Goal: Task Accomplishment & Management: Use online tool/utility

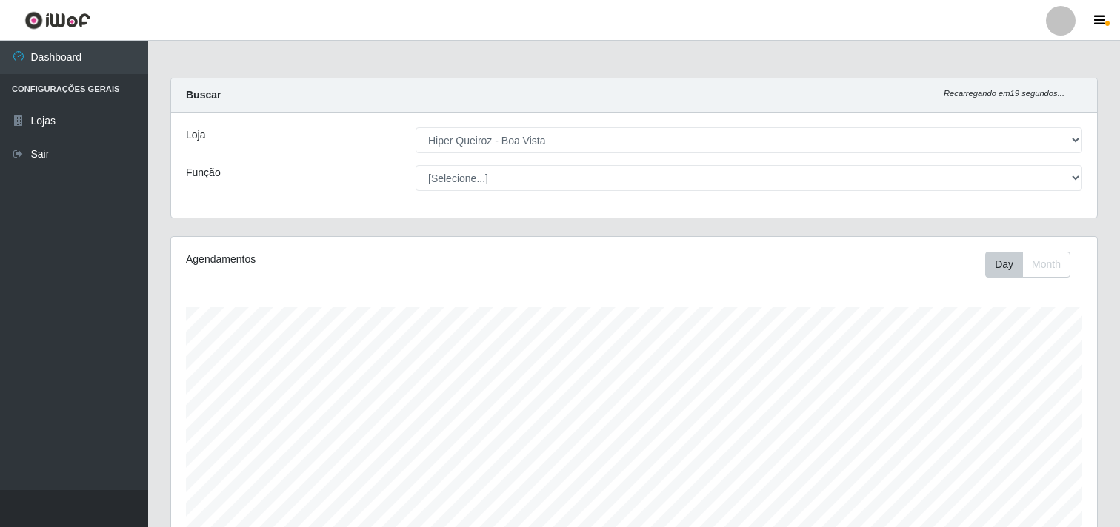
select select "514"
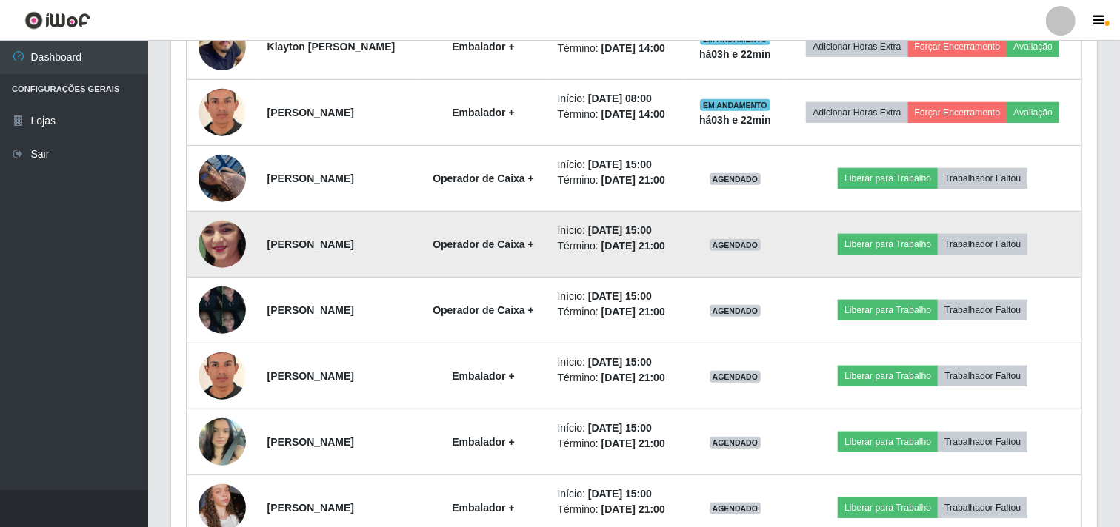
scroll to position [875, 0]
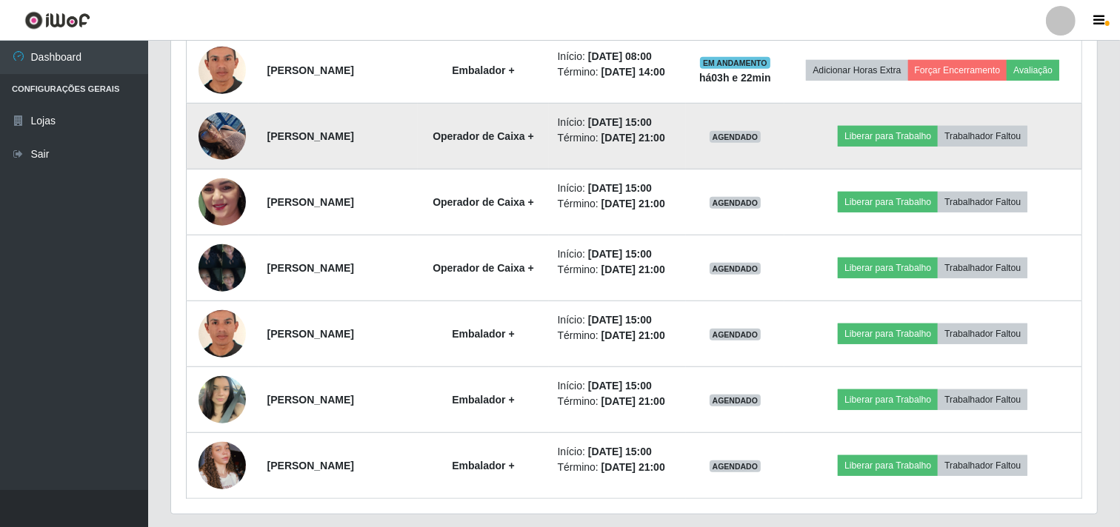
click at [228, 167] on img at bounding box center [221, 135] width 47 height 63
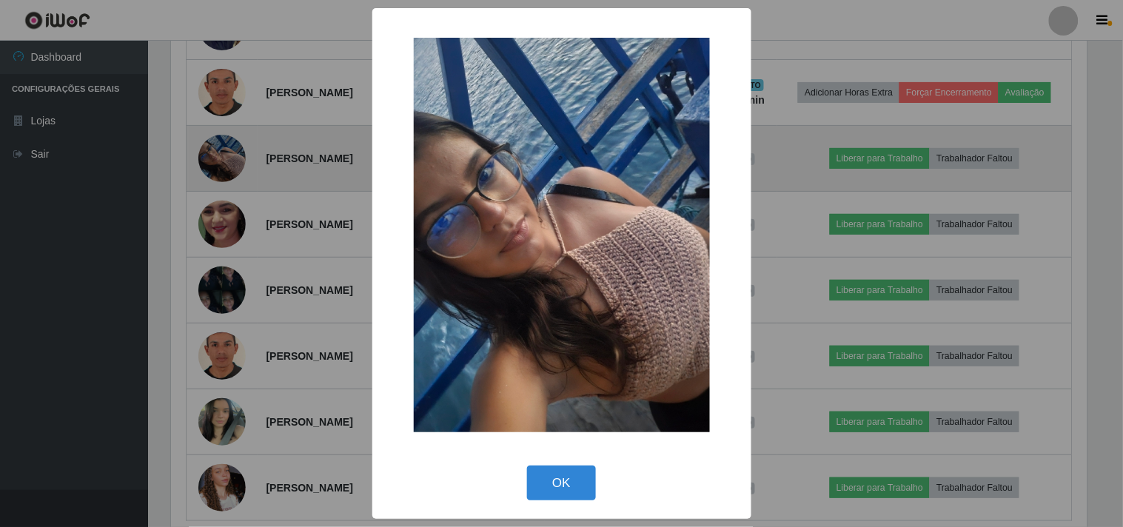
click at [228, 201] on div "× OK Cancel" at bounding box center [561, 263] width 1123 height 527
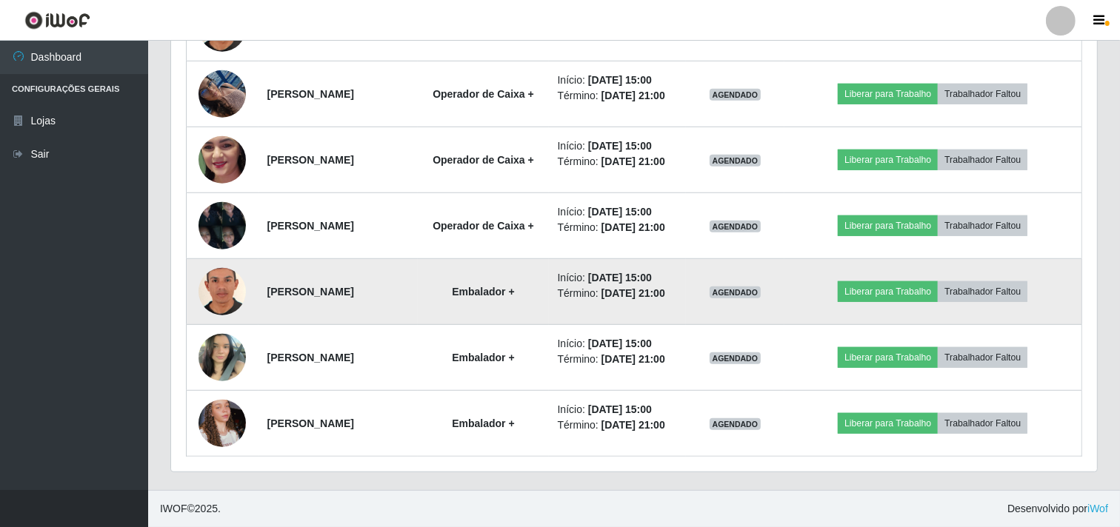
scroll to position [1018, 0]
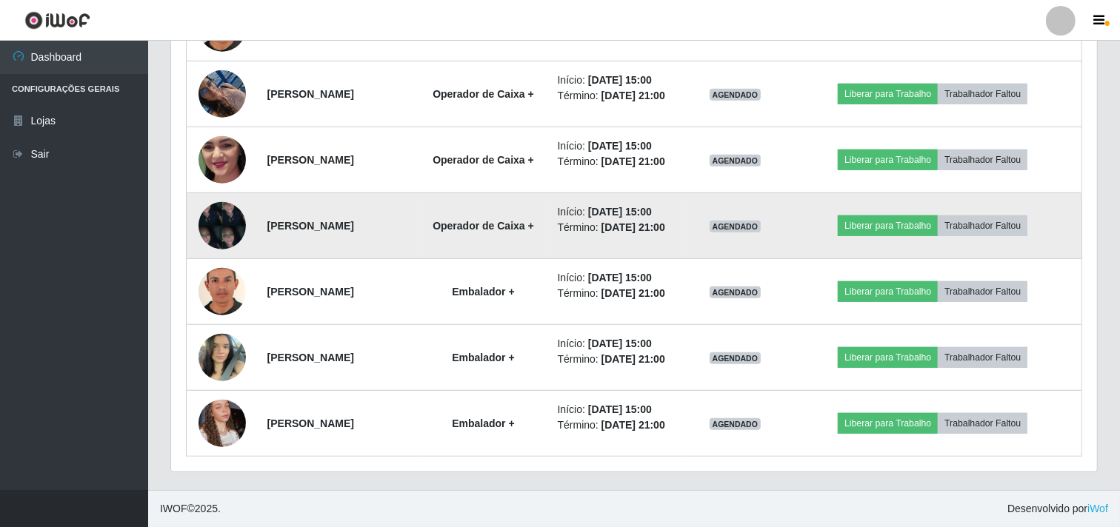
click at [207, 218] on img at bounding box center [221, 225] width 47 height 63
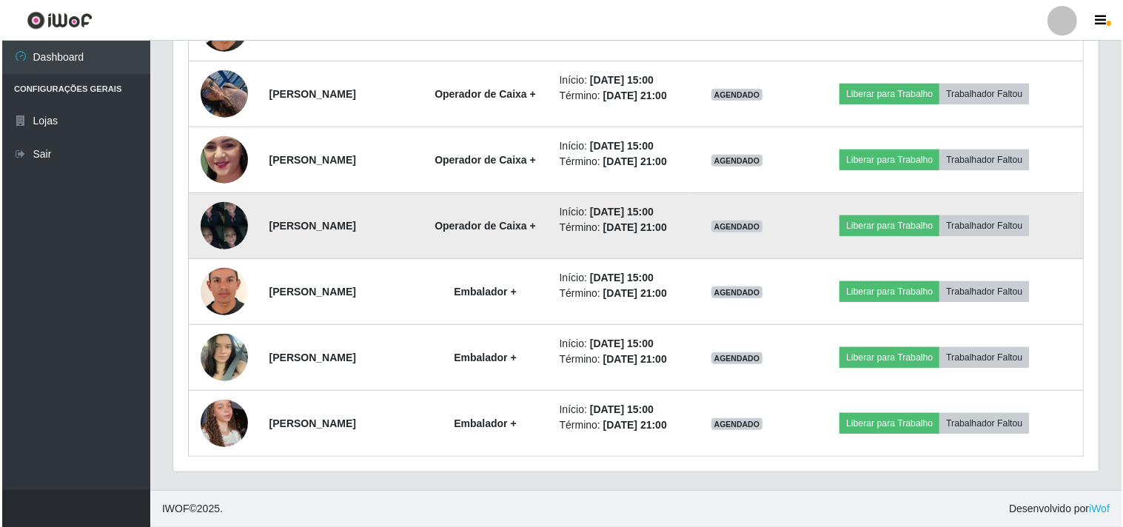
scroll to position [307, 916]
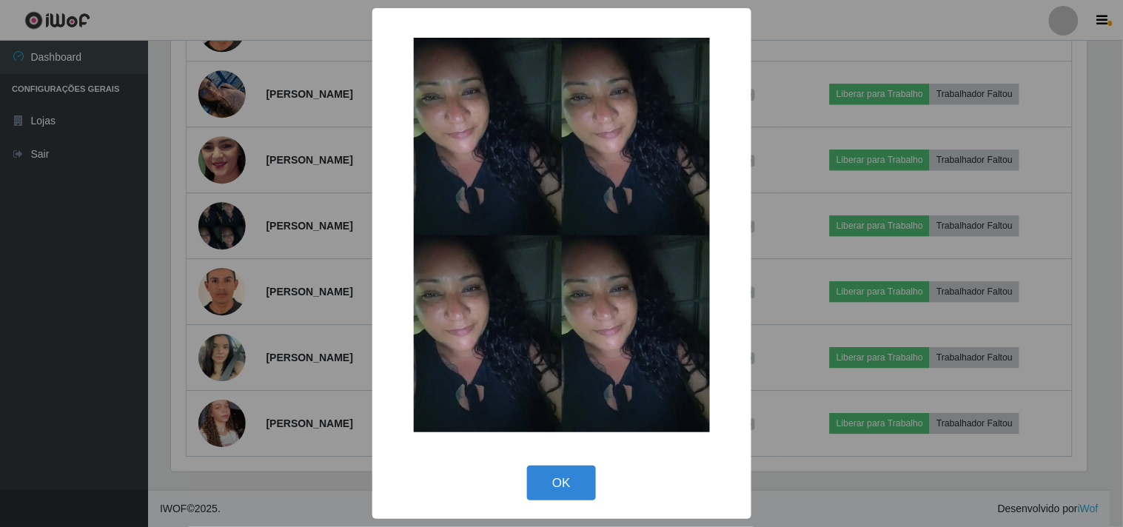
click at [212, 216] on div "× OK Cancel" at bounding box center [561, 263] width 1123 height 527
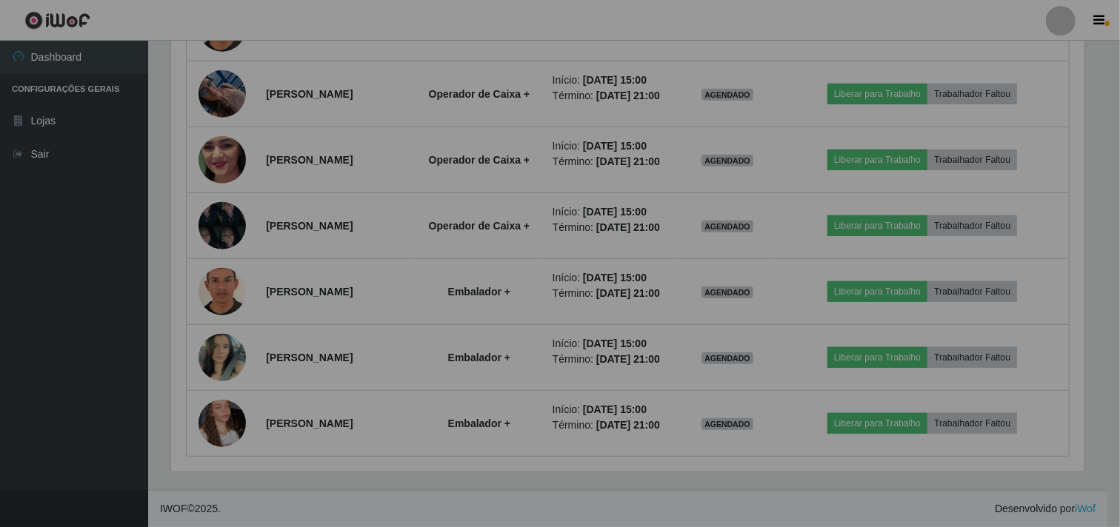
scroll to position [307, 926]
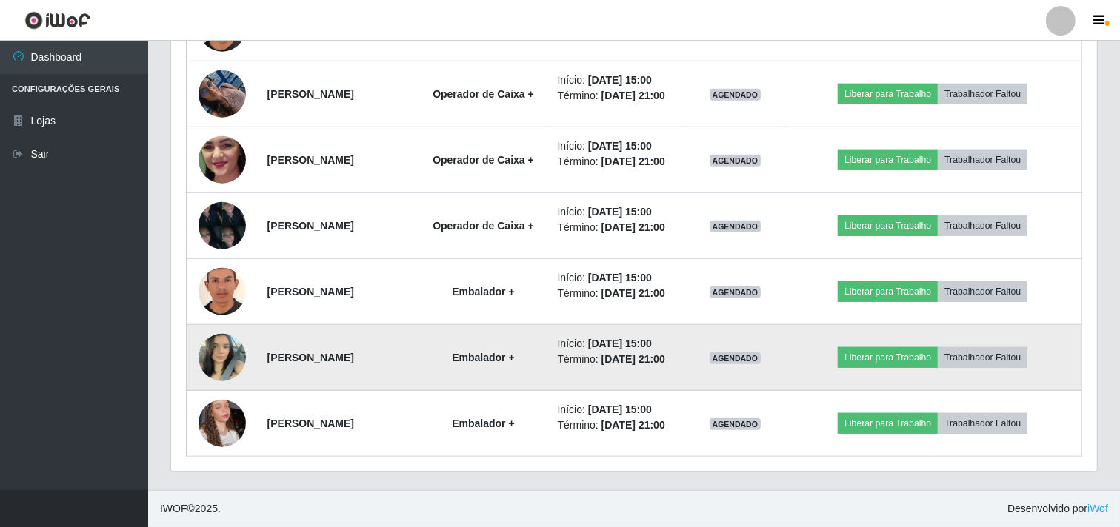
click at [224, 375] on img at bounding box center [221, 357] width 47 height 63
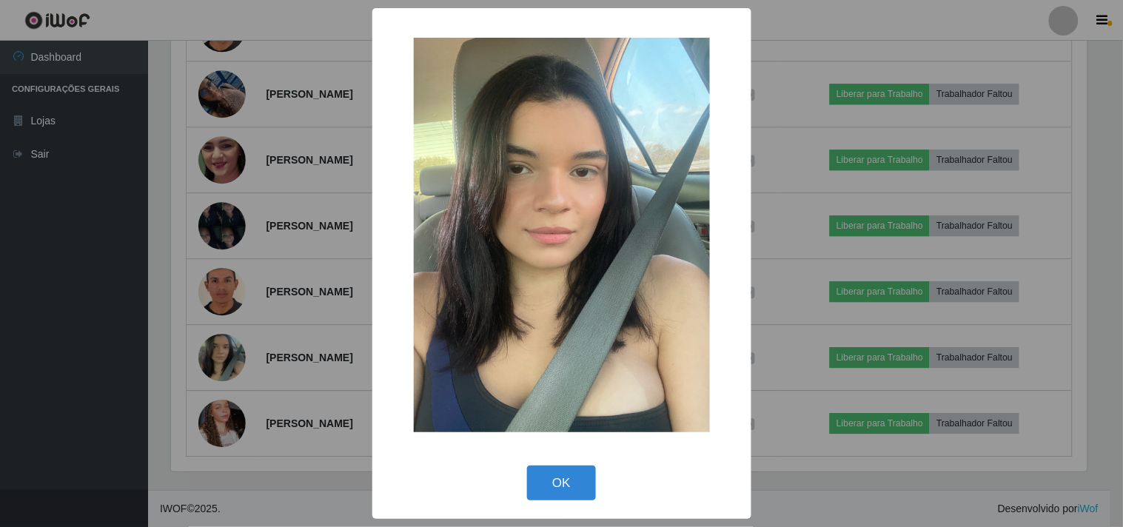
click at [256, 301] on div "× OK Cancel" at bounding box center [561, 263] width 1123 height 527
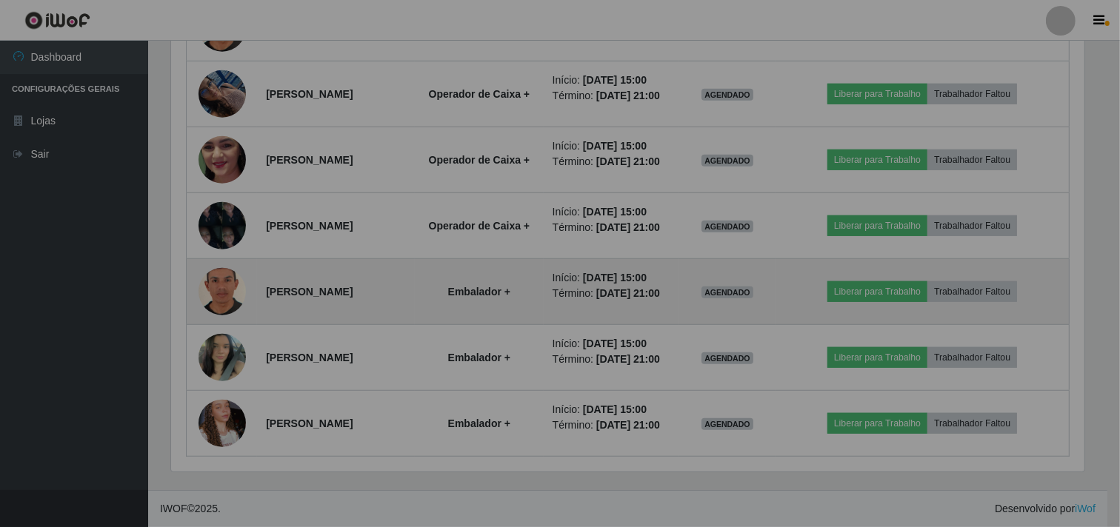
scroll to position [307, 926]
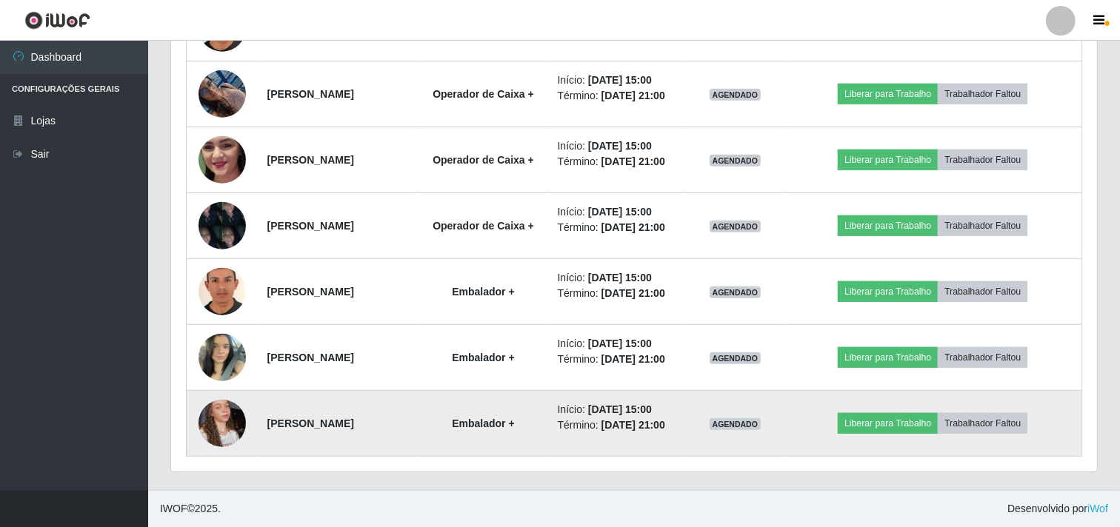
click at [215, 416] on img at bounding box center [221, 423] width 47 height 84
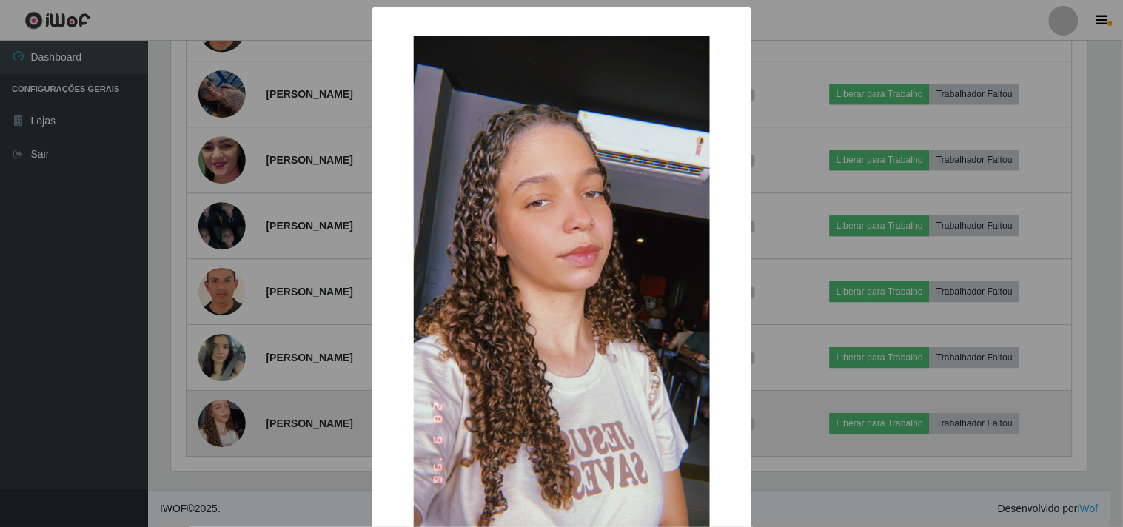
scroll to position [307, 916]
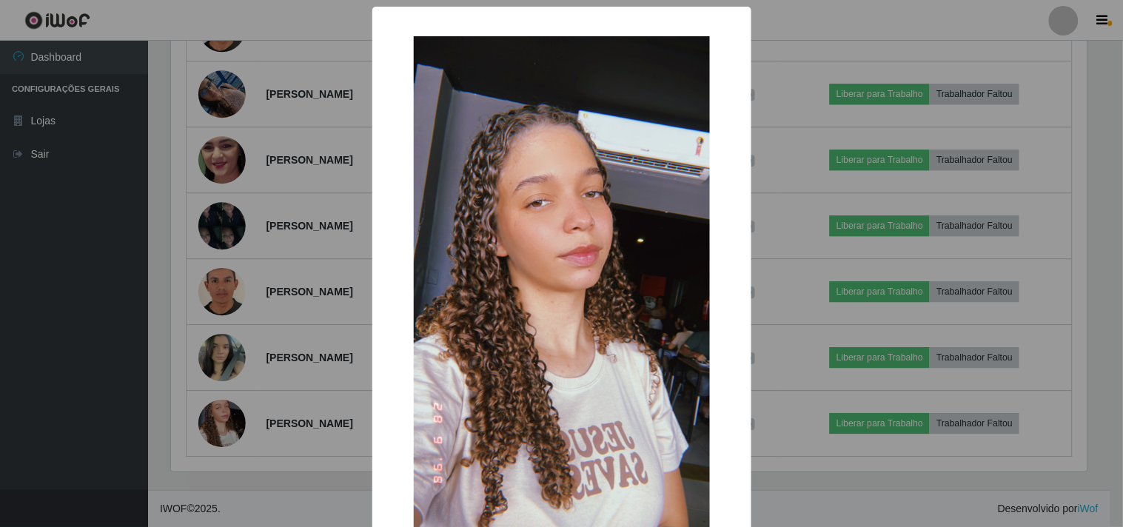
click at [256, 347] on div "× OK Cancel" at bounding box center [561, 263] width 1123 height 527
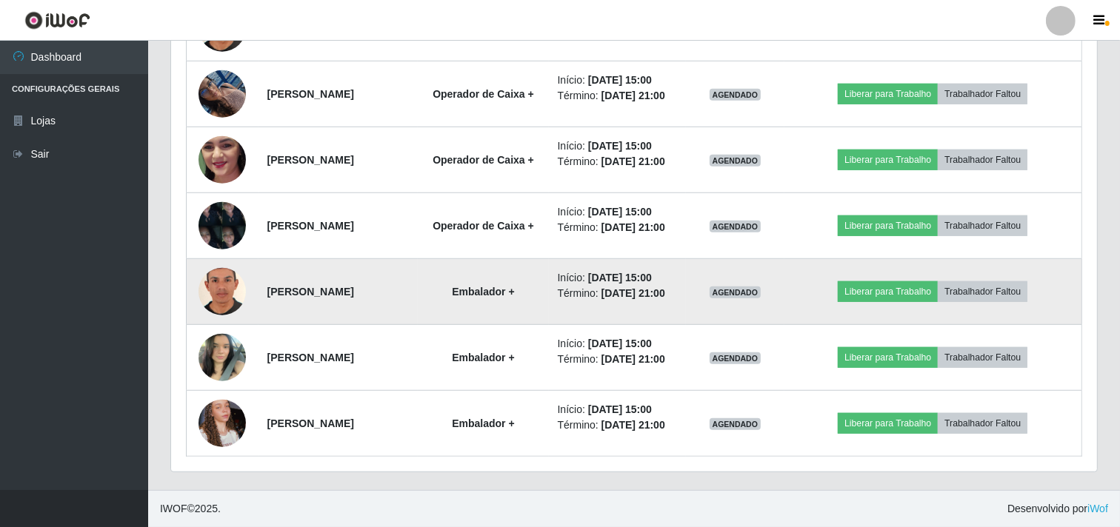
scroll to position [958, 0]
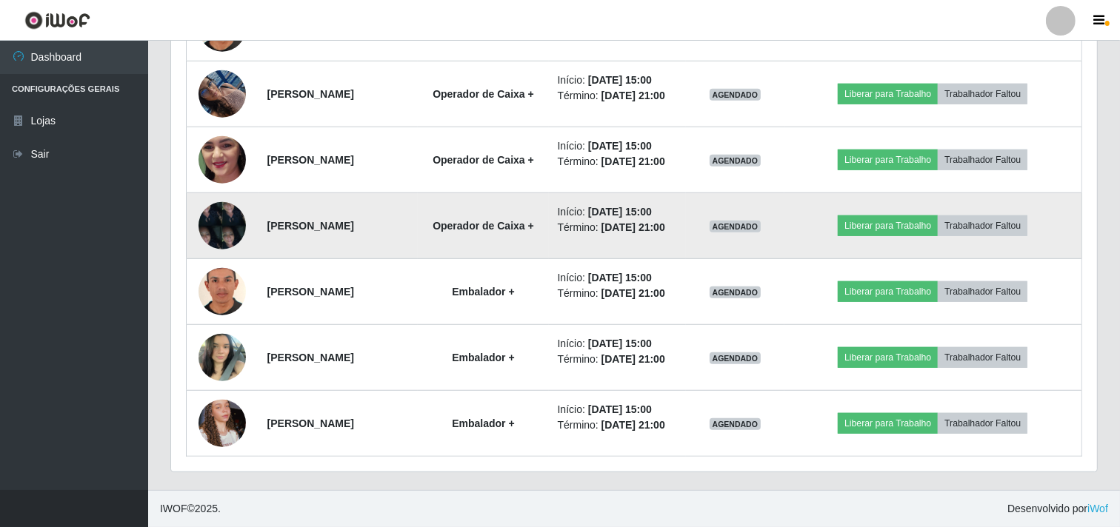
click at [218, 257] on img at bounding box center [221, 225] width 47 height 63
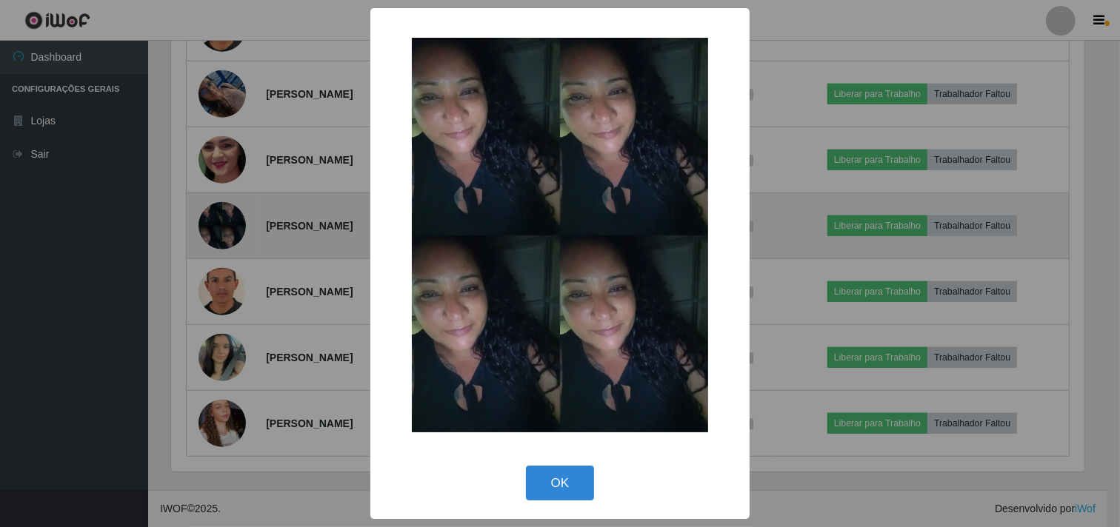
scroll to position [307, 916]
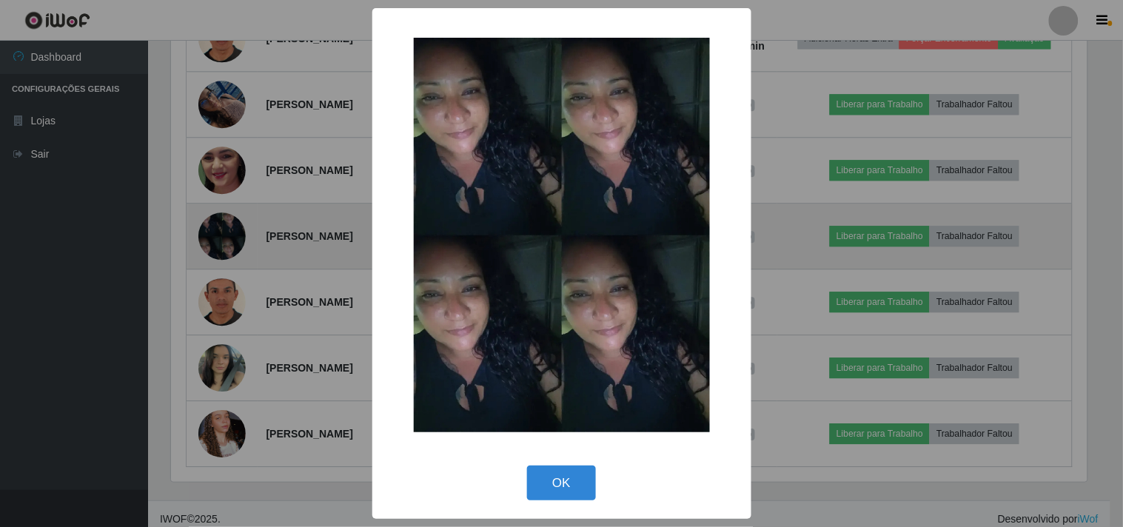
click at [218, 270] on div "× OK Cancel" at bounding box center [561, 263] width 1123 height 527
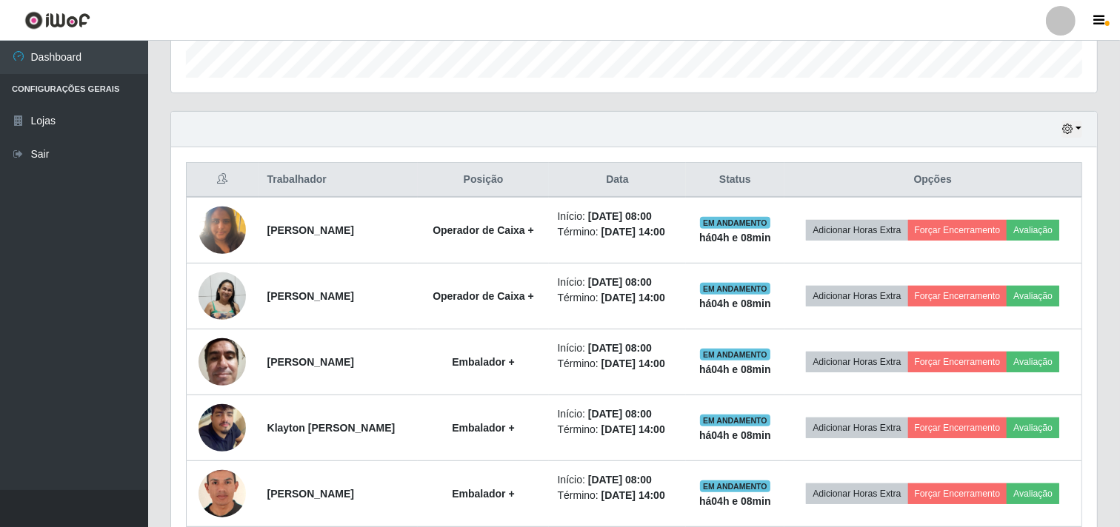
scroll to position [331, 0]
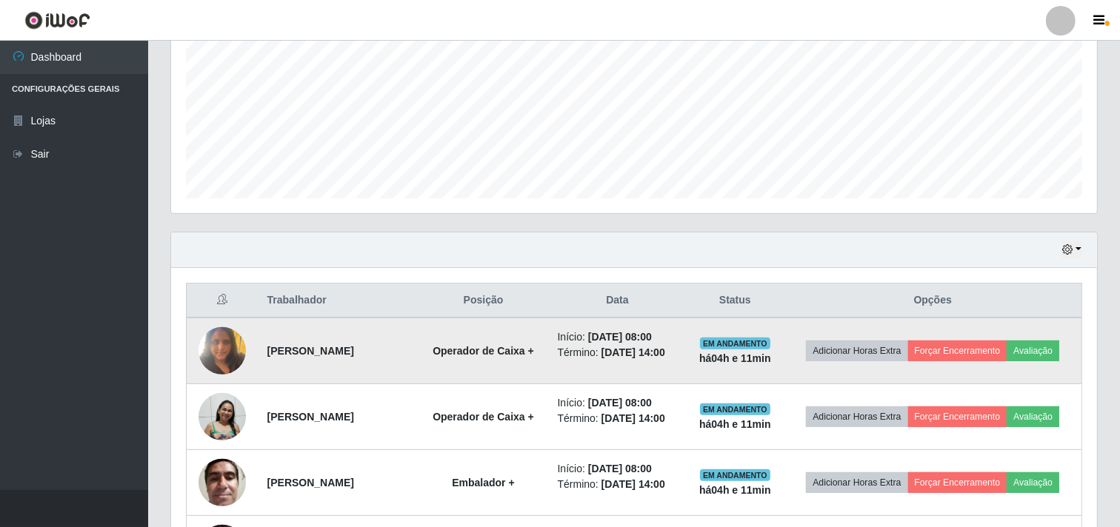
click at [388, 373] on tr "[PERSON_NAME] Operador de Caixa + Início: [DATE] 08:00 Término: [DATE] 14:00 EM…" at bounding box center [634, 351] width 895 height 67
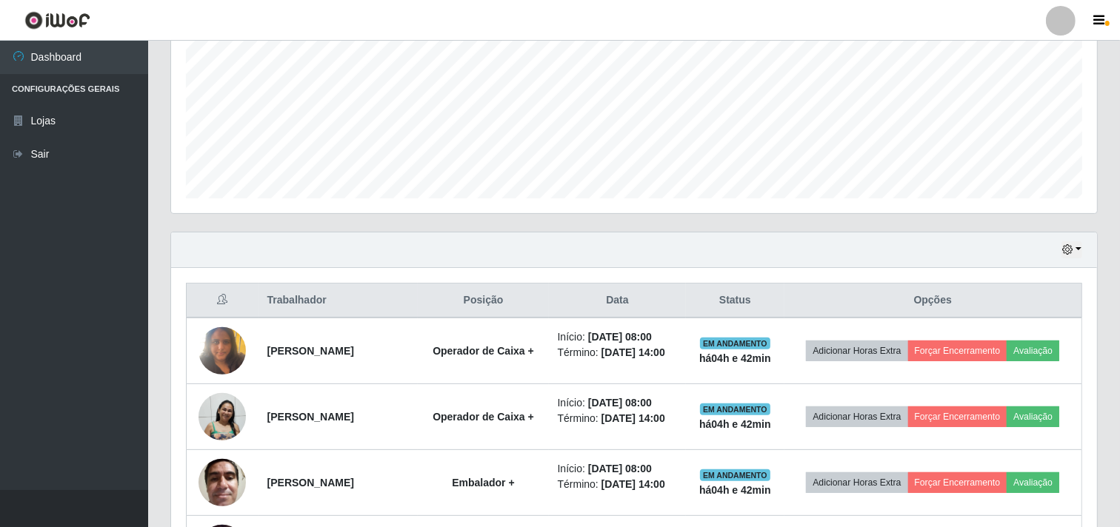
click at [661, 215] on div "Agendamentos Day Month 07/09 Agendamentos 42" at bounding box center [633, 68] width 949 height 327
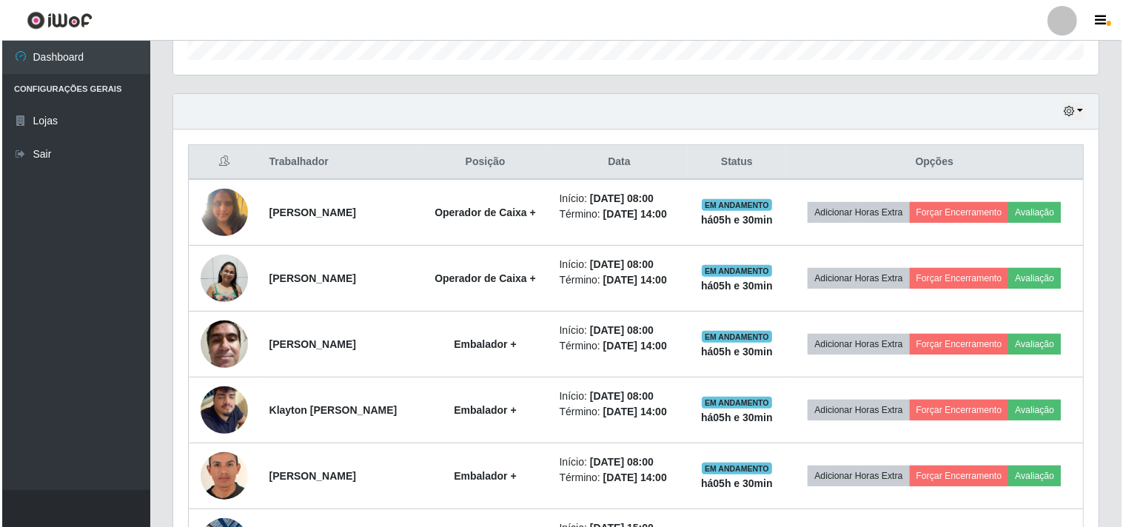
scroll to position [493, 0]
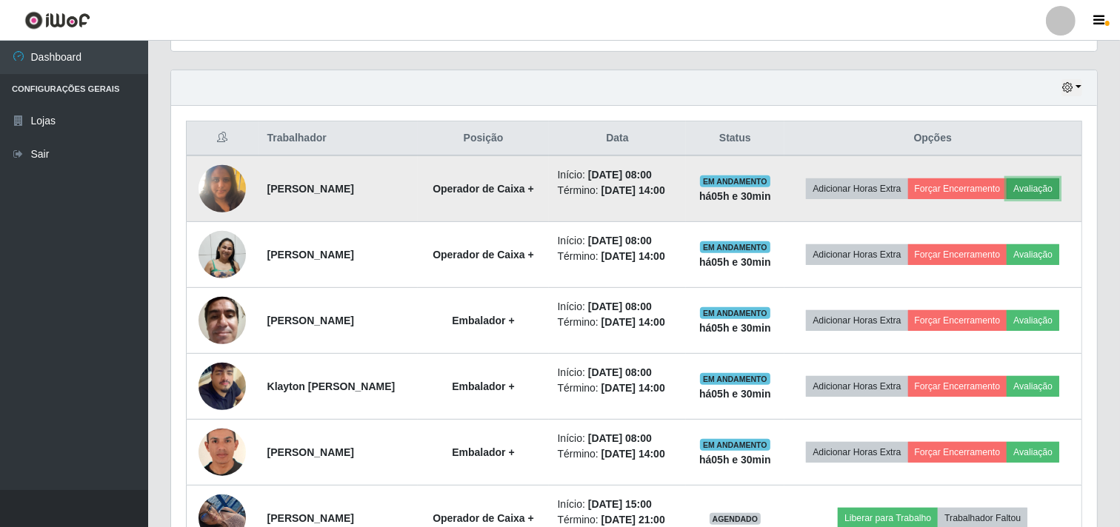
click at [1006, 199] on button "Avaliação" at bounding box center [1032, 188] width 53 height 21
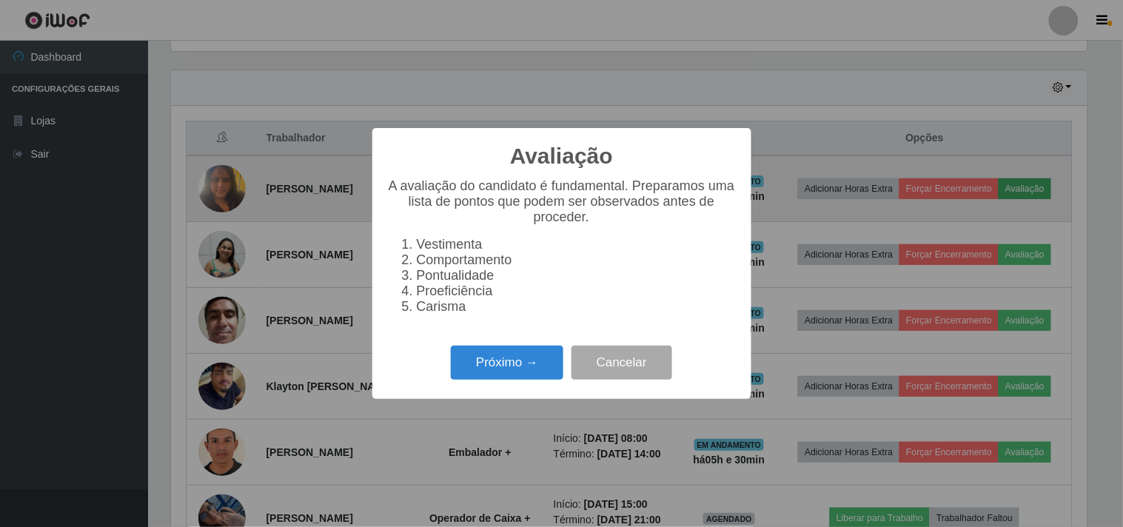
scroll to position [307, 916]
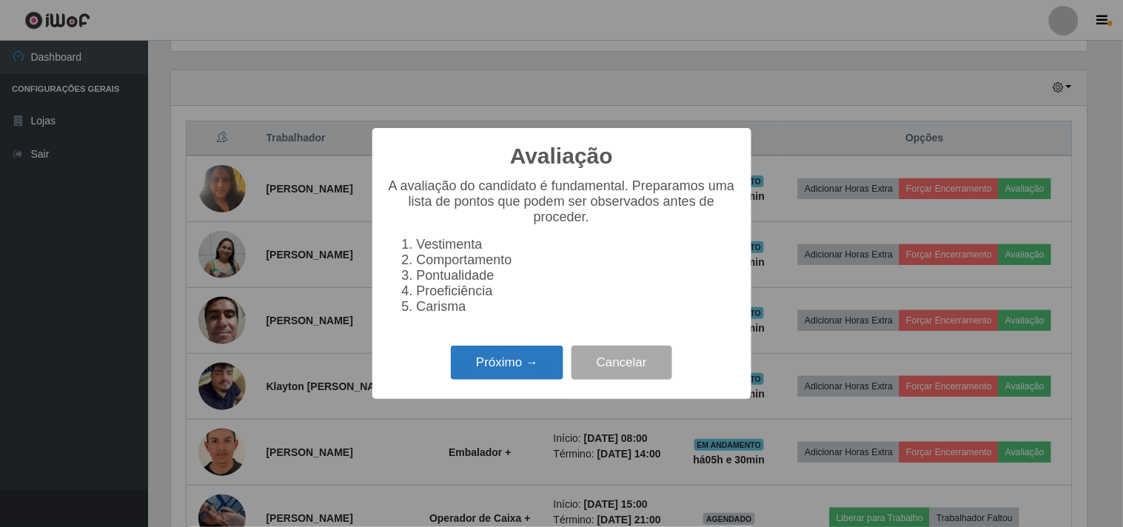
click at [504, 370] on button "Próximo →" at bounding box center [507, 363] width 113 height 35
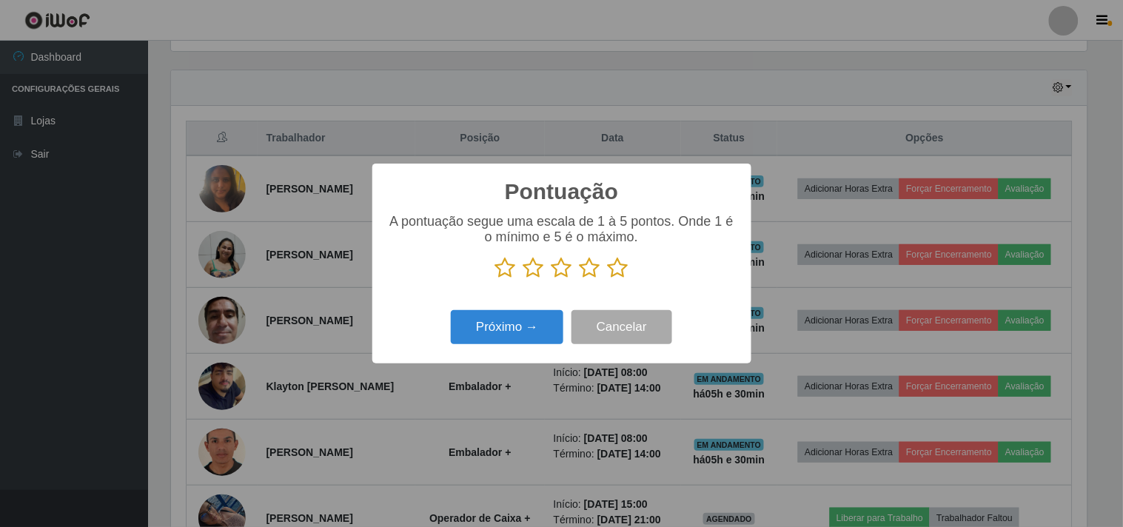
click at [625, 267] on icon at bounding box center [618, 268] width 21 height 22
click at [608, 279] on input "radio" at bounding box center [608, 279] width 0 height 0
click at [531, 308] on div "Próximo → Cancelar" at bounding box center [562, 327] width 350 height 42
click at [524, 321] on button "Próximo →" at bounding box center [507, 327] width 113 height 35
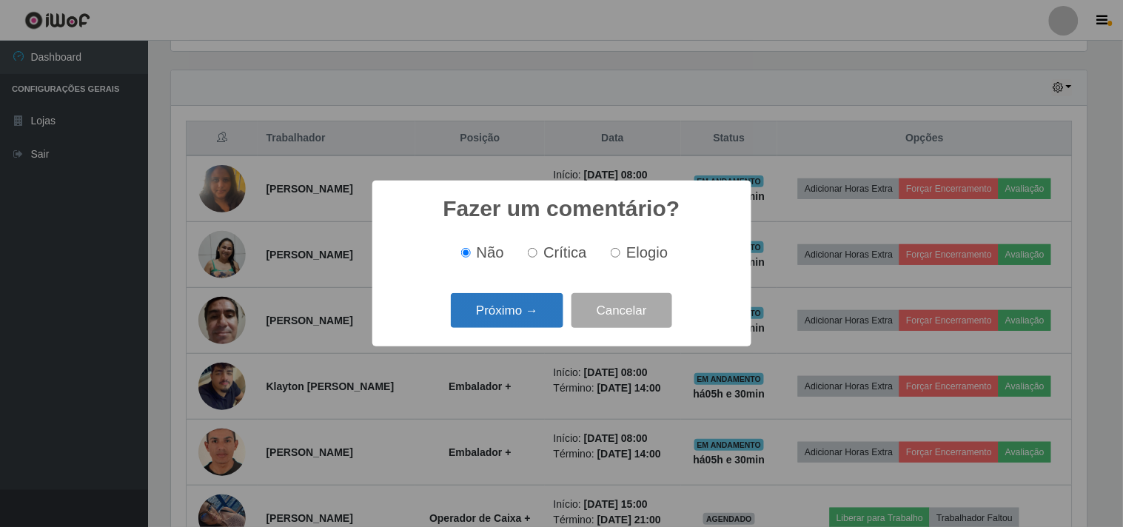
click at [490, 314] on button "Próximo →" at bounding box center [507, 310] width 113 height 35
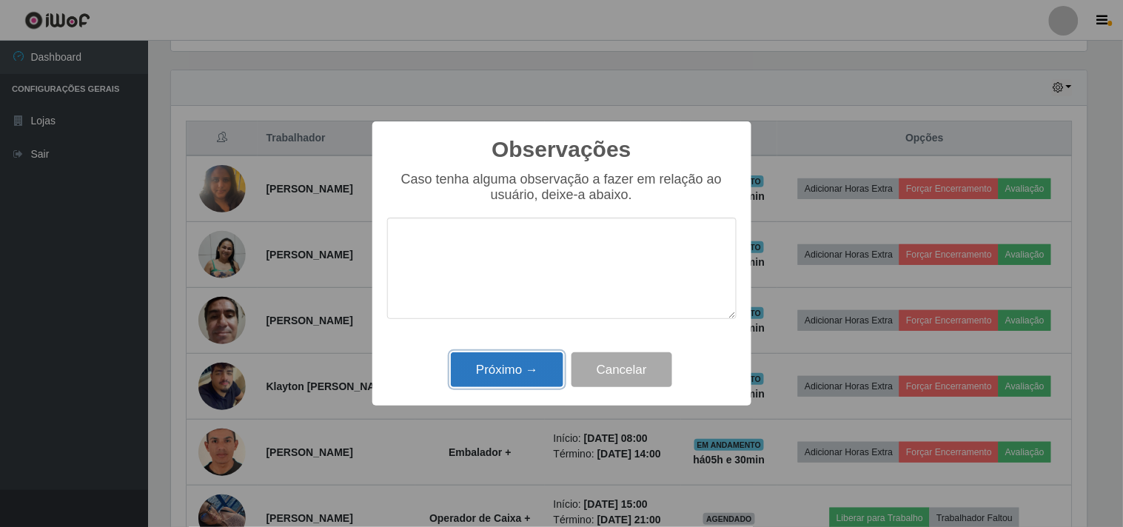
click at [498, 373] on button "Próximo →" at bounding box center [507, 370] width 113 height 35
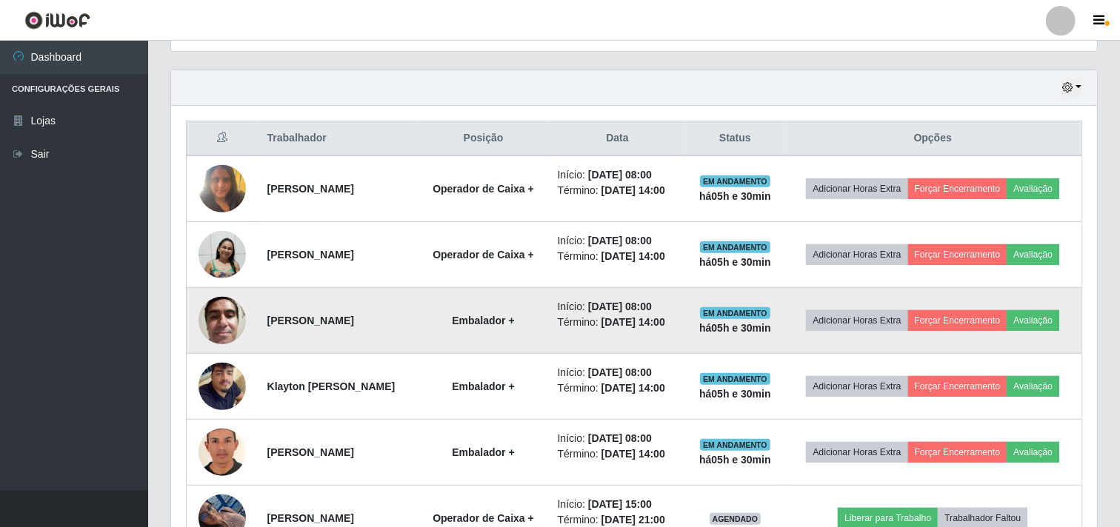
scroll to position [307, 926]
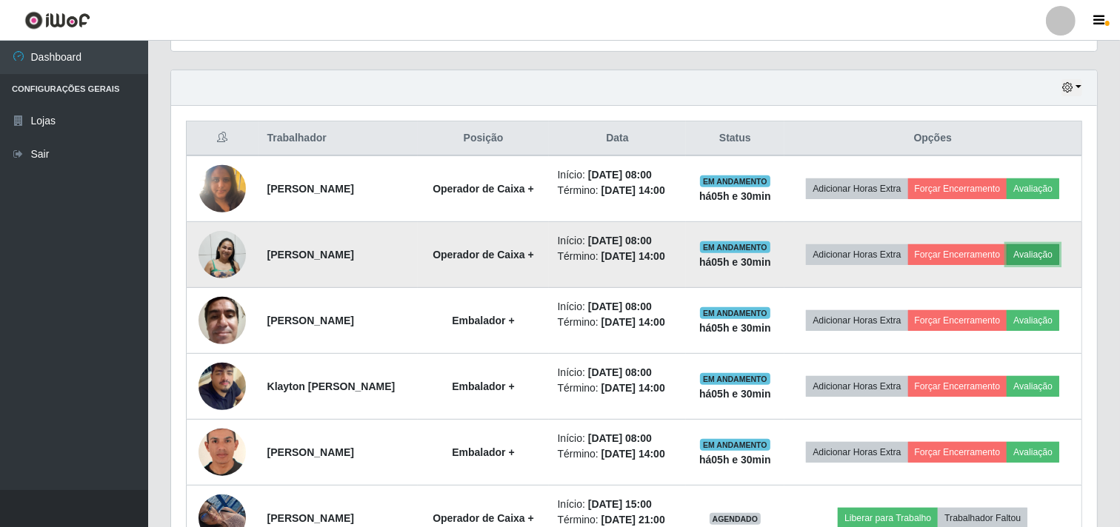
click at [1006, 265] on button "Avaliação" at bounding box center [1032, 254] width 53 height 21
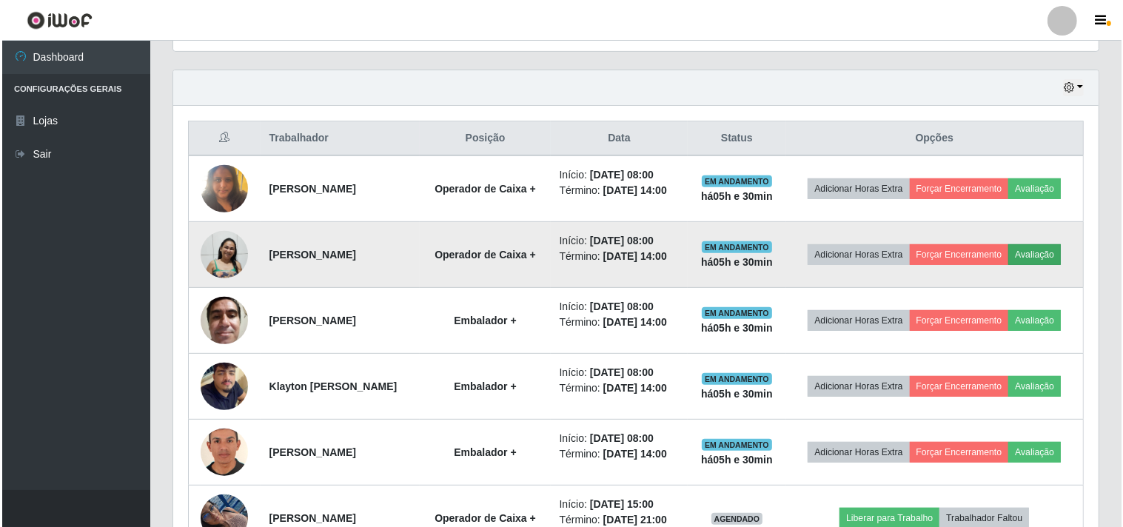
scroll to position [307, 916]
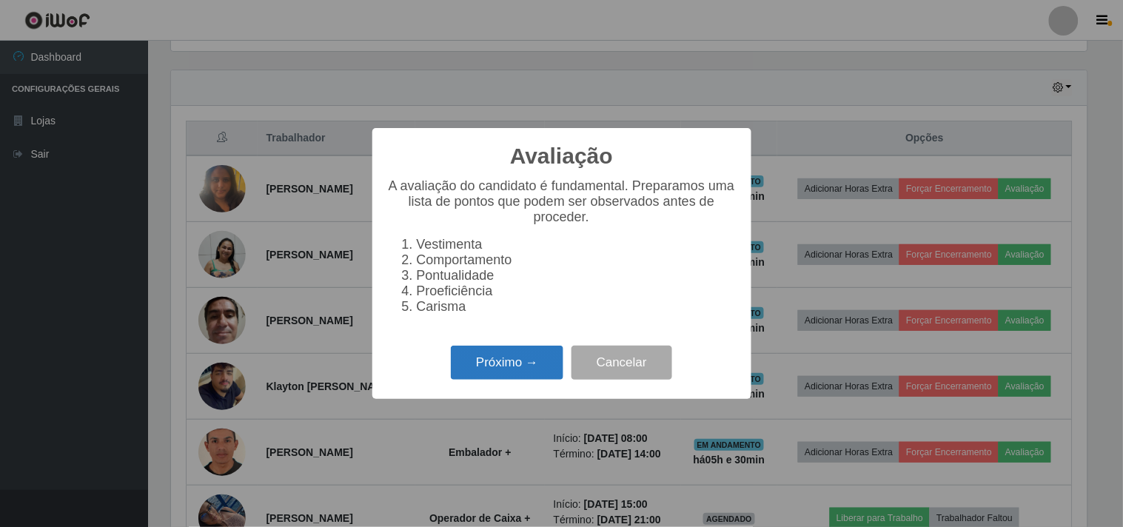
click at [512, 368] on button "Próximo →" at bounding box center [507, 363] width 113 height 35
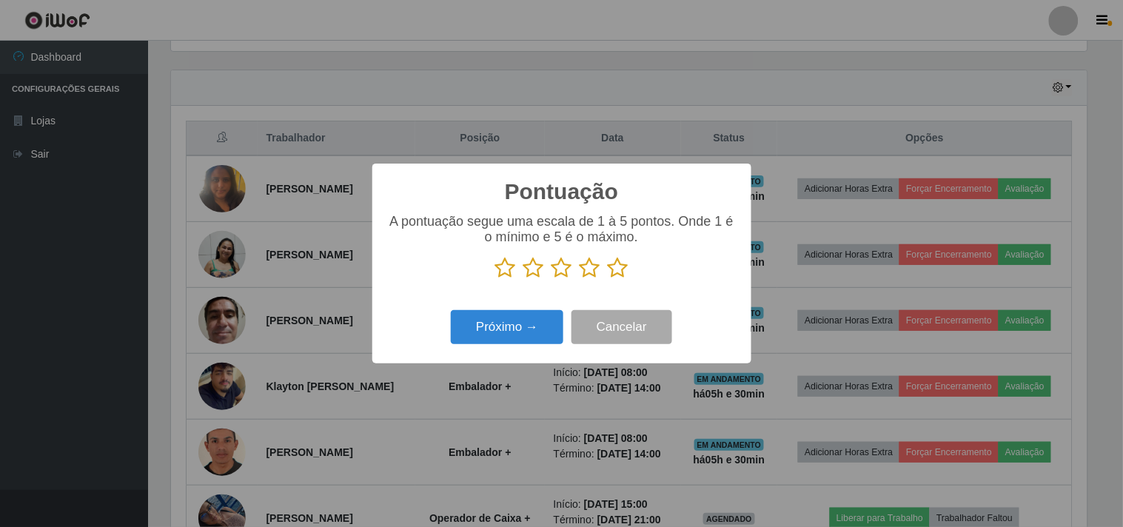
scroll to position [740291, 739682]
click at [631, 264] on p at bounding box center [562, 268] width 350 height 22
click at [624, 268] on icon at bounding box center [618, 268] width 21 height 22
click at [608, 279] on input "radio" at bounding box center [608, 279] width 0 height 0
click at [523, 330] on button "Próximo →" at bounding box center [507, 327] width 113 height 35
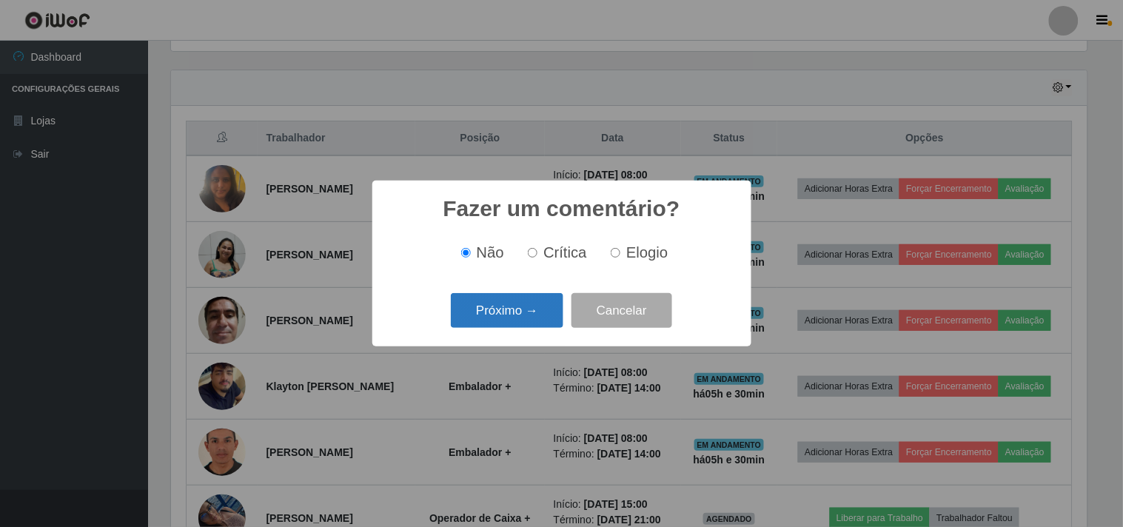
click at [528, 306] on button "Próximo →" at bounding box center [507, 310] width 113 height 35
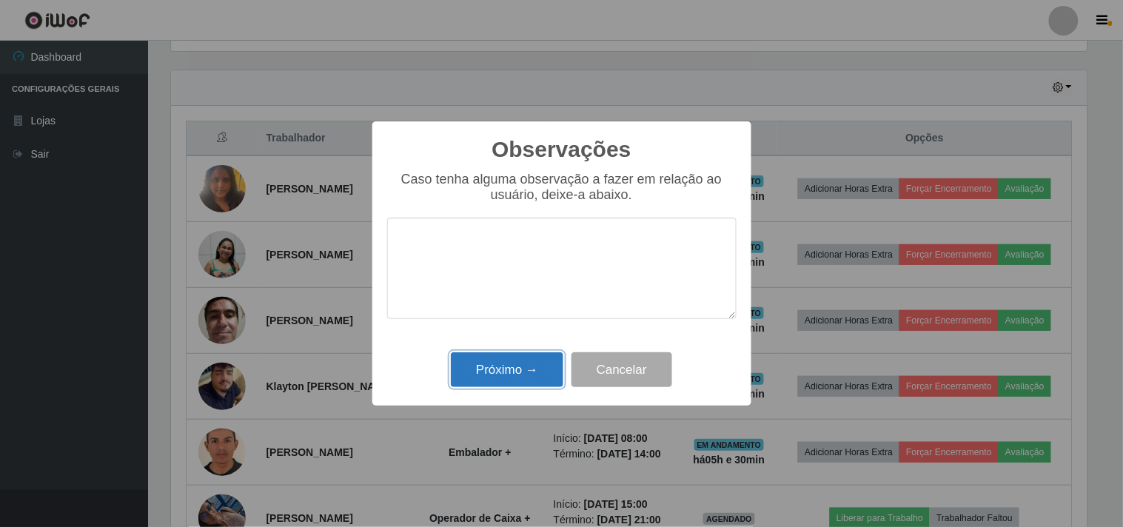
click at [544, 359] on button "Próximo →" at bounding box center [507, 370] width 113 height 35
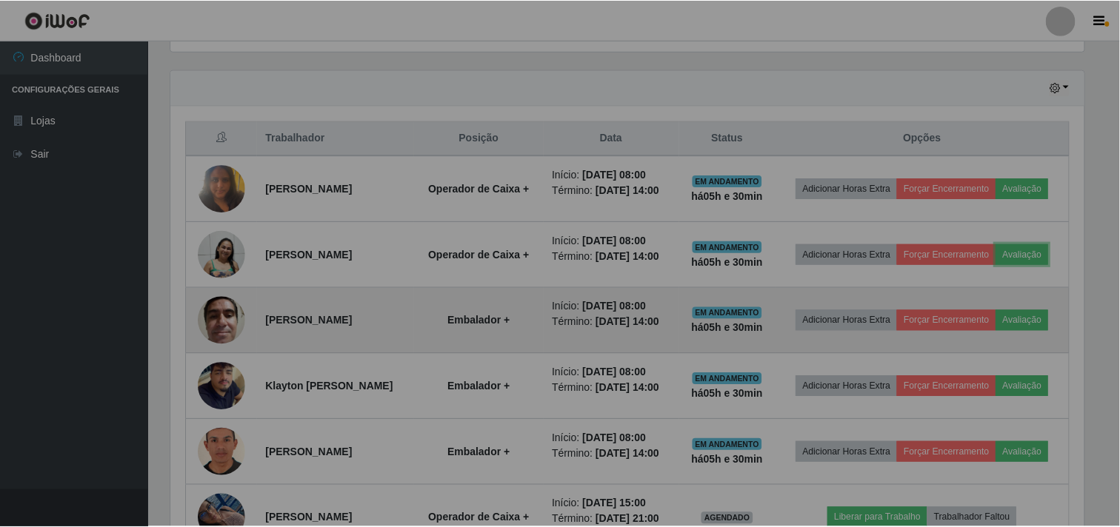
scroll to position [307, 926]
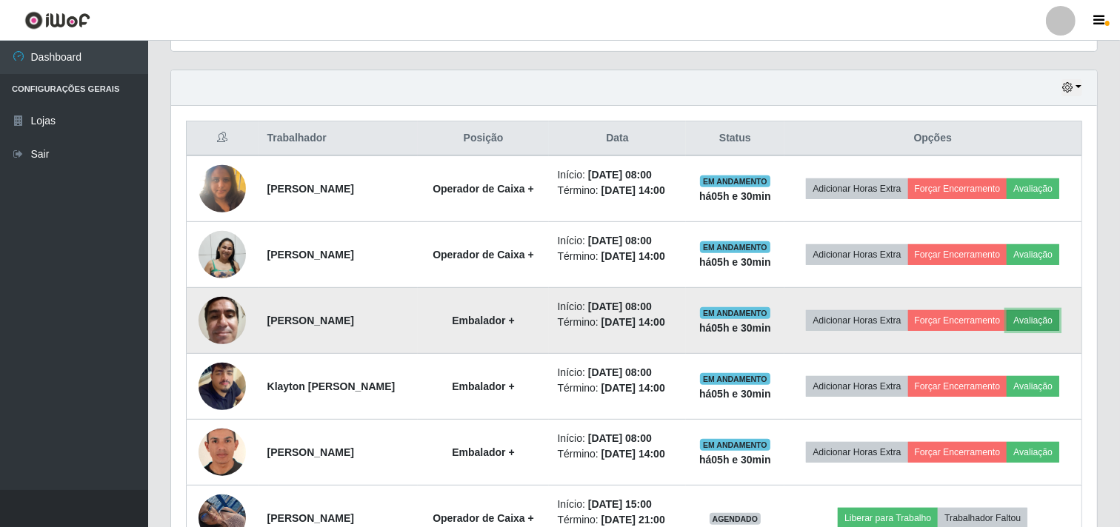
click at [1006, 331] on button "Avaliação" at bounding box center [1032, 320] width 53 height 21
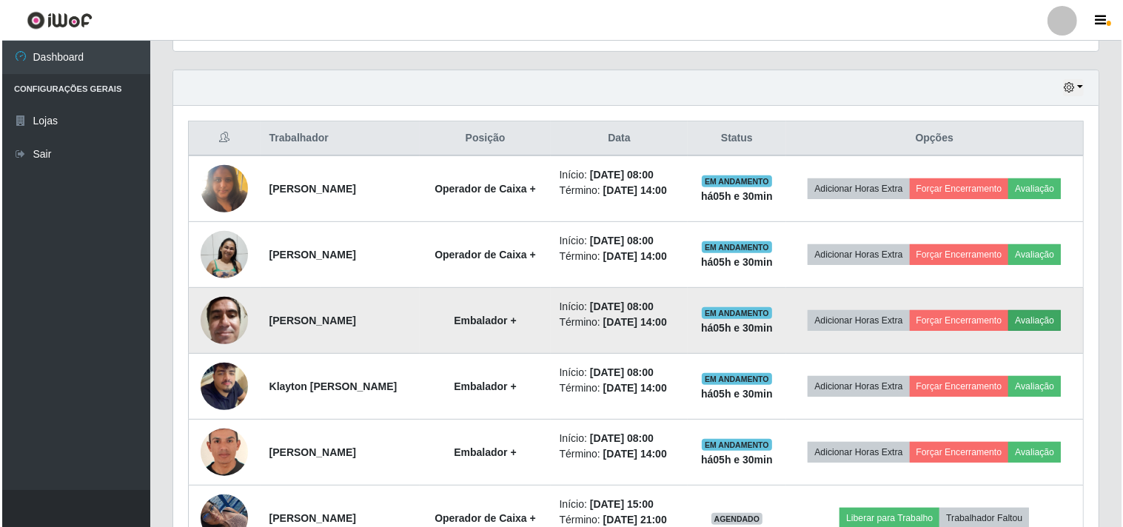
scroll to position [307, 916]
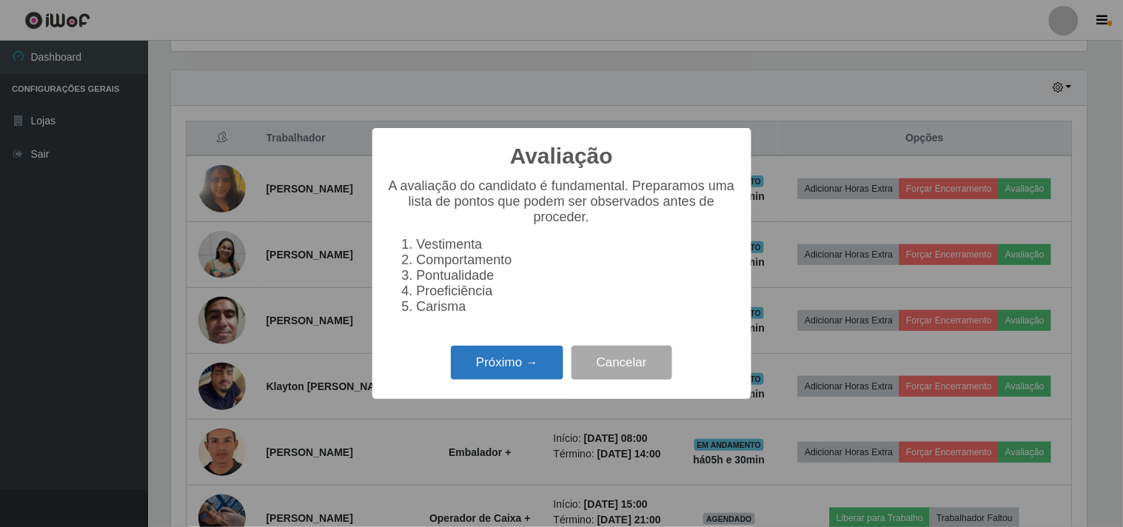
click at [507, 356] on button "Próximo →" at bounding box center [507, 363] width 113 height 35
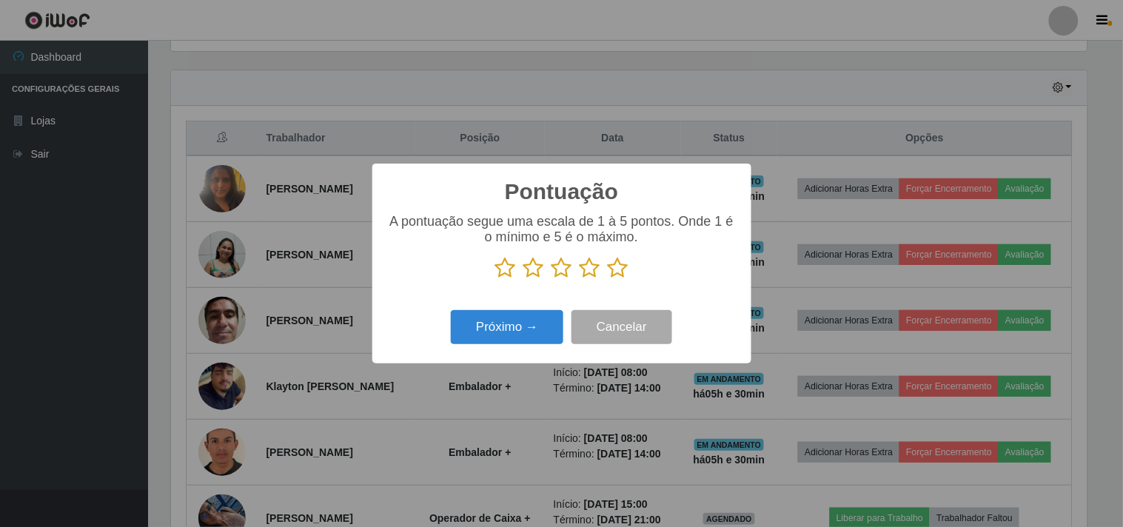
click at [609, 271] on icon at bounding box center [618, 268] width 21 height 22
click at [608, 279] on input "radio" at bounding box center [608, 279] width 0 height 0
click at [543, 338] on button "Próximo →" at bounding box center [507, 327] width 113 height 35
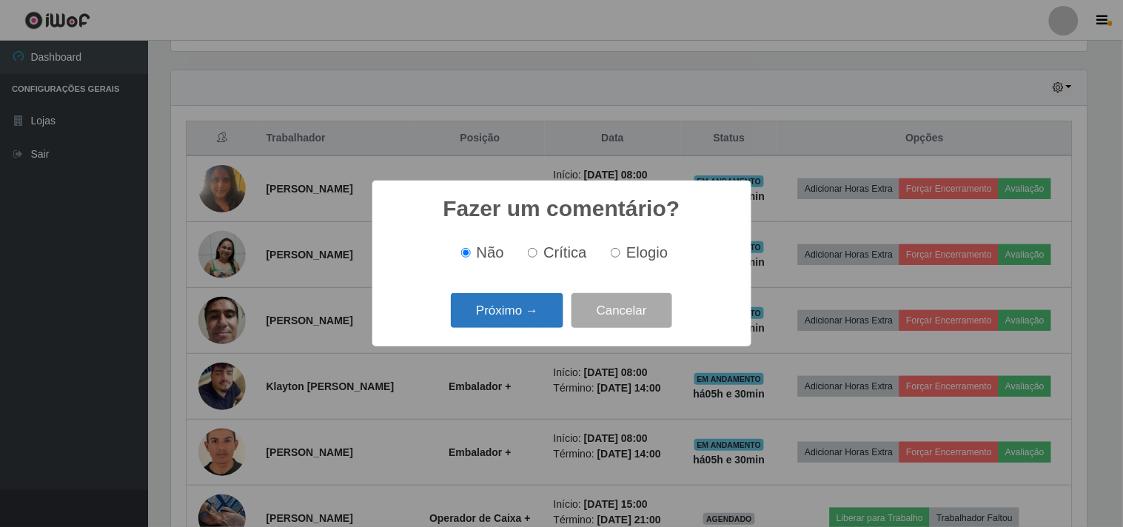
click at [543, 324] on button "Próximo →" at bounding box center [507, 310] width 113 height 35
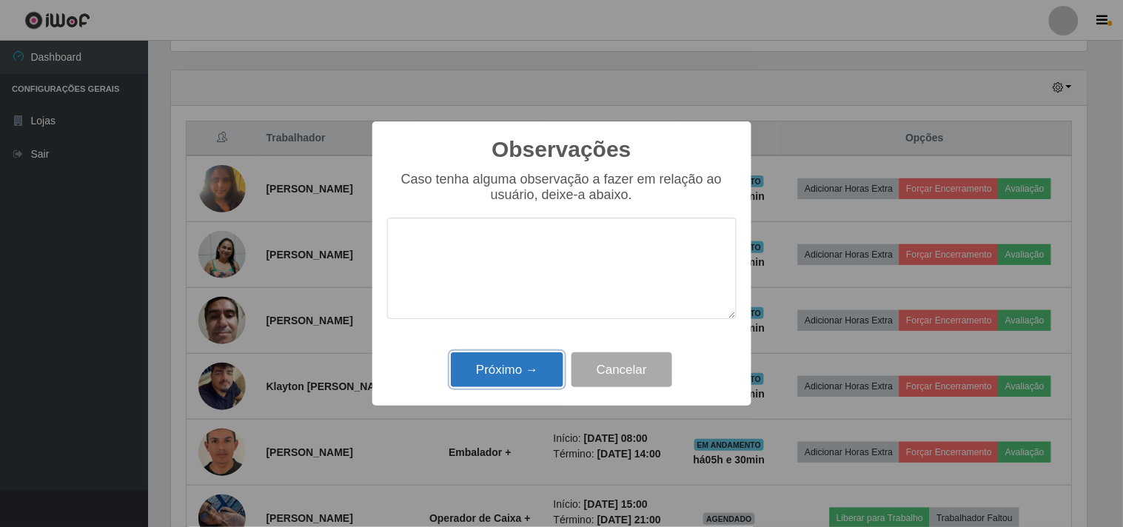
click at [521, 361] on button "Próximo →" at bounding box center [507, 370] width 113 height 35
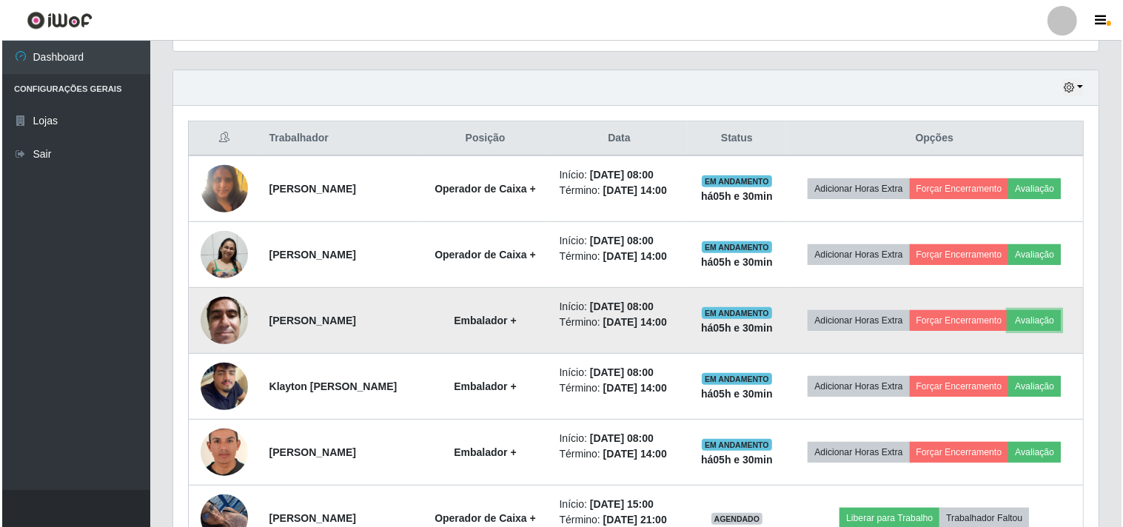
scroll to position [307, 926]
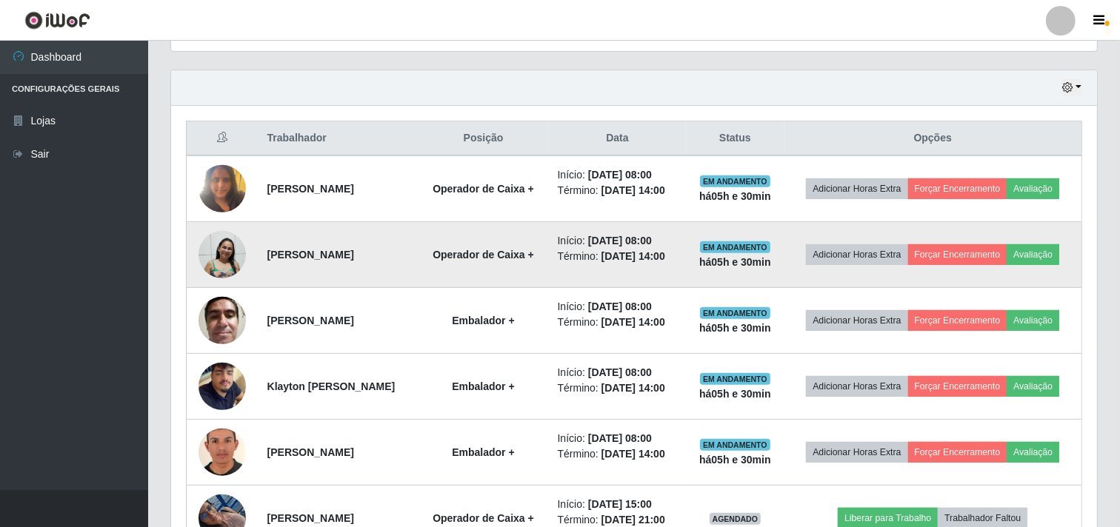
click at [220, 269] on img at bounding box center [221, 254] width 47 height 49
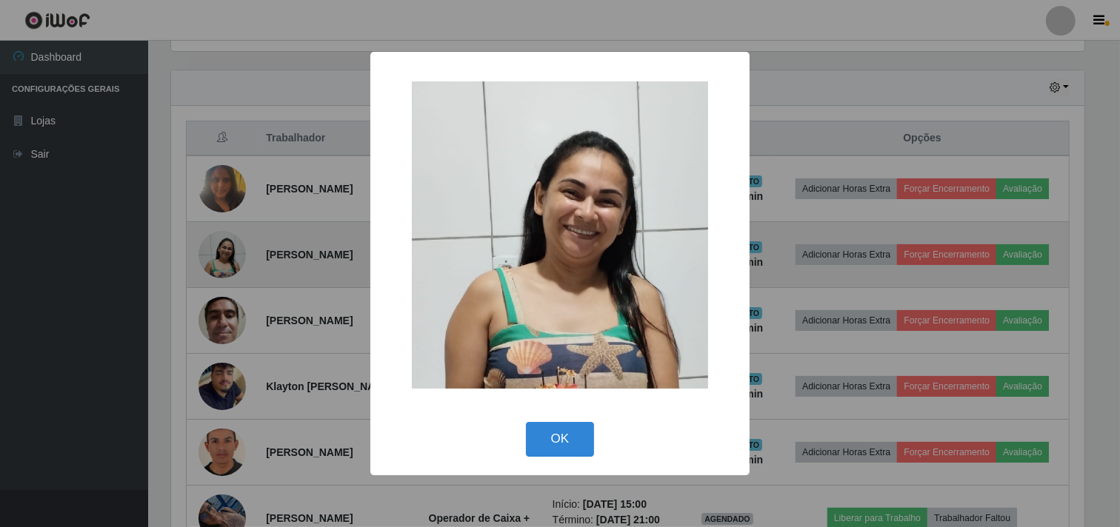
scroll to position [307, 916]
click at [220, 269] on div "× OK Cancel" at bounding box center [561, 263] width 1123 height 527
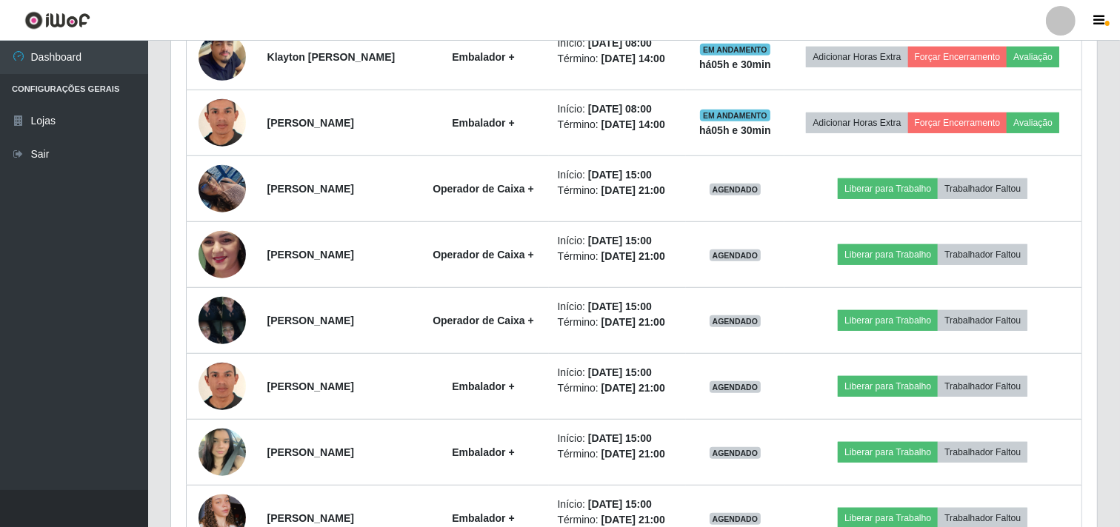
scroll to position [905, 0]
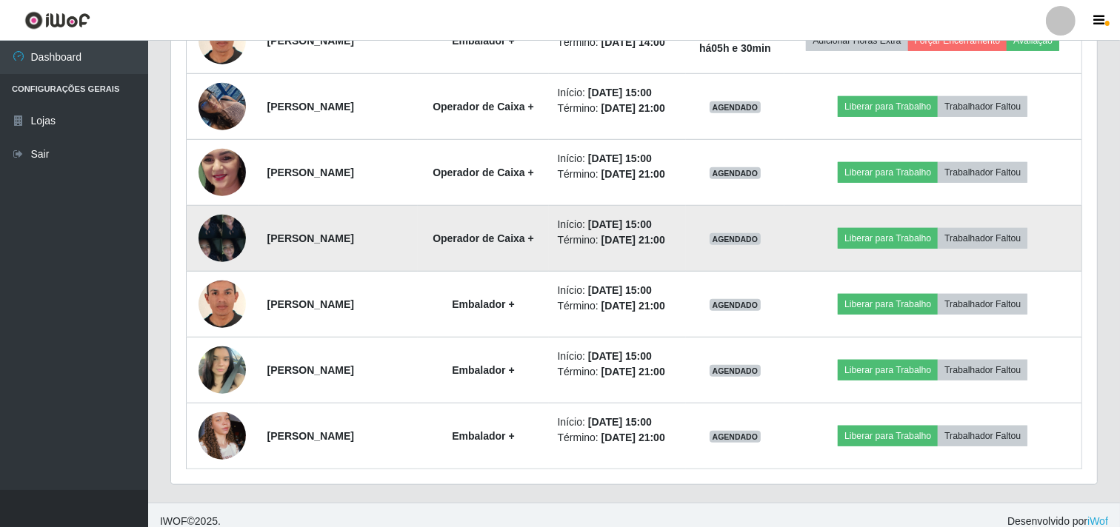
click at [217, 270] on img at bounding box center [221, 238] width 47 height 63
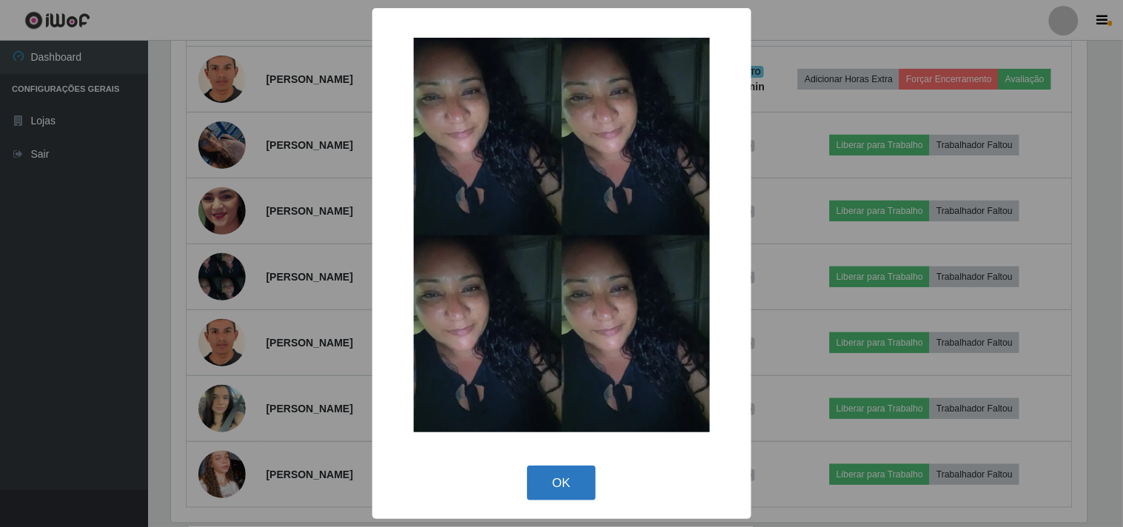
click at [570, 473] on button "OK" at bounding box center [561, 483] width 69 height 35
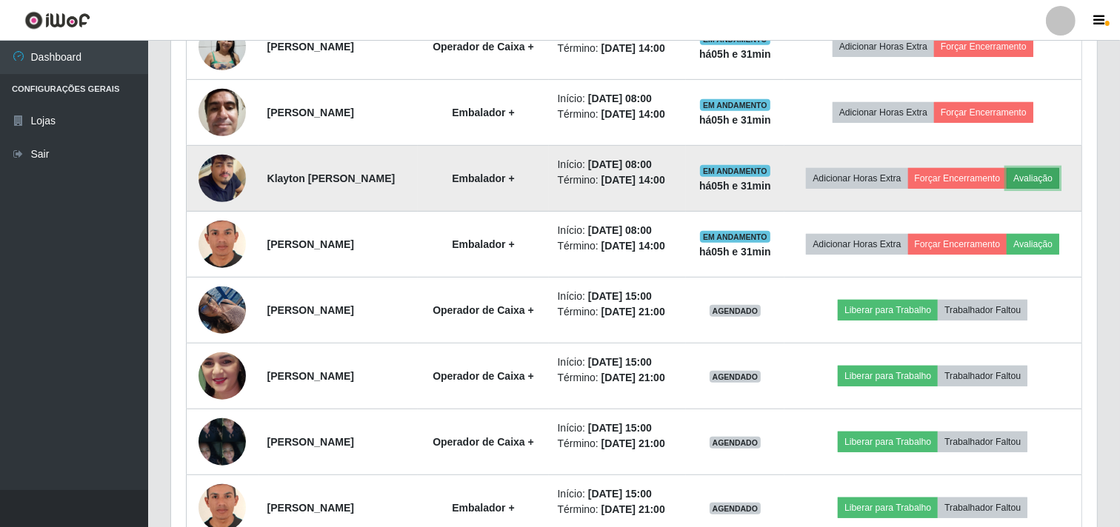
click at [1006, 189] on button "Avaliação" at bounding box center [1032, 178] width 53 height 21
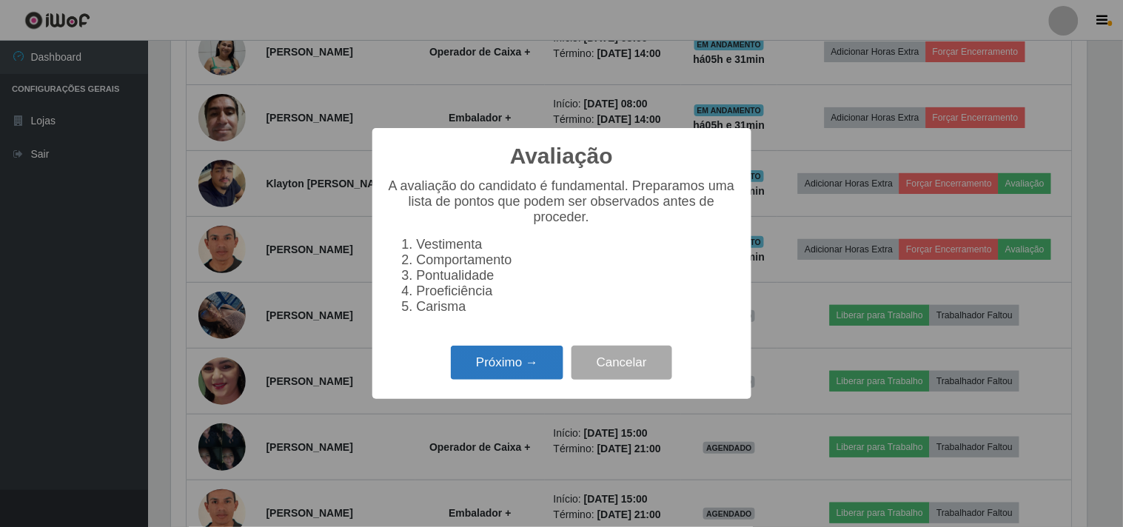
click at [544, 364] on button "Próximo →" at bounding box center [507, 363] width 113 height 35
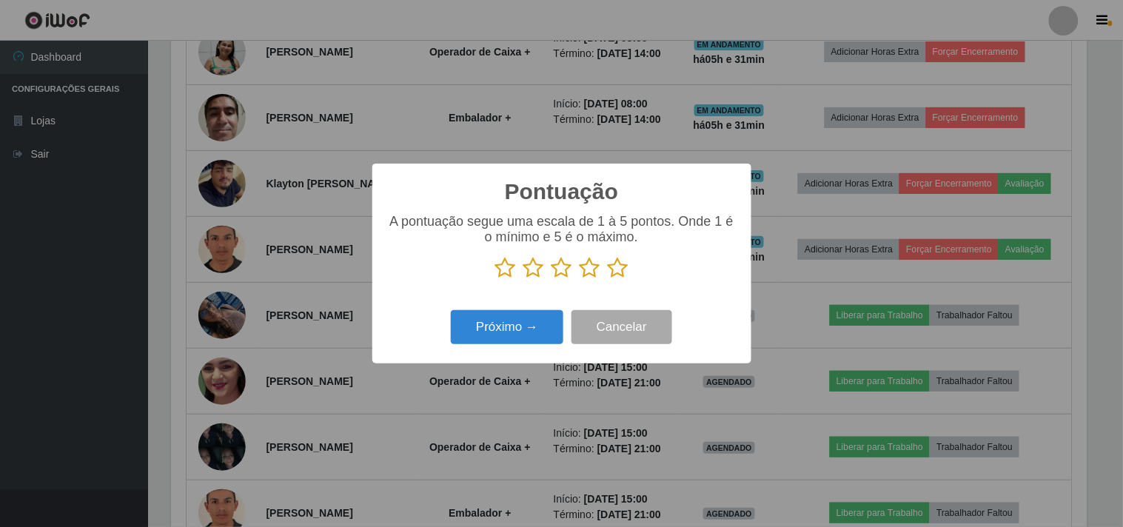
click at [627, 263] on icon at bounding box center [618, 268] width 21 height 22
click at [608, 279] on input "radio" at bounding box center [608, 279] width 0 height 0
click at [517, 331] on button "Próximo →" at bounding box center [507, 327] width 113 height 35
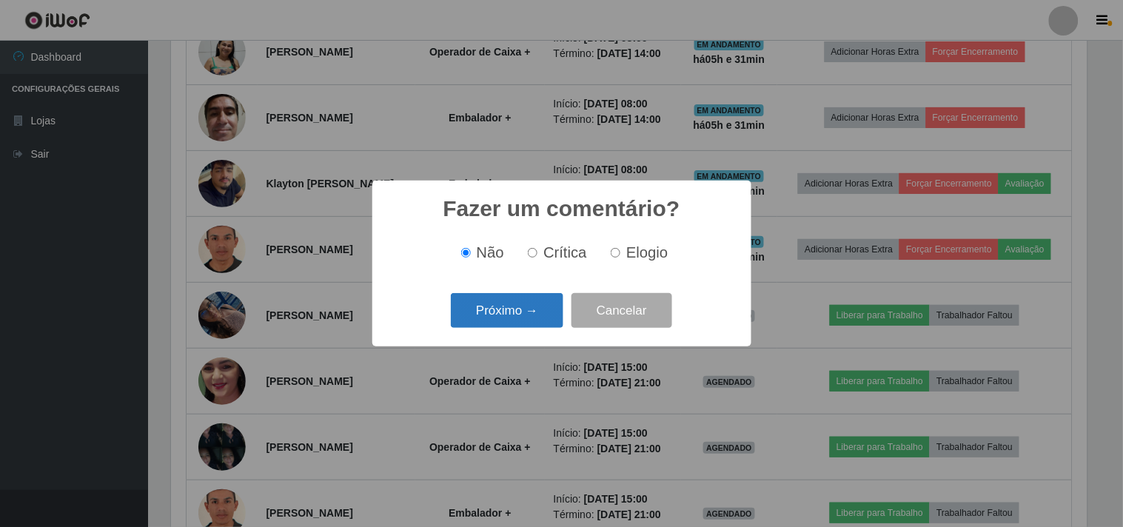
click at [523, 315] on button "Próximo →" at bounding box center [507, 310] width 113 height 35
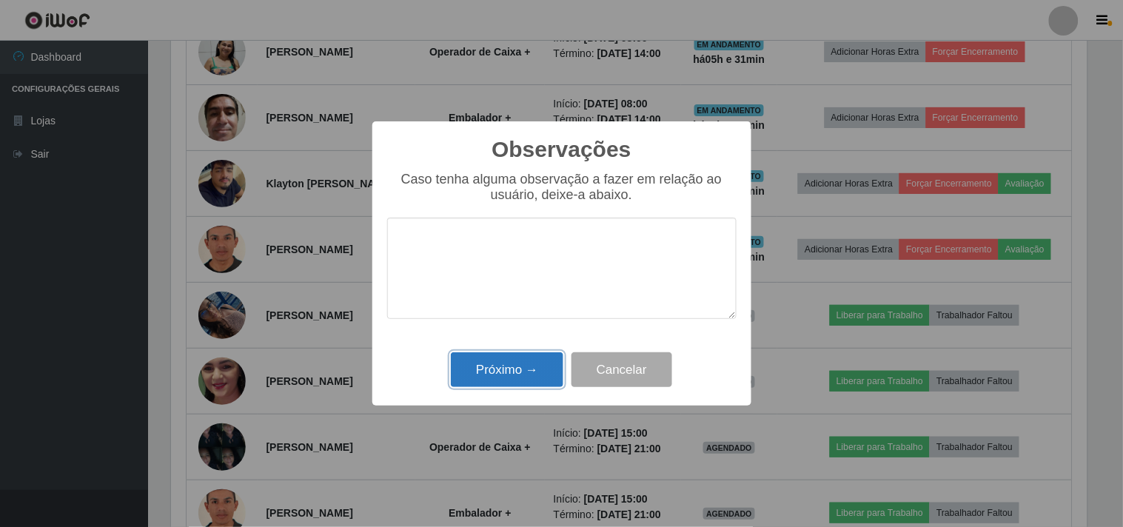
click at [517, 364] on button "Próximo →" at bounding box center [507, 370] width 113 height 35
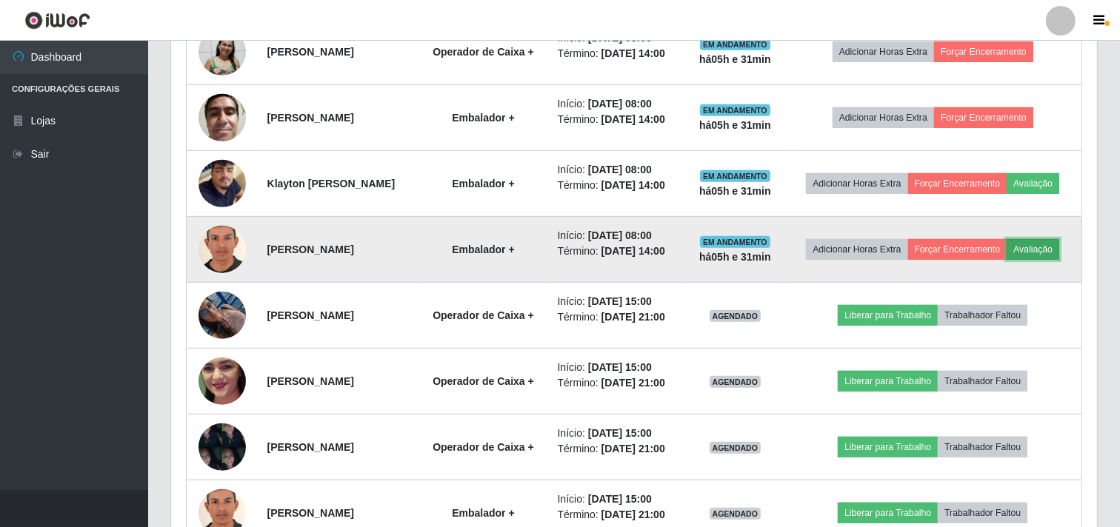
click at [1006, 260] on button "Avaliação" at bounding box center [1032, 249] width 53 height 21
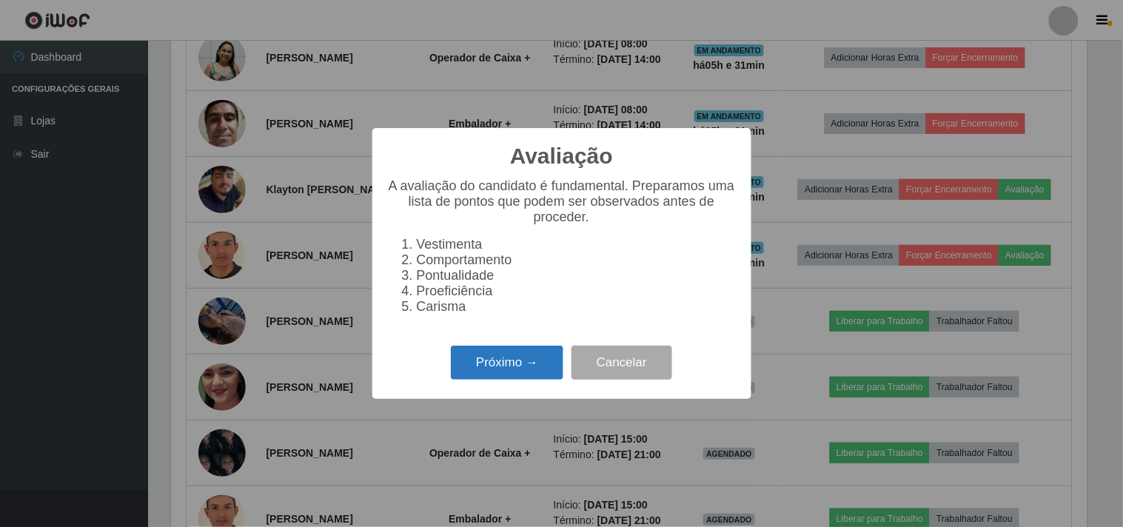
click at [470, 376] on button "Próximo →" at bounding box center [507, 363] width 113 height 35
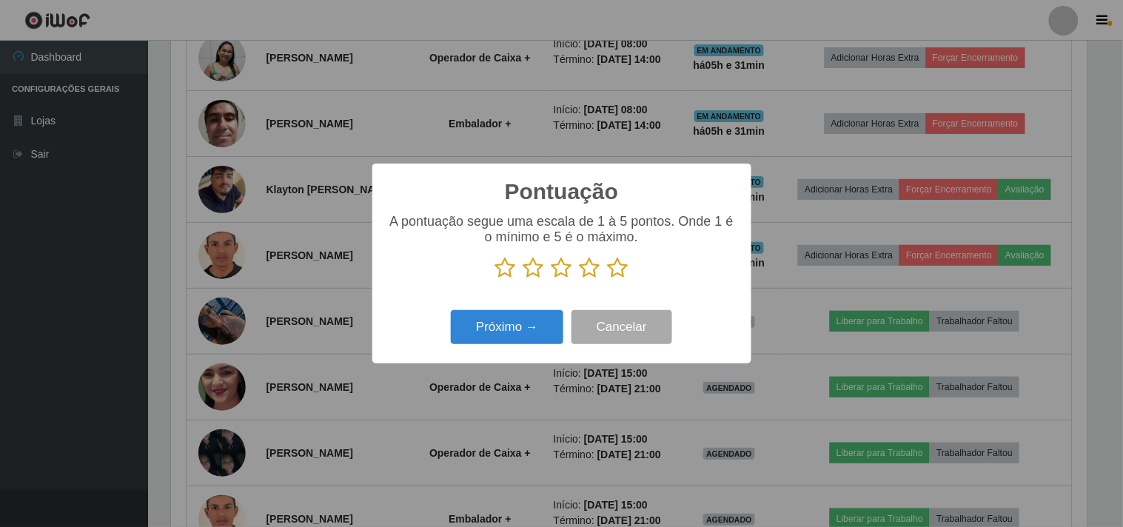
click at [618, 283] on div "A pontuação segue uma escala de 1 à 5 pontos. Onde 1 é o mínimo e 5 é o máximo." at bounding box center [562, 252] width 350 height 77
click at [618, 278] on icon at bounding box center [618, 268] width 21 height 22
click at [608, 279] on input "radio" at bounding box center [608, 279] width 0 height 0
click at [502, 327] on button "Próximo →" at bounding box center [507, 327] width 113 height 35
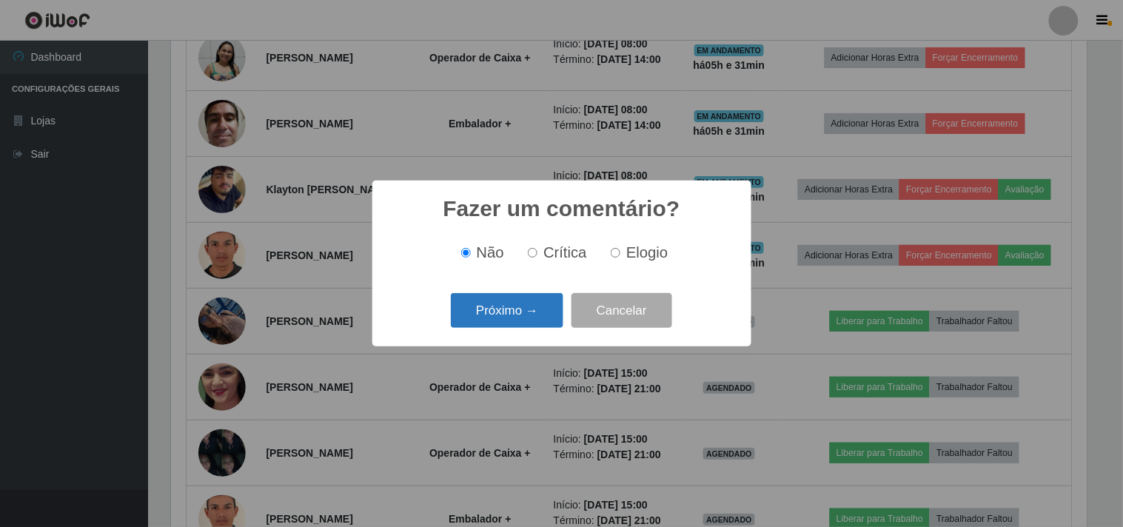
click at [509, 321] on button "Próximo →" at bounding box center [507, 310] width 113 height 35
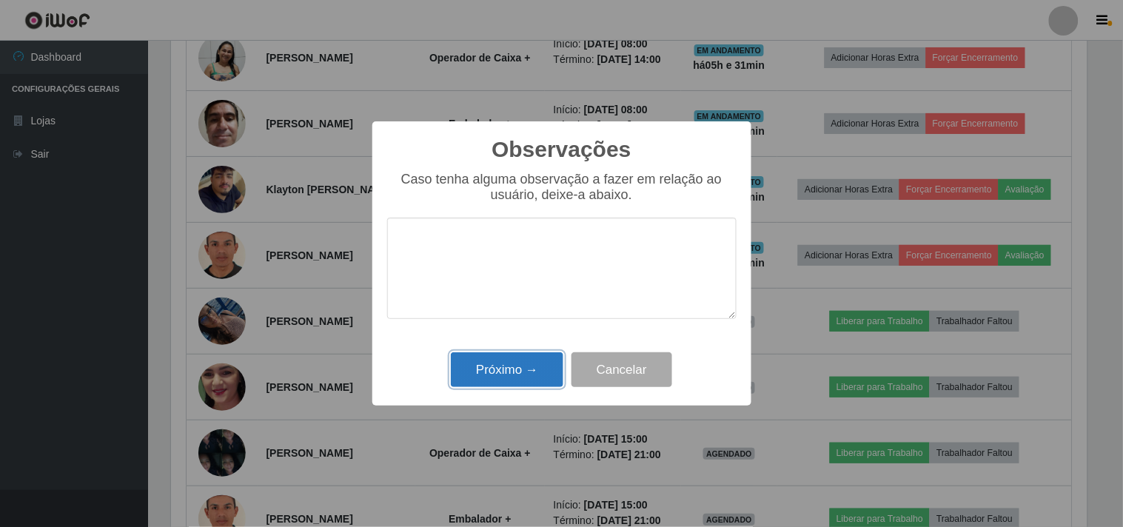
click at [501, 370] on button "Próximo →" at bounding box center [507, 370] width 113 height 35
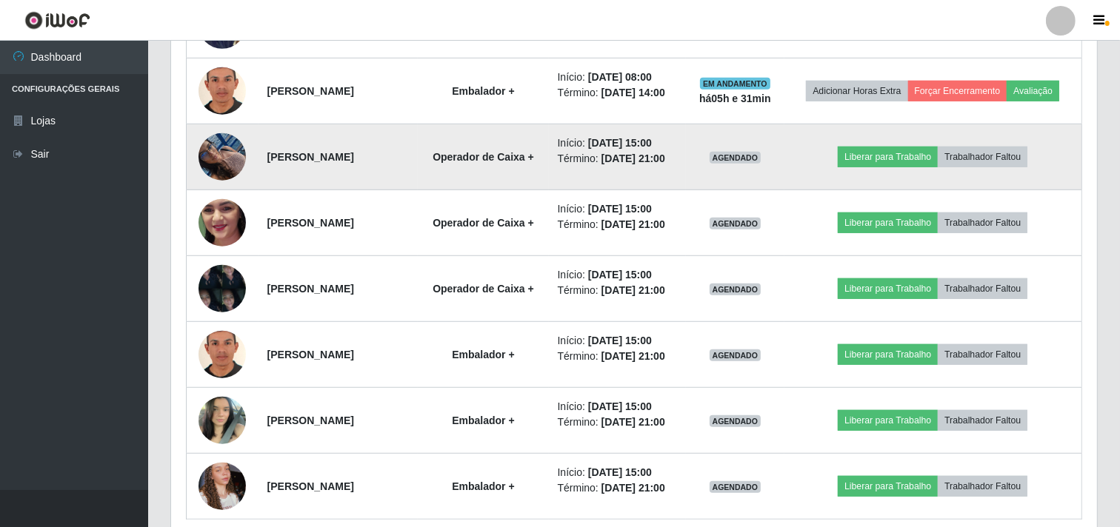
click at [231, 188] on img at bounding box center [221, 156] width 47 height 63
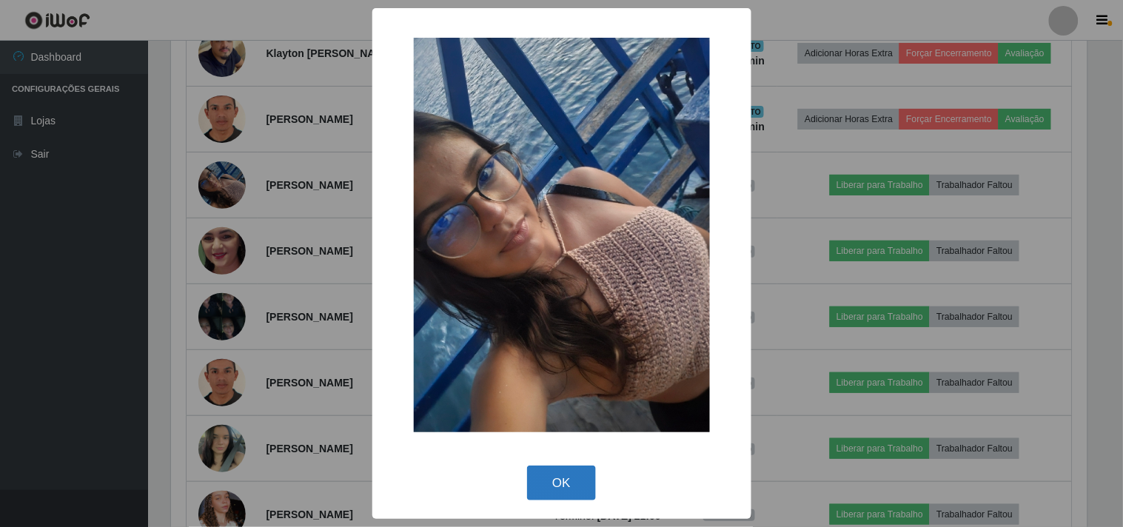
click at [561, 490] on button "OK" at bounding box center [561, 483] width 69 height 35
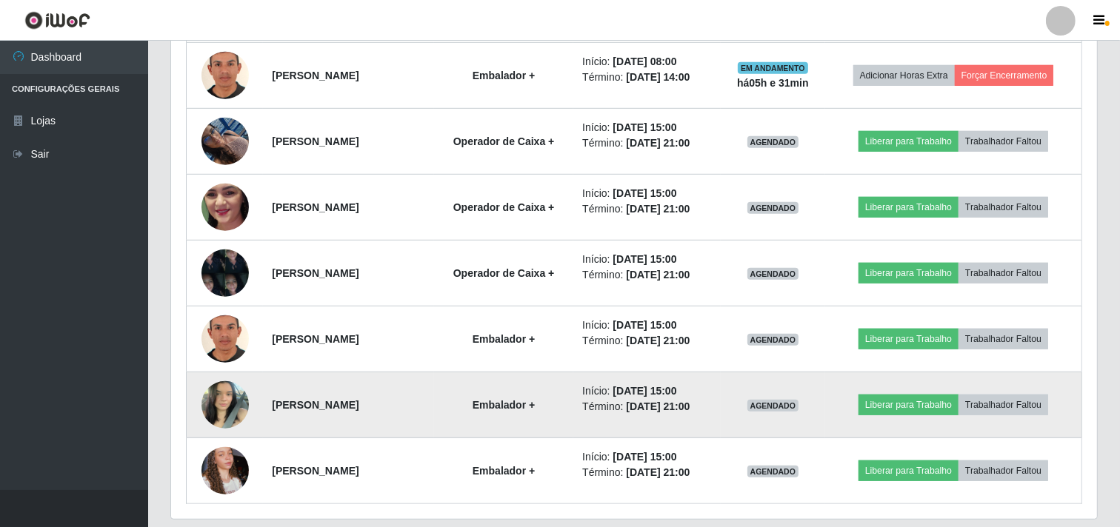
click at [207, 408] on img at bounding box center [224, 404] width 47 height 63
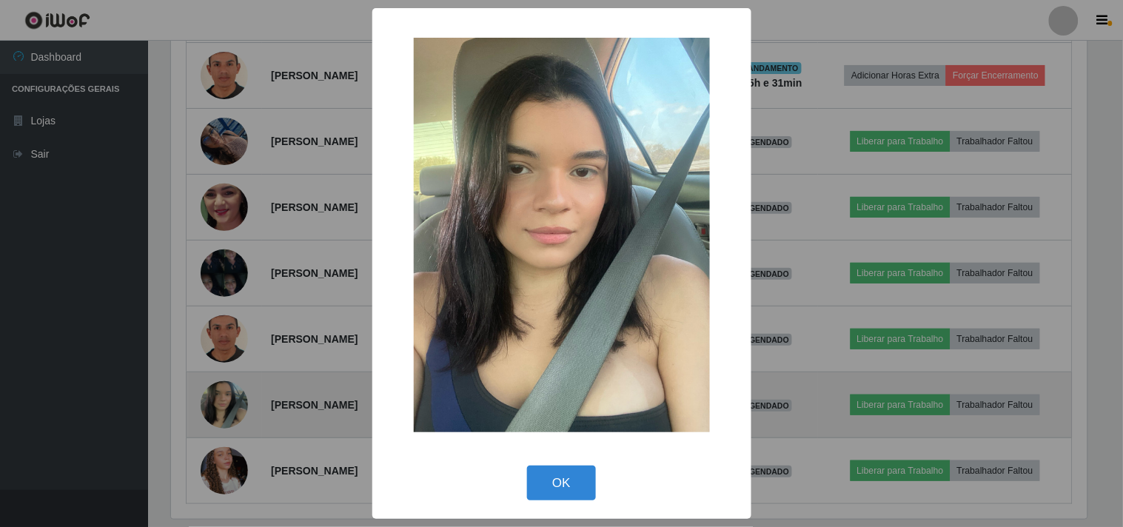
click at [207, 408] on div "× OK Cancel" at bounding box center [561, 263] width 1123 height 527
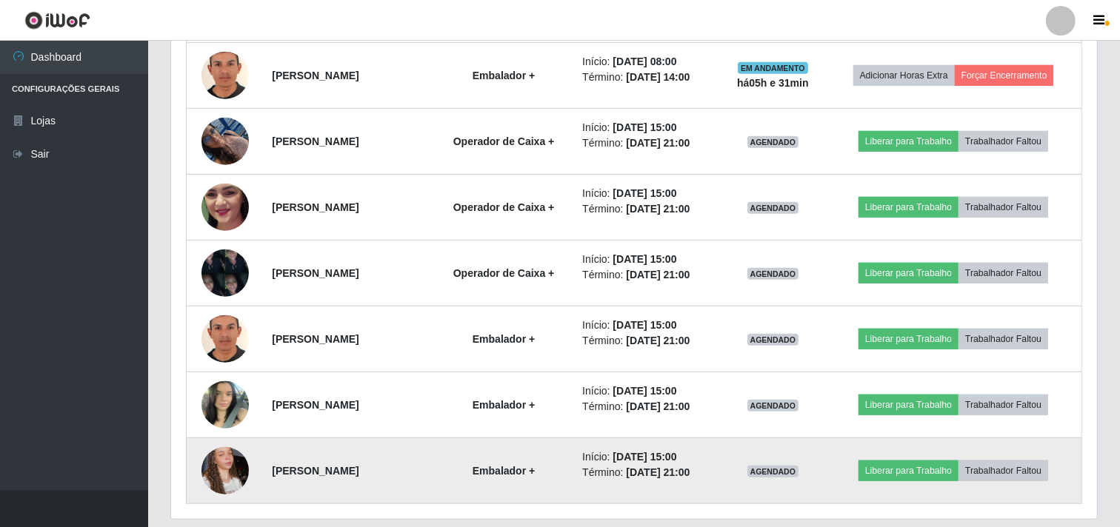
click at [213, 464] on img at bounding box center [224, 471] width 47 height 84
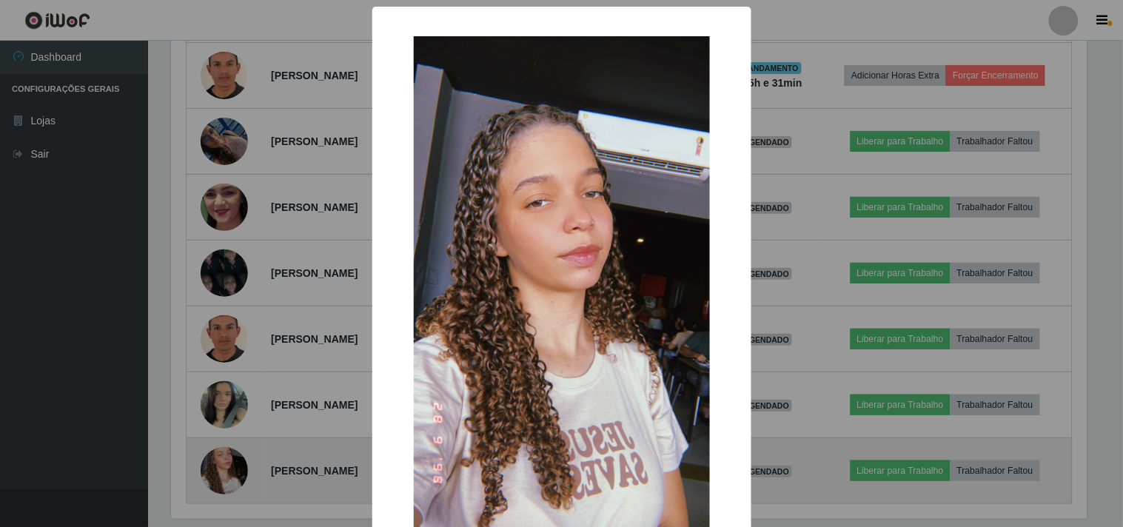
click at [213, 464] on div "× OK Cancel" at bounding box center [561, 263] width 1123 height 527
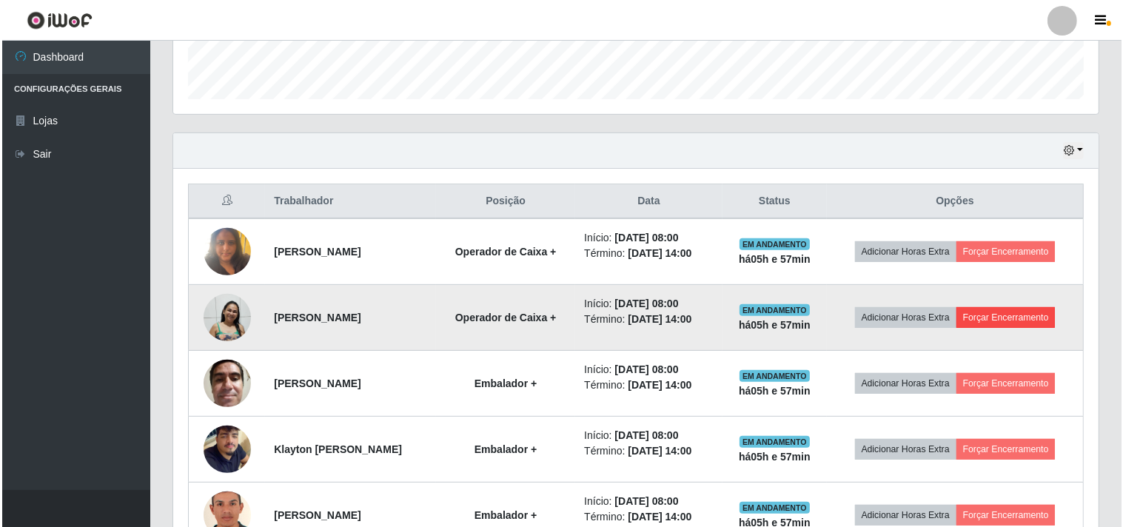
scroll to position [459, 0]
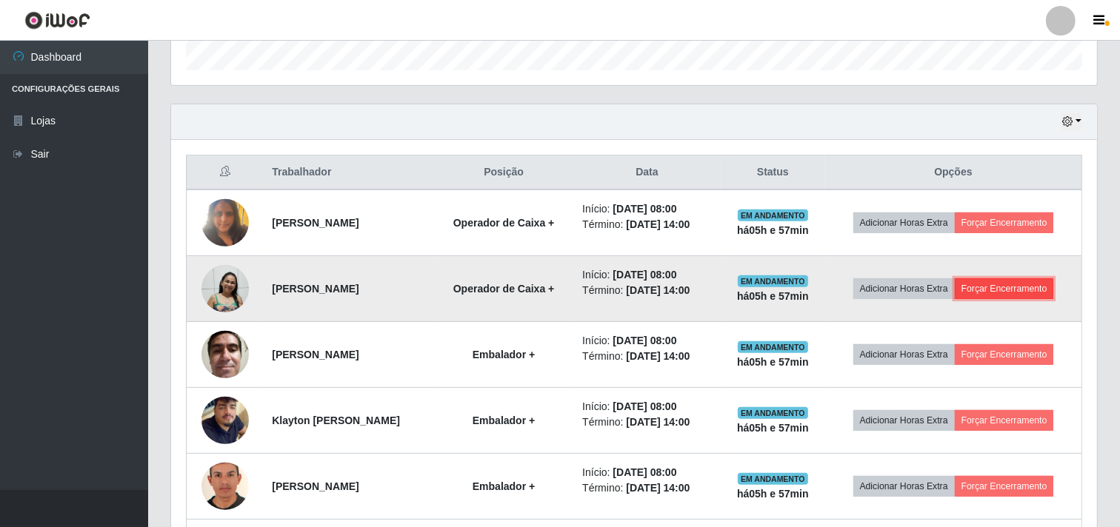
click at [1018, 293] on button "Forçar Encerramento" at bounding box center [1004, 288] width 99 height 21
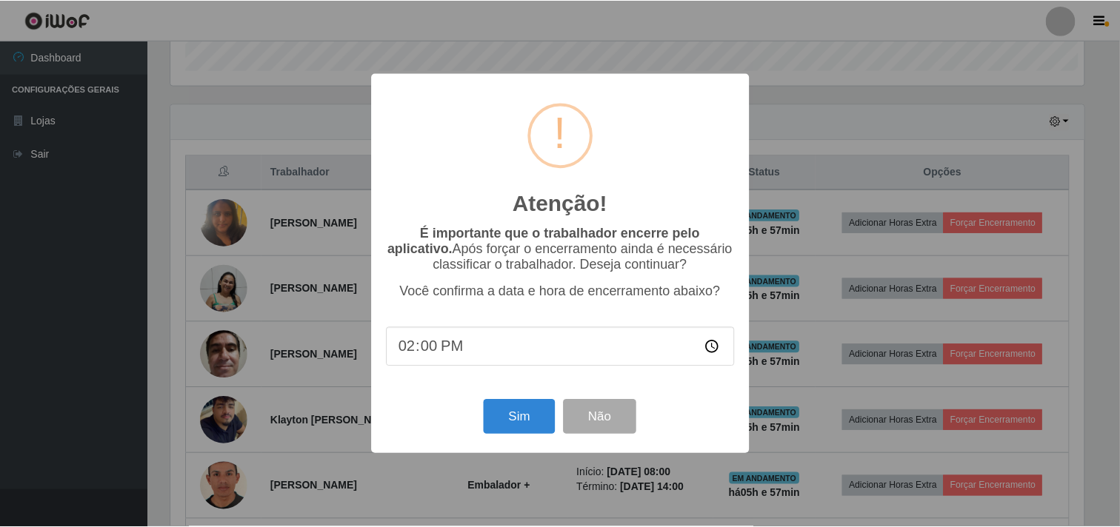
scroll to position [307, 916]
click at [522, 418] on button "Sim" at bounding box center [521, 417] width 72 height 35
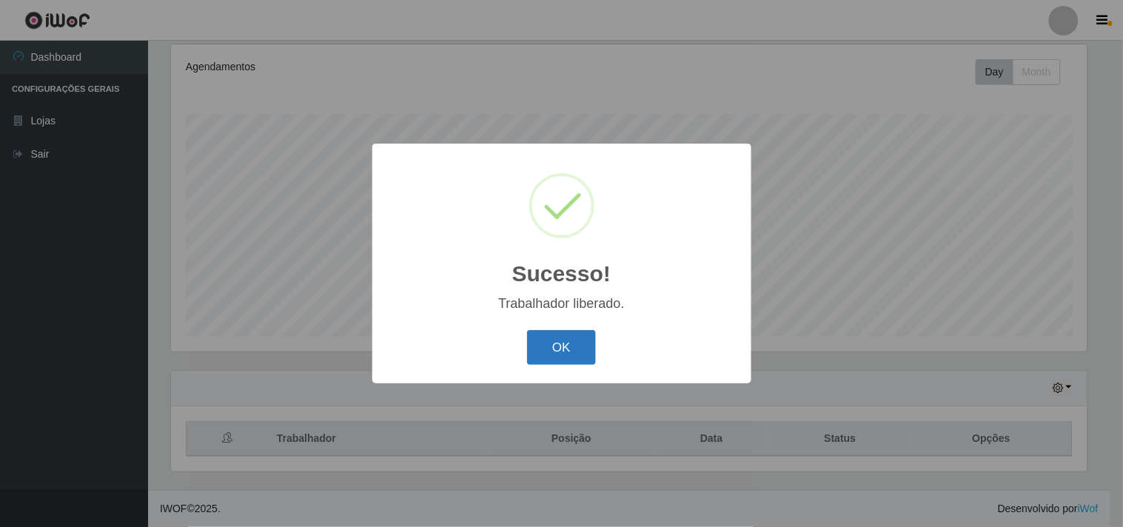
click at [581, 347] on button "OK" at bounding box center [561, 347] width 69 height 35
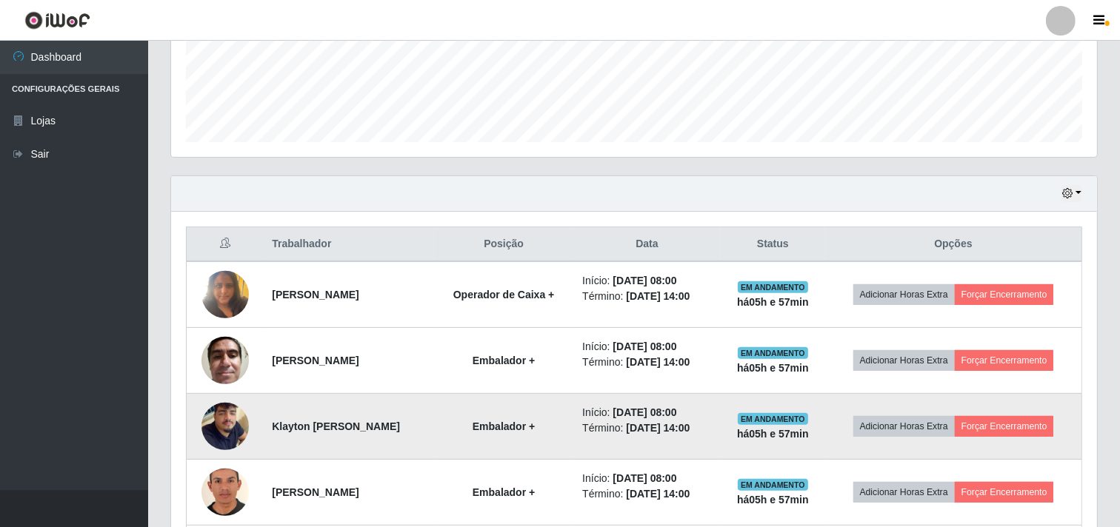
scroll to position [439, 0]
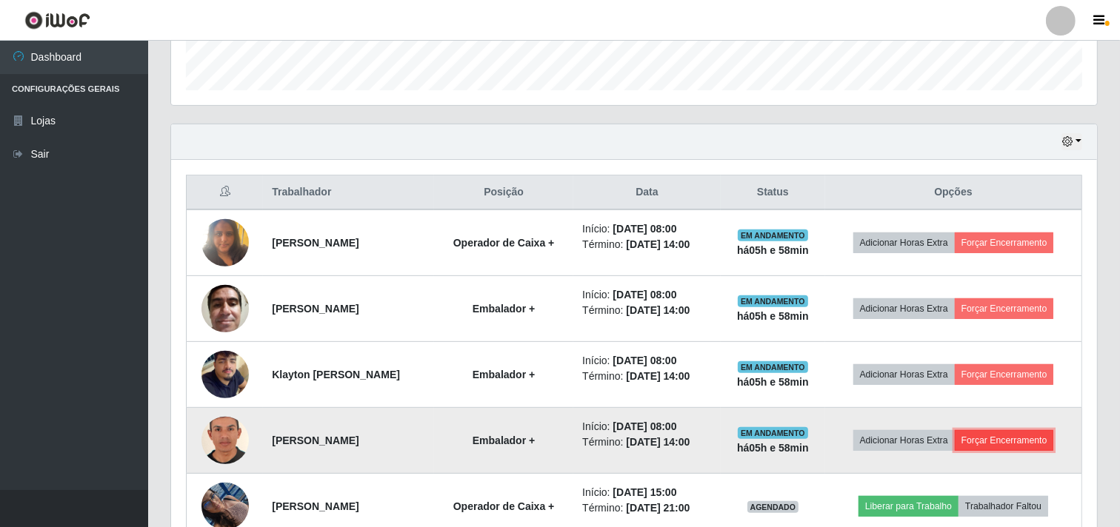
click at [1018, 444] on button "Forçar Encerramento" at bounding box center [1004, 440] width 99 height 21
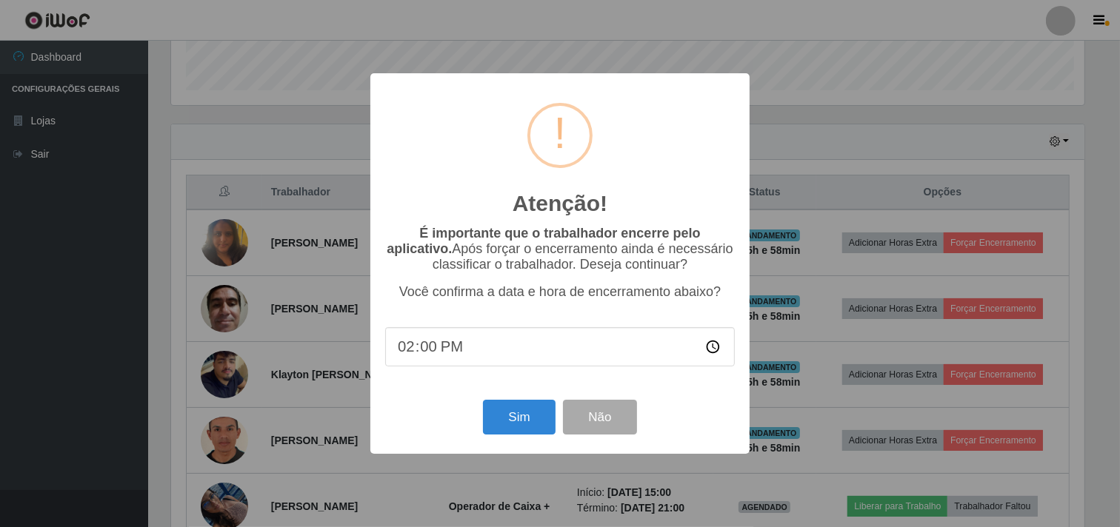
scroll to position [307, 916]
click at [524, 428] on button "Sim" at bounding box center [521, 417] width 72 height 35
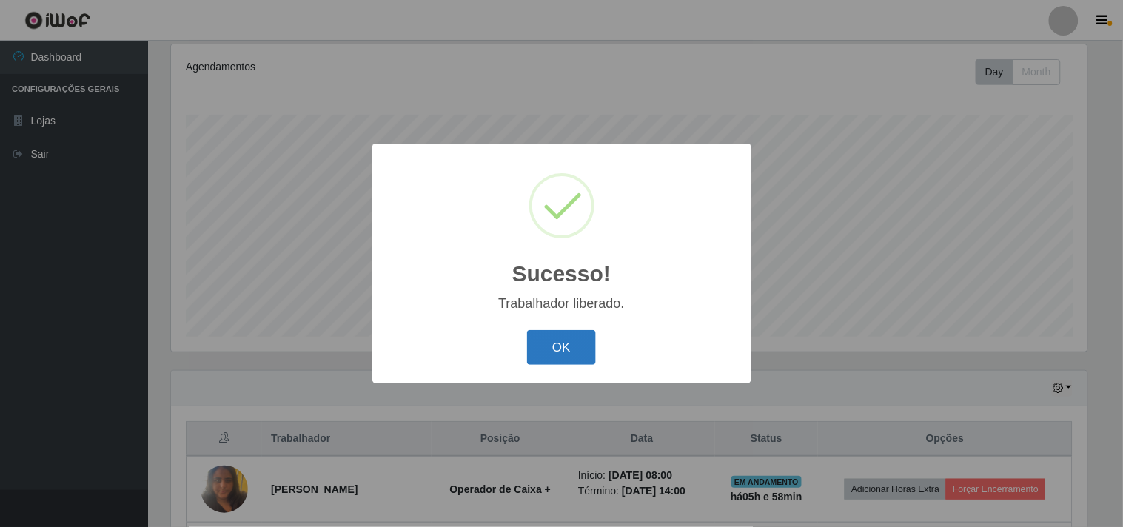
click at [534, 350] on button "OK" at bounding box center [561, 347] width 69 height 35
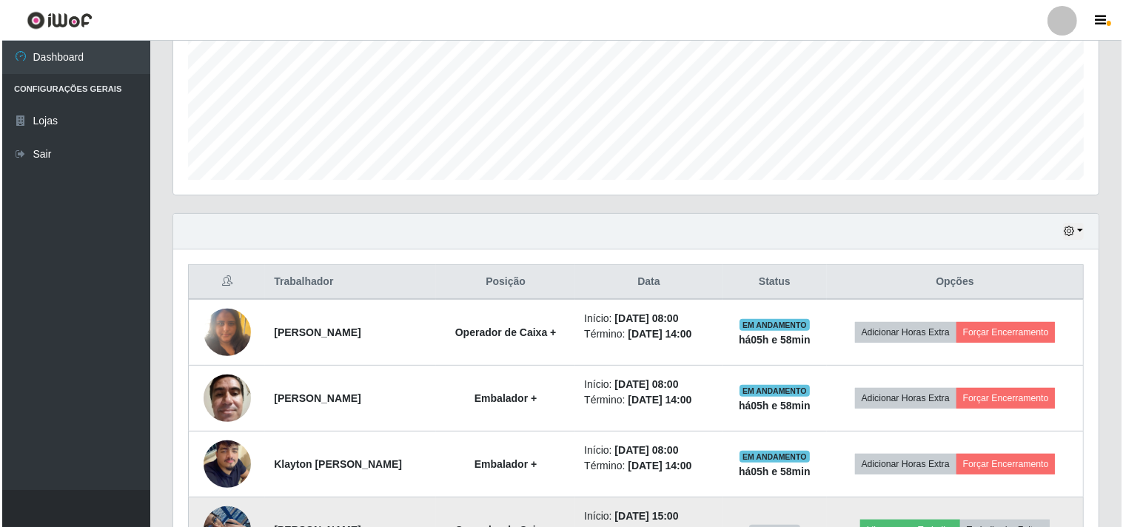
scroll to position [521, 0]
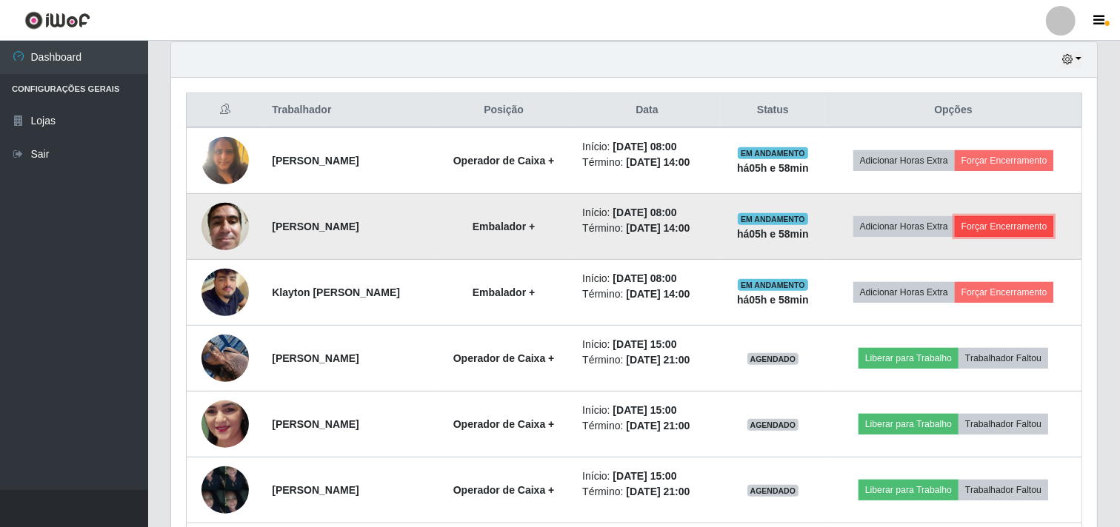
click at [1012, 225] on button "Forçar Encerramento" at bounding box center [1004, 226] width 99 height 21
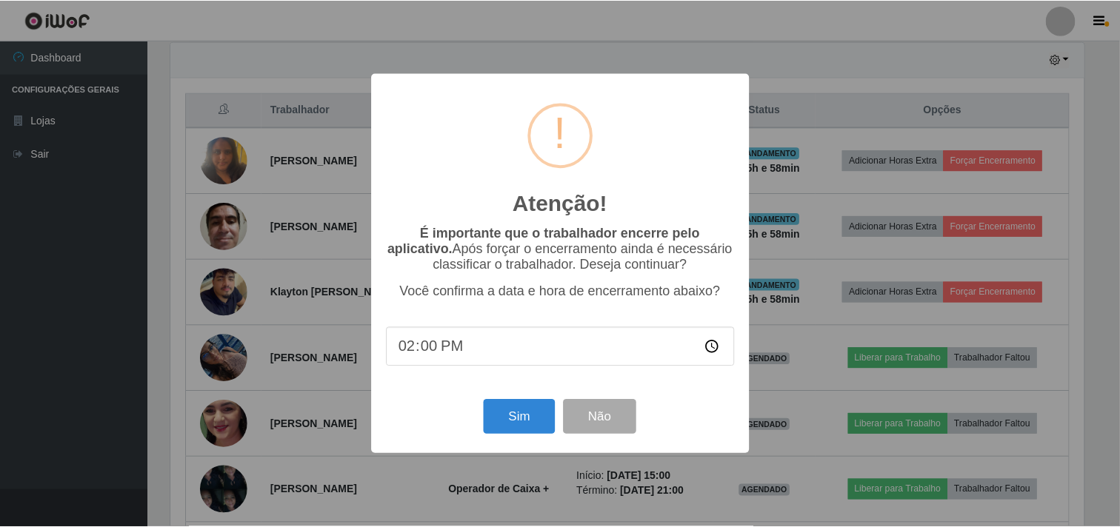
scroll to position [307, 916]
click at [541, 410] on button "Sim" at bounding box center [521, 417] width 72 height 35
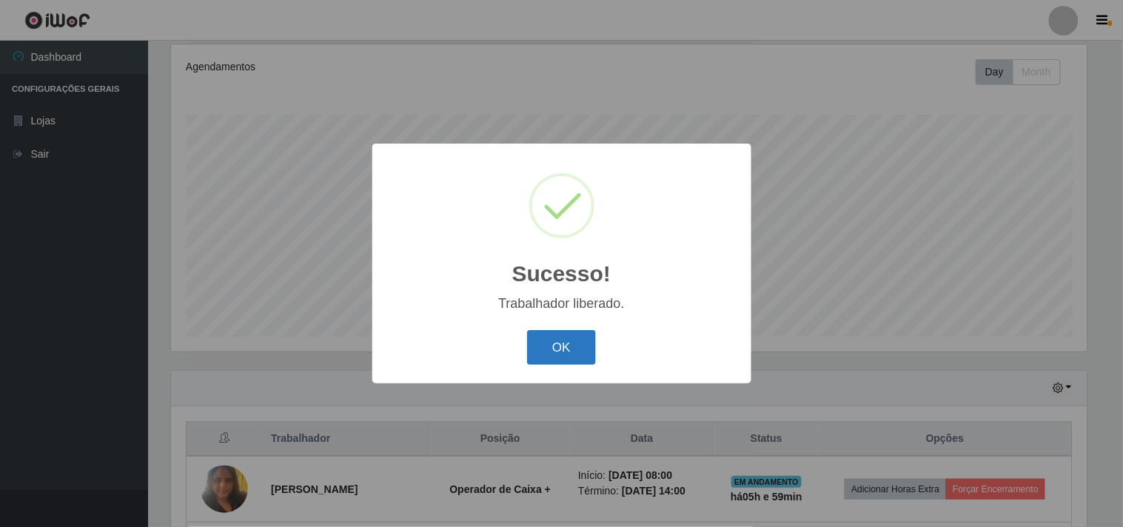
click at [578, 347] on button "OK" at bounding box center [561, 347] width 69 height 35
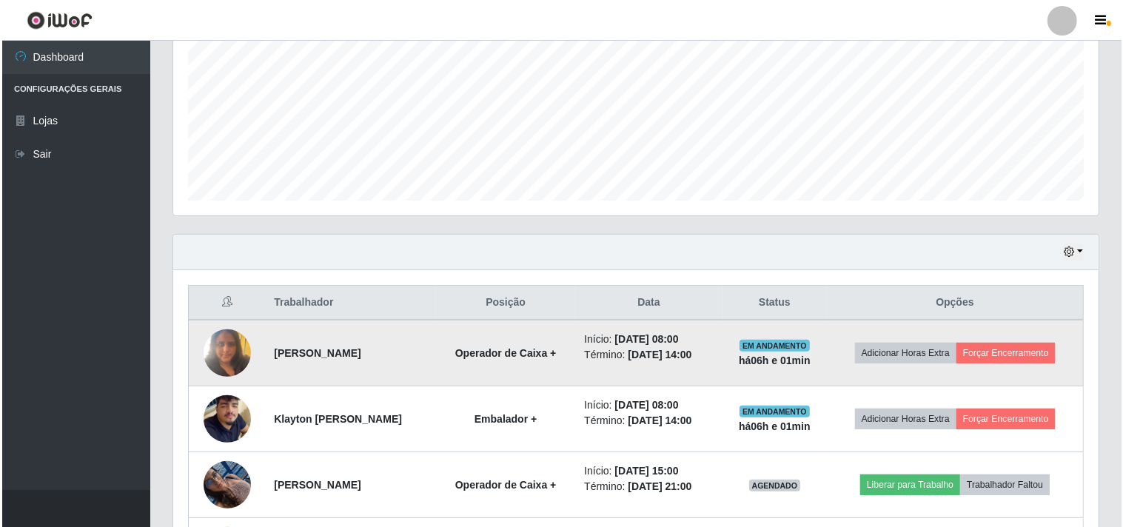
scroll to position [493, 0]
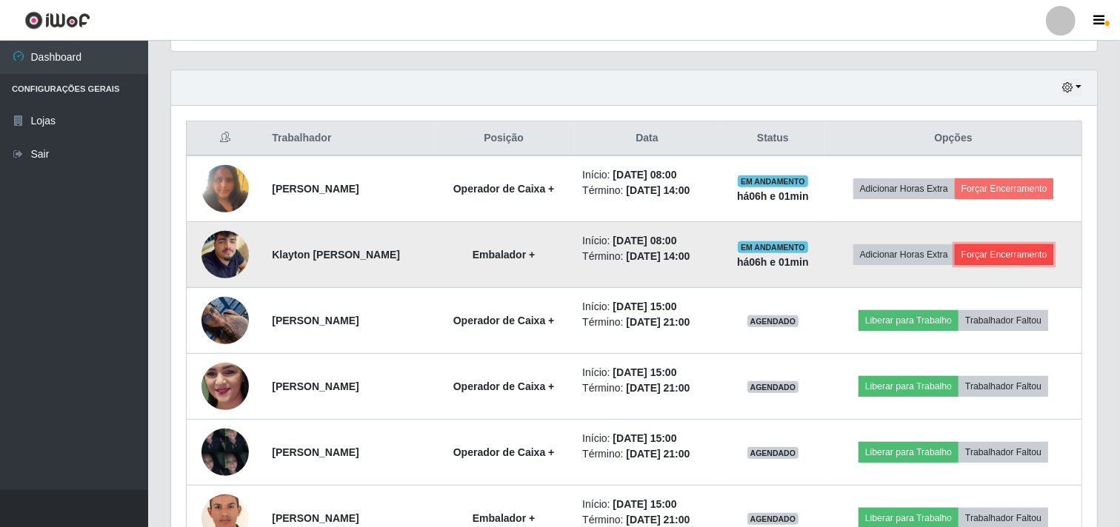
click at [989, 250] on button "Forçar Encerramento" at bounding box center [1004, 254] width 99 height 21
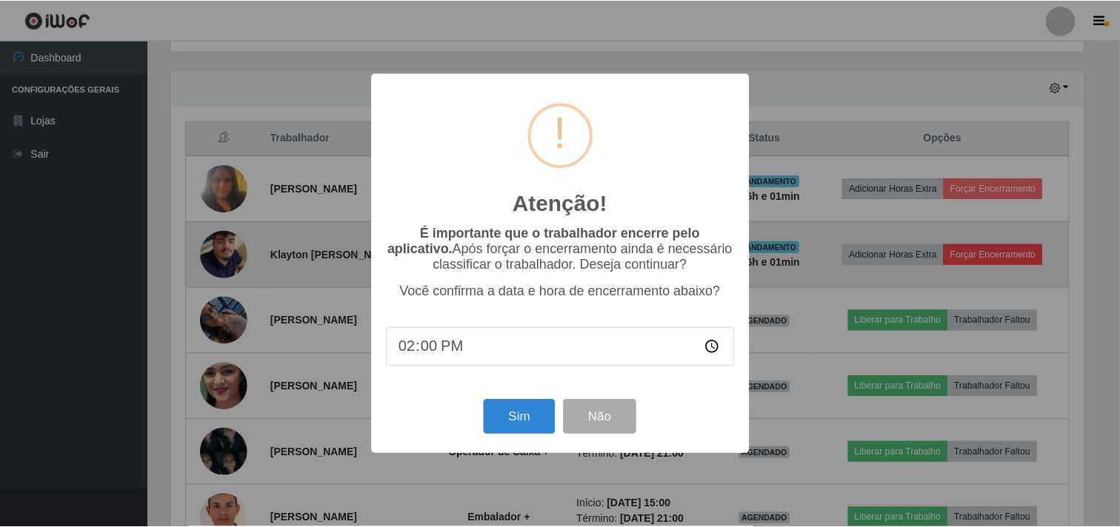
scroll to position [307, 916]
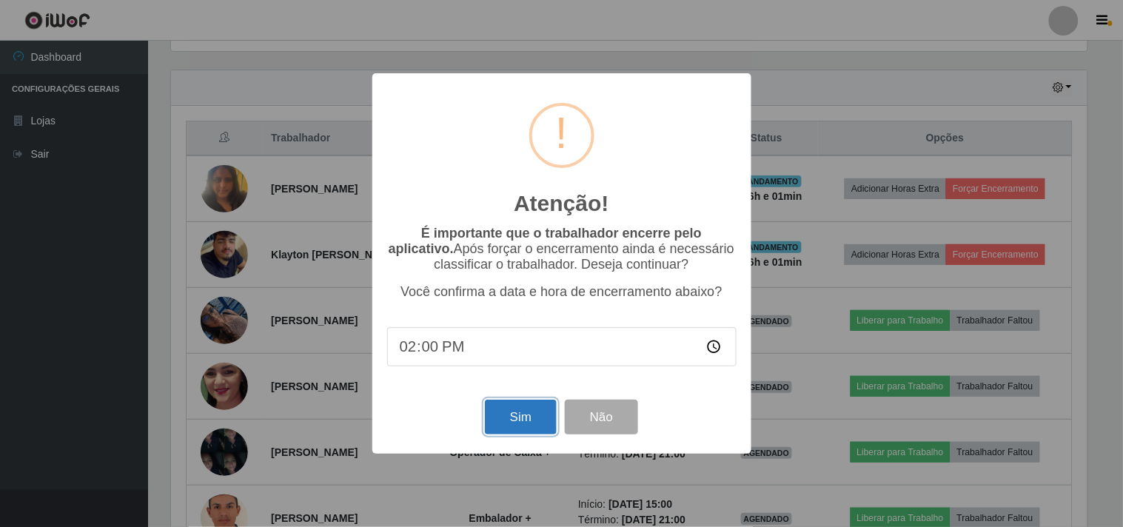
click at [536, 421] on button "Sim" at bounding box center [521, 417] width 72 height 35
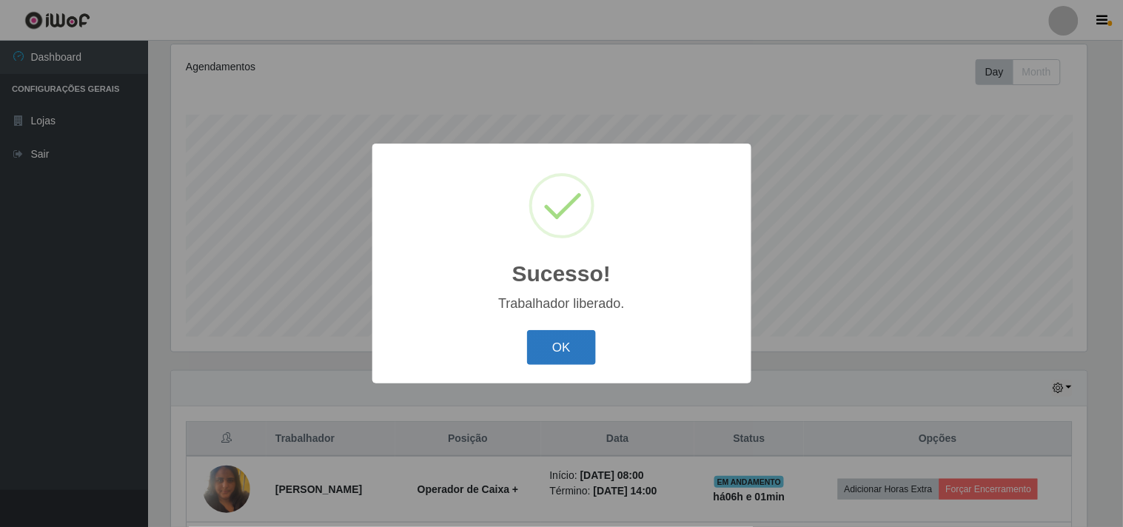
click at [558, 350] on button "OK" at bounding box center [561, 347] width 69 height 35
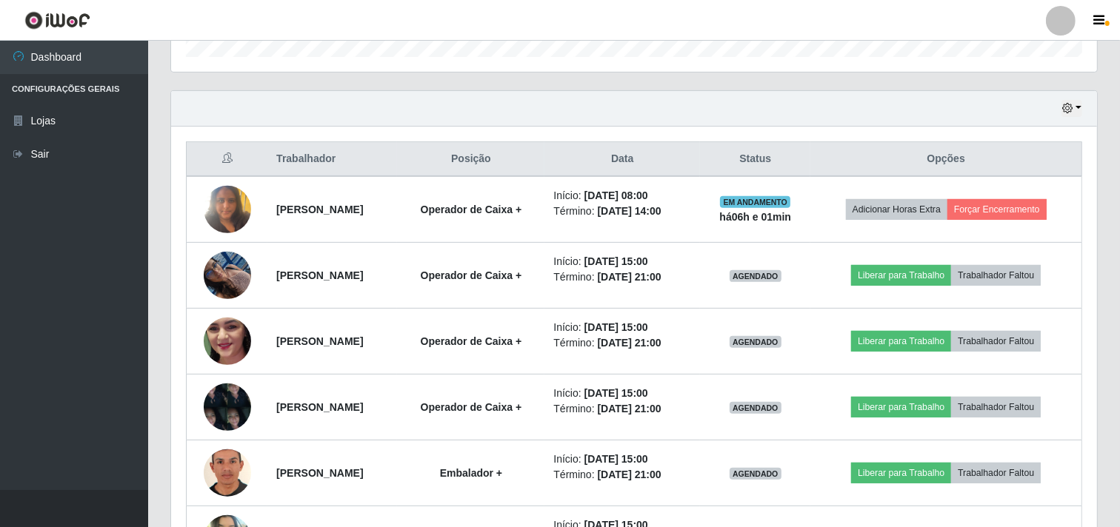
scroll to position [408, 0]
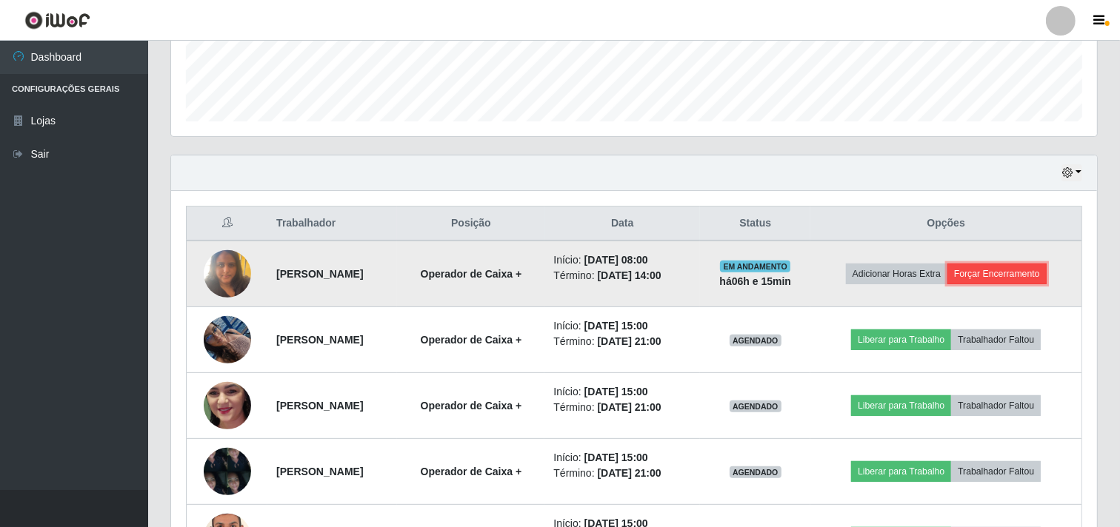
click at [996, 276] on button "Forçar Encerramento" at bounding box center [996, 274] width 99 height 21
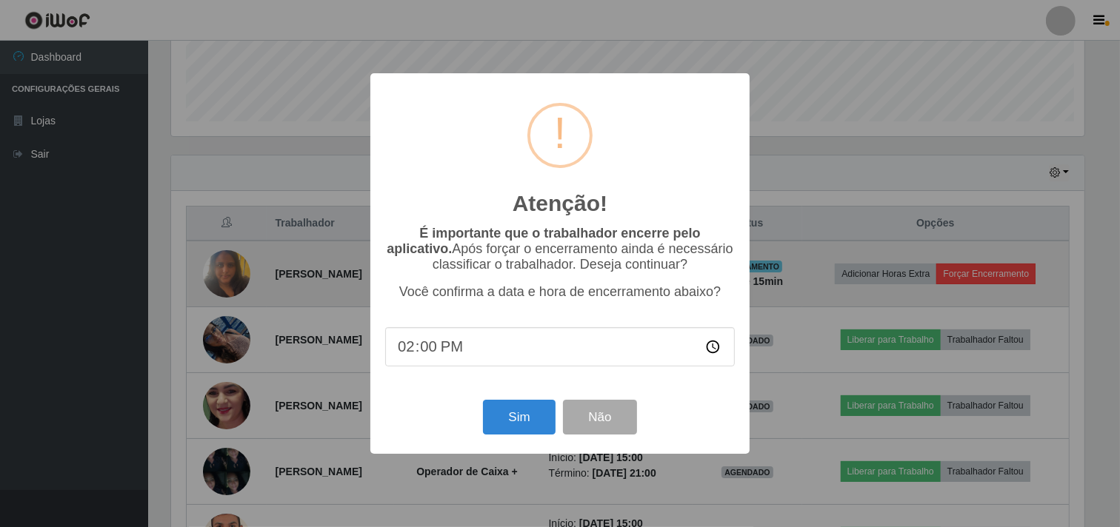
scroll to position [307, 916]
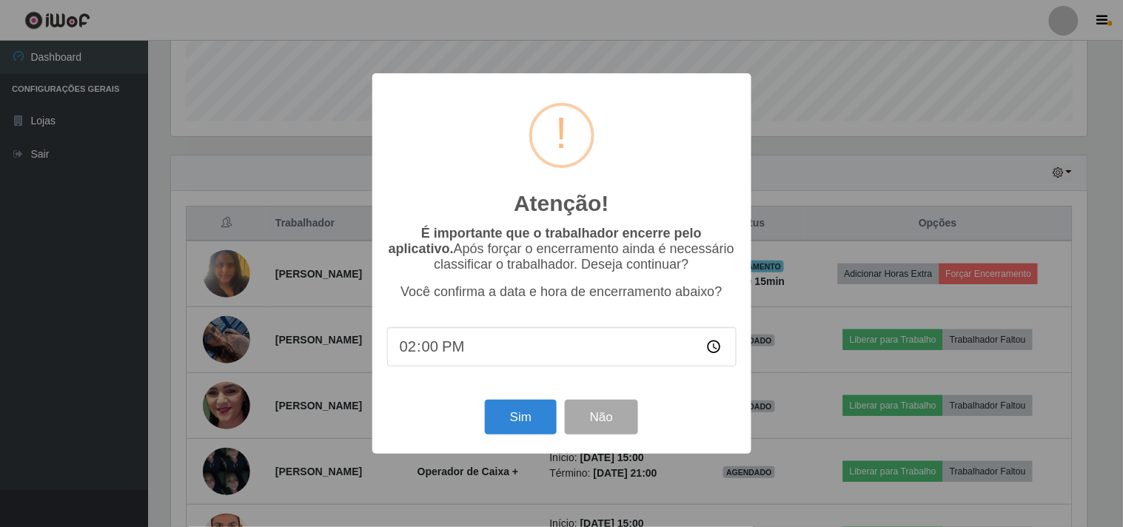
click at [459, 348] on input "14:00" at bounding box center [562, 346] width 350 height 39
click at [444, 352] on input "14:00" at bounding box center [562, 346] width 350 height 39
type input "14:16"
click at [511, 421] on button "Sim" at bounding box center [521, 417] width 72 height 35
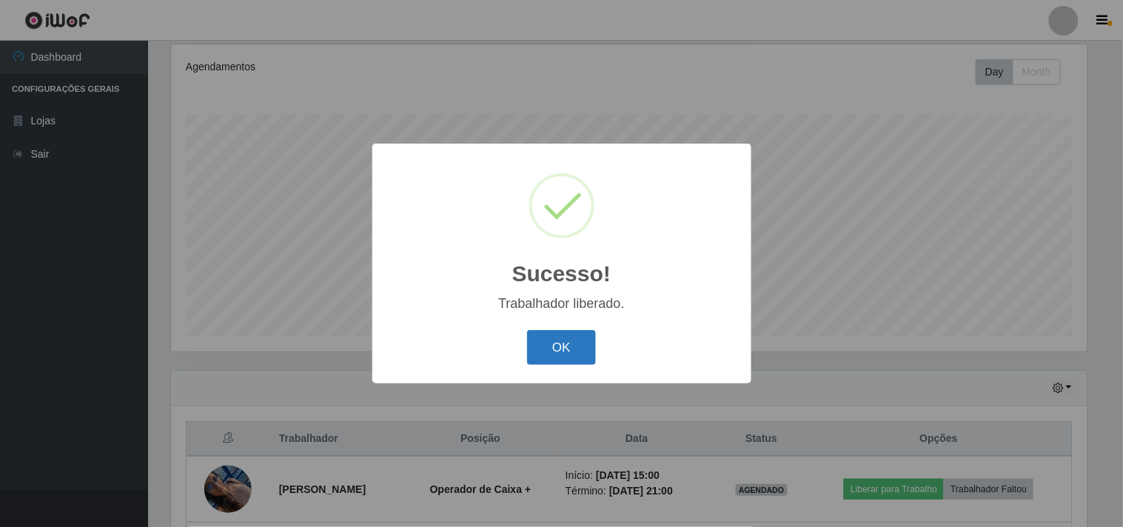
click at [586, 349] on button "OK" at bounding box center [561, 347] width 69 height 35
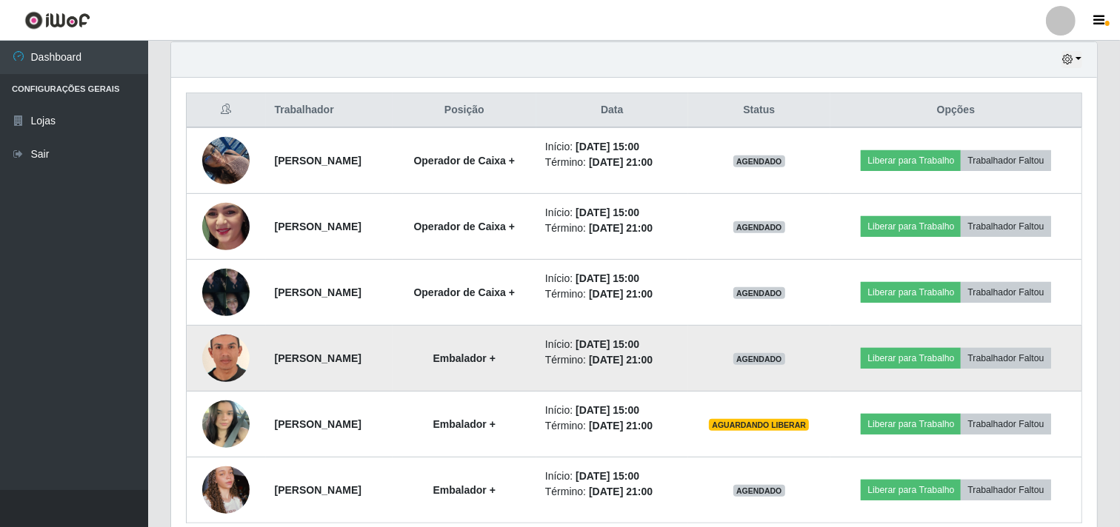
scroll to position [588, 0]
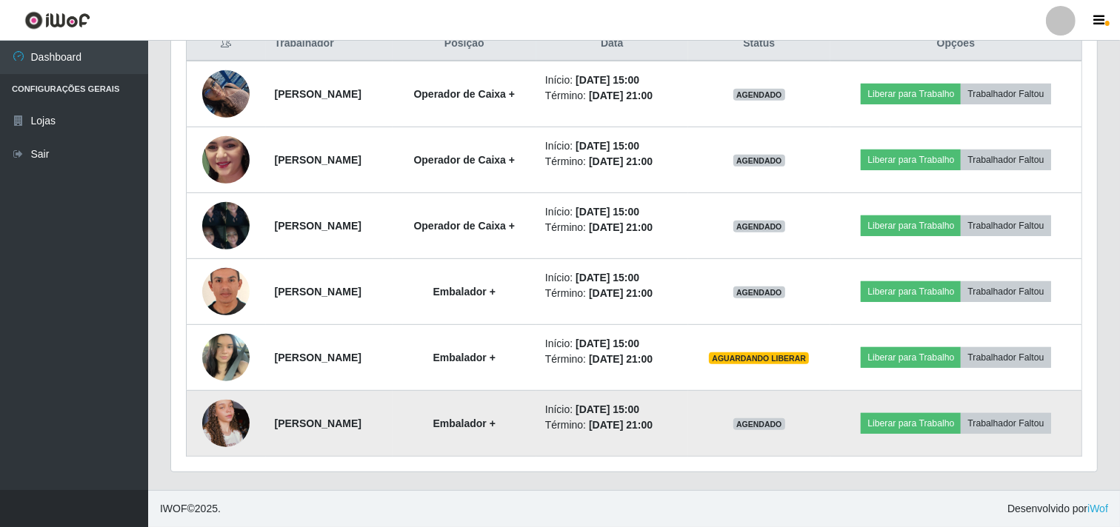
click at [230, 411] on img at bounding box center [225, 423] width 47 height 84
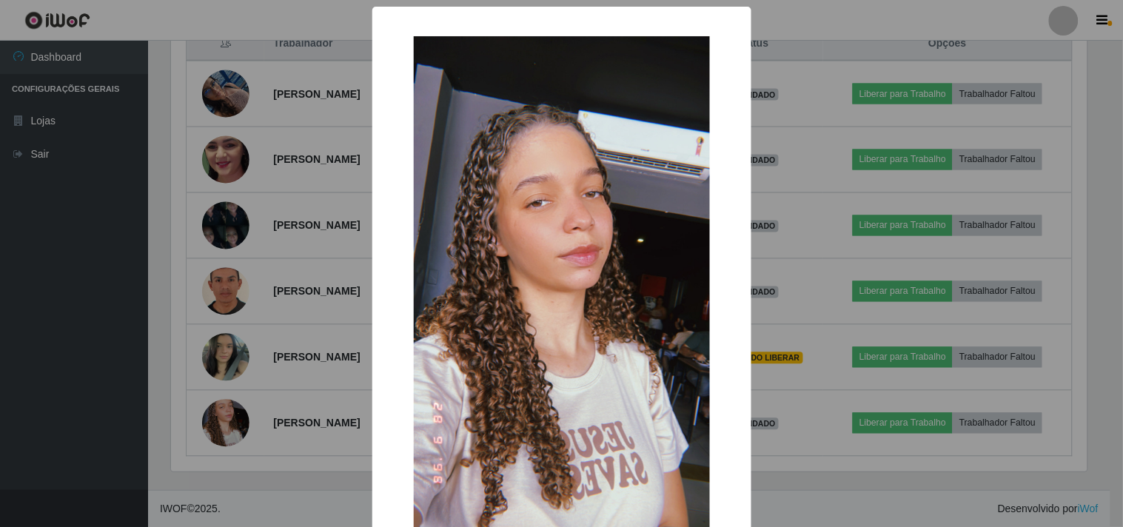
click at [233, 412] on div "× OK Cancel" at bounding box center [561, 263] width 1123 height 527
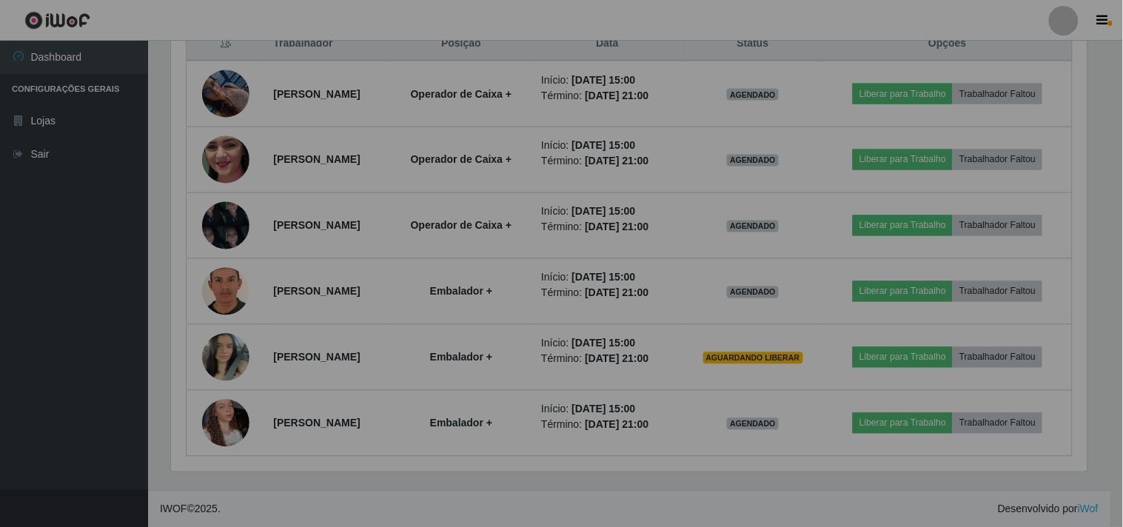
scroll to position [307, 926]
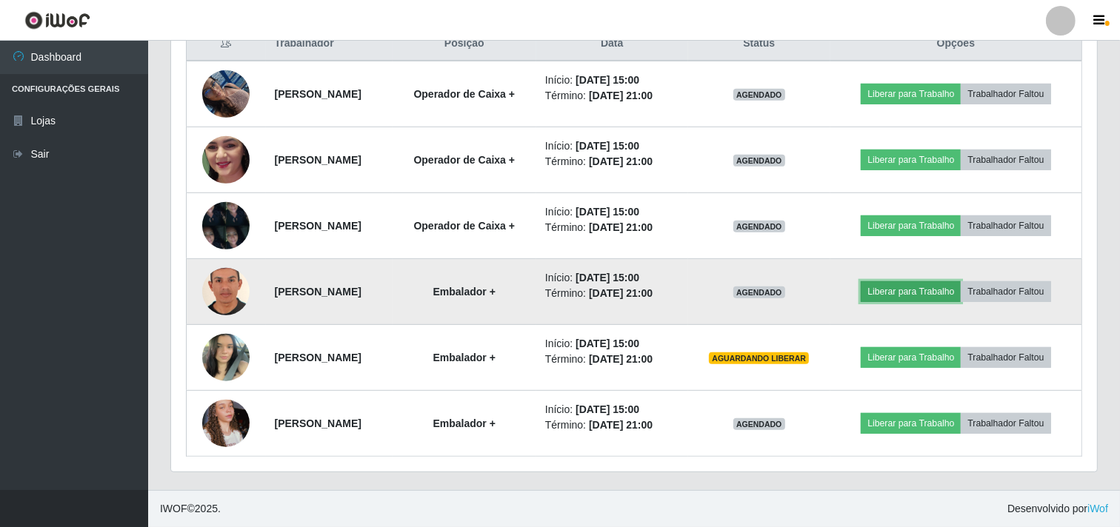
click at [938, 287] on button "Liberar para Trabalho" at bounding box center [911, 291] width 100 height 21
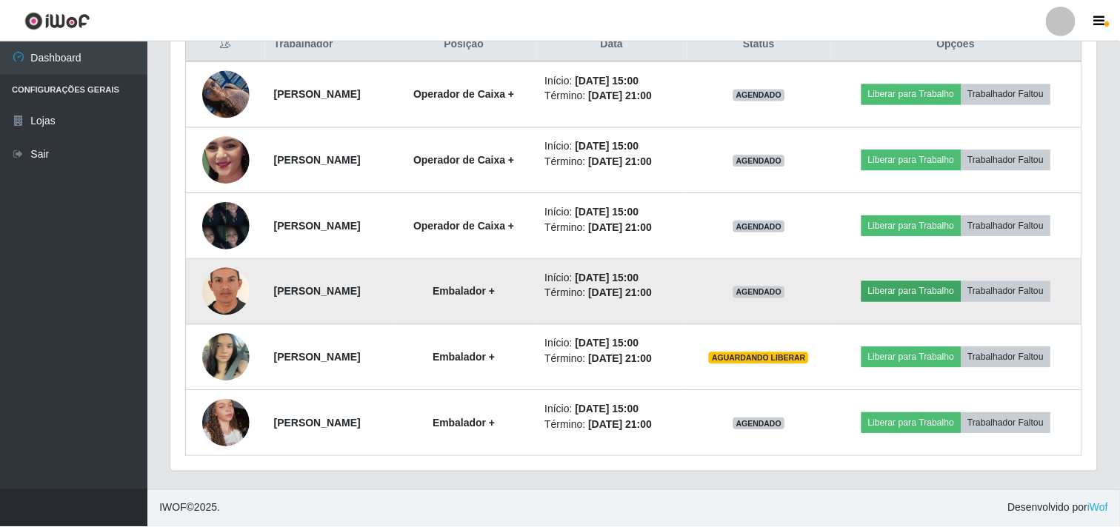
scroll to position [307, 916]
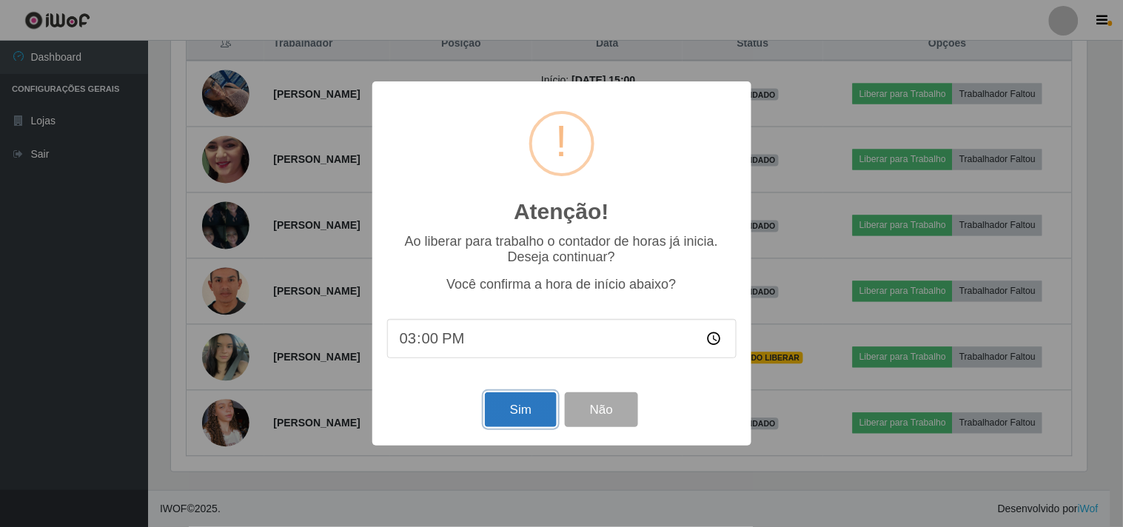
click at [510, 421] on button "Sim" at bounding box center [521, 410] width 72 height 35
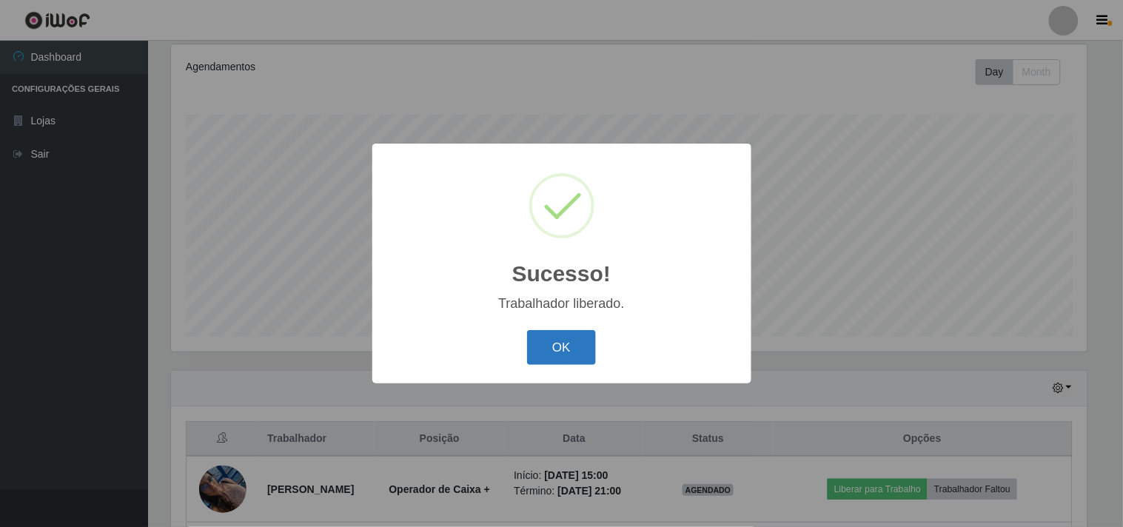
click at [554, 350] on button "OK" at bounding box center [561, 347] width 69 height 35
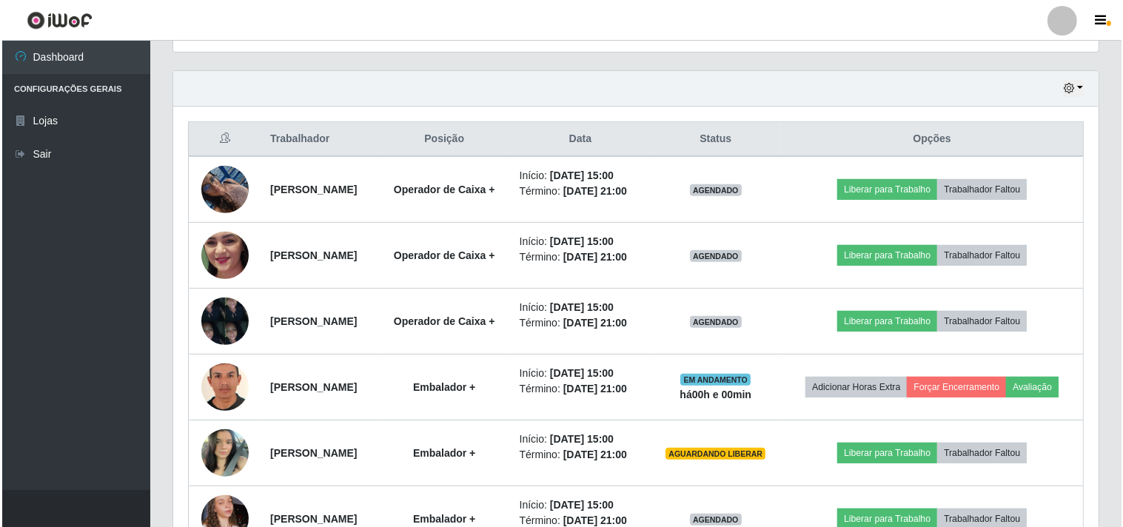
scroll to position [521, 0]
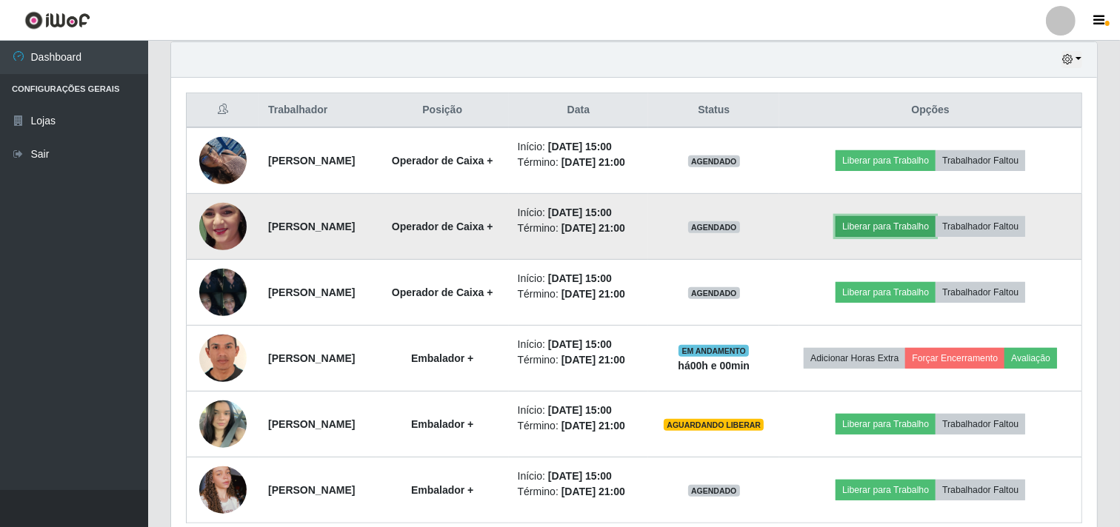
click at [892, 237] on button "Liberar para Trabalho" at bounding box center [885, 226] width 100 height 21
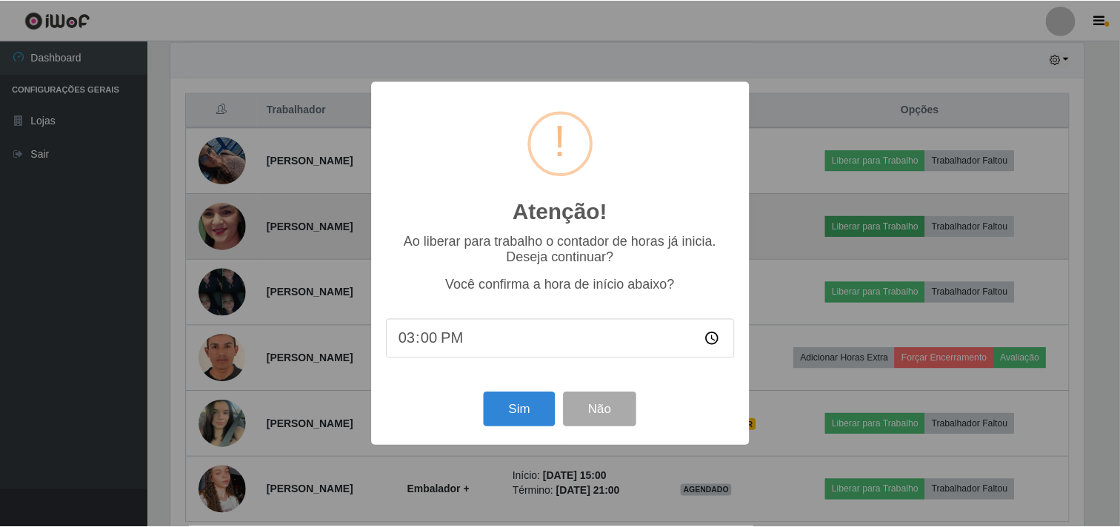
scroll to position [307, 916]
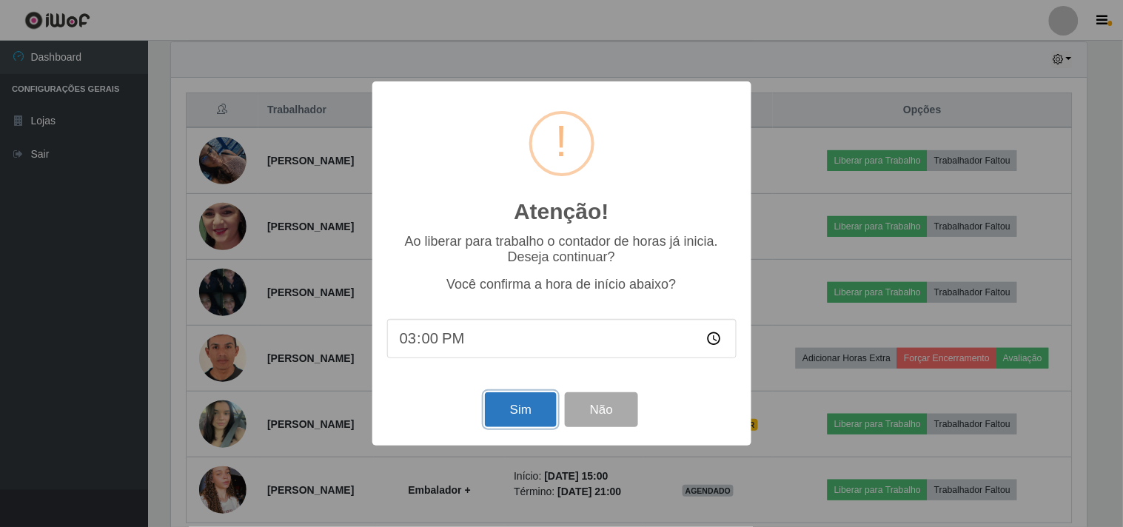
click at [507, 417] on button "Sim" at bounding box center [521, 410] width 72 height 35
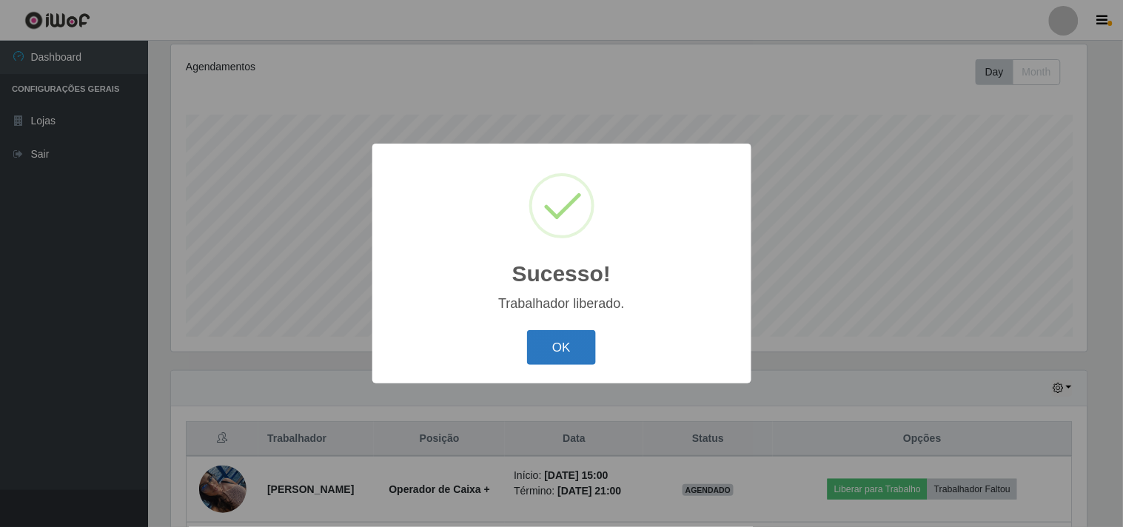
click at [542, 353] on button "OK" at bounding box center [561, 347] width 69 height 35
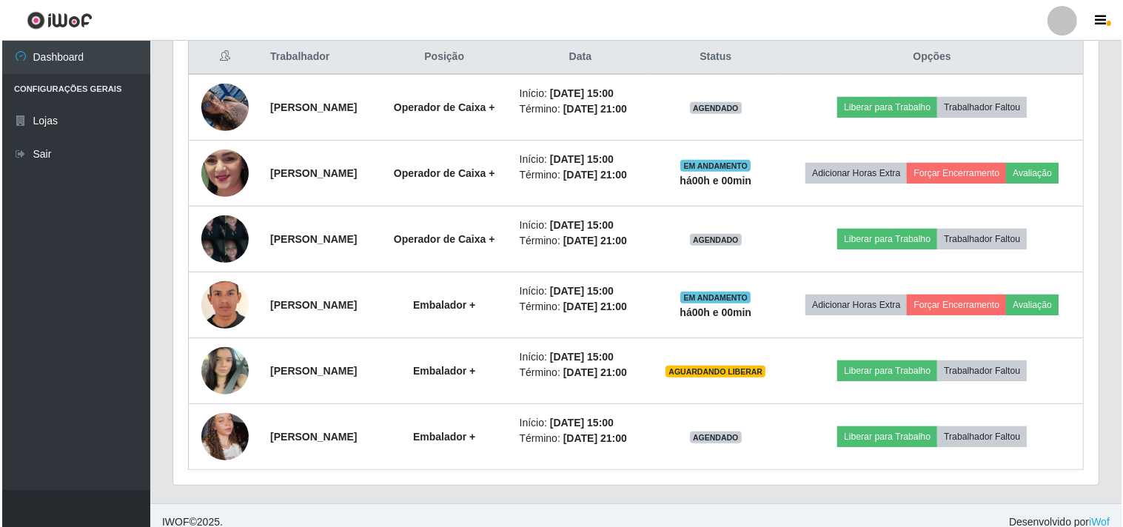
scroll to position [604, 0]
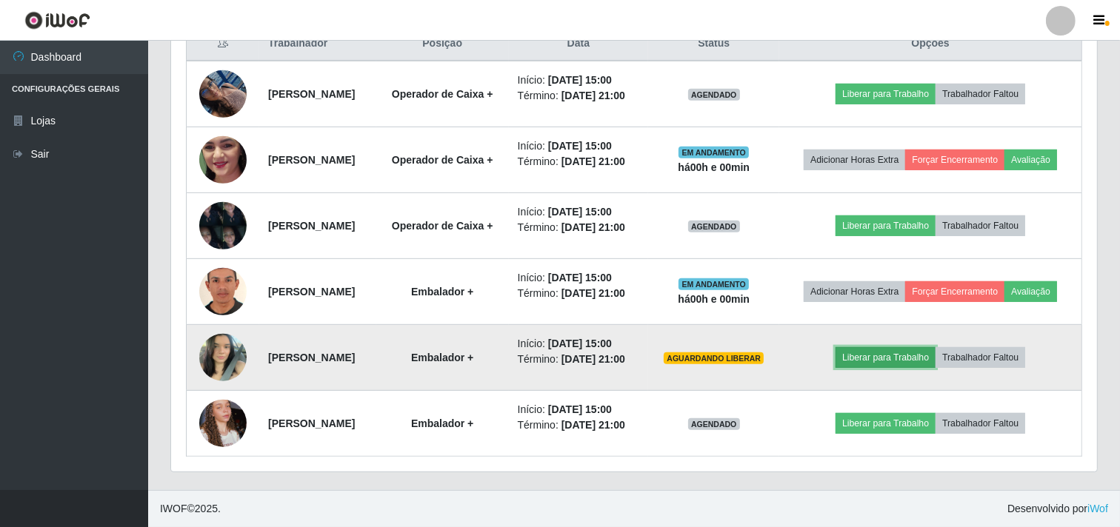
click at [912, 368] on button "Liberar para Trabalho" at bounding box center [885, 357] width 100 height 21
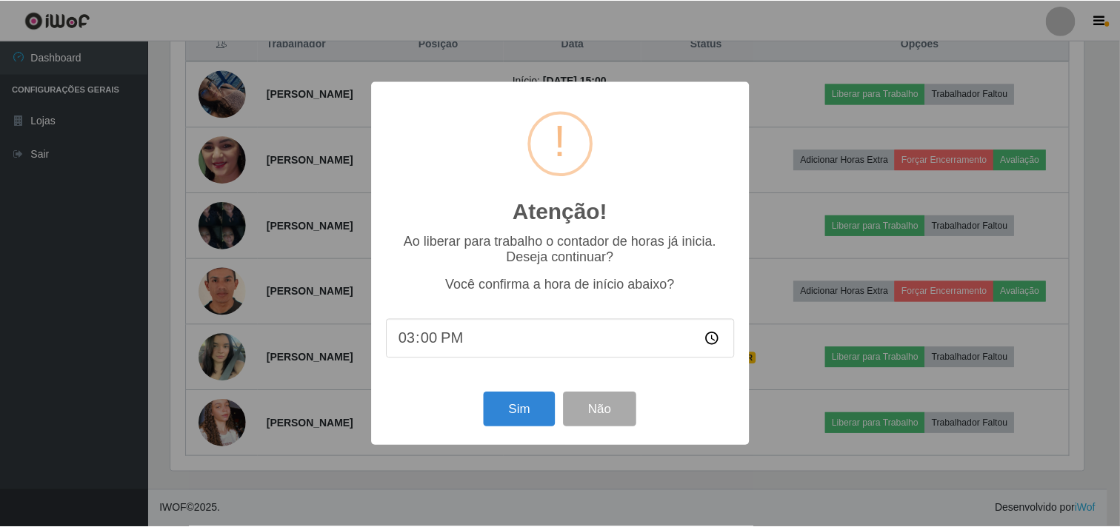
scroll to position [307, 916]
click at [505, 408] on button "Sim" at bounding box center [521, 410] width 72 height 35
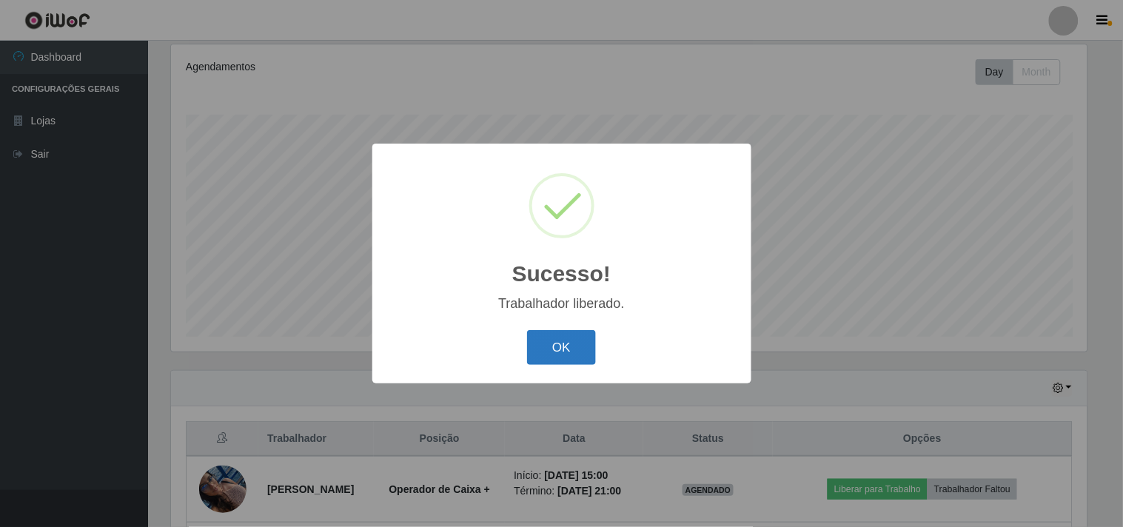
click at [571, 352] on button "OK" at bounding box center [561, 347] width 69 height 35
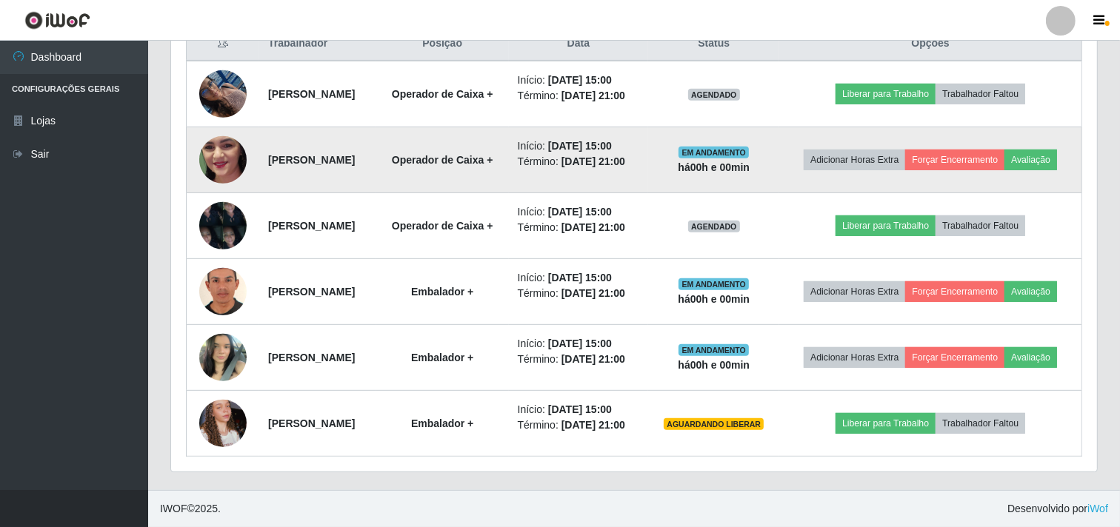
scroll to position [655, 0]
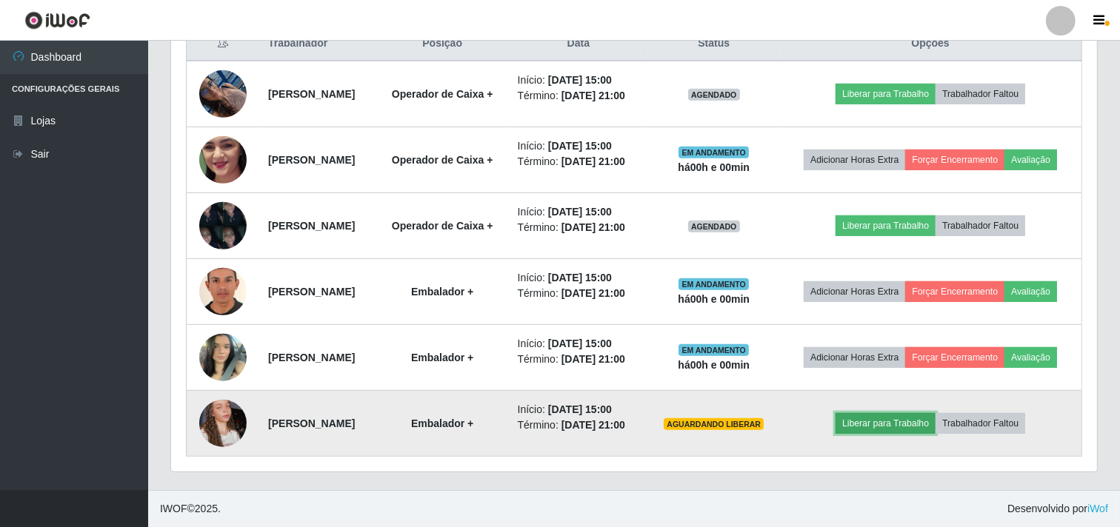
click at [892, 421] on button "Liberar para Trabalho" at bounding box center [885, 423] width 100 height 21
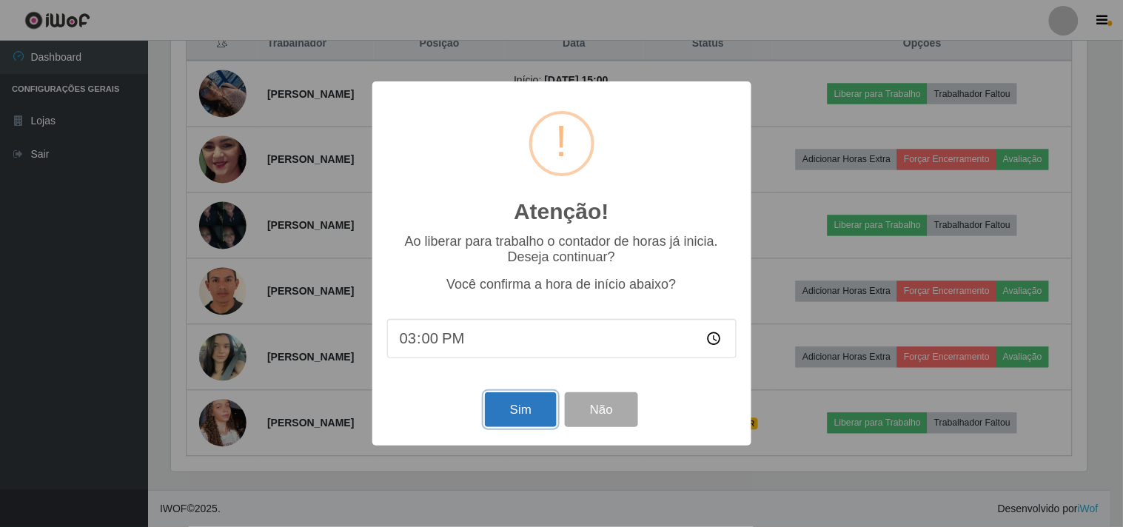
click at [527, 404] on button "Sim" at bounding box center [521, 410] width 72 height 35
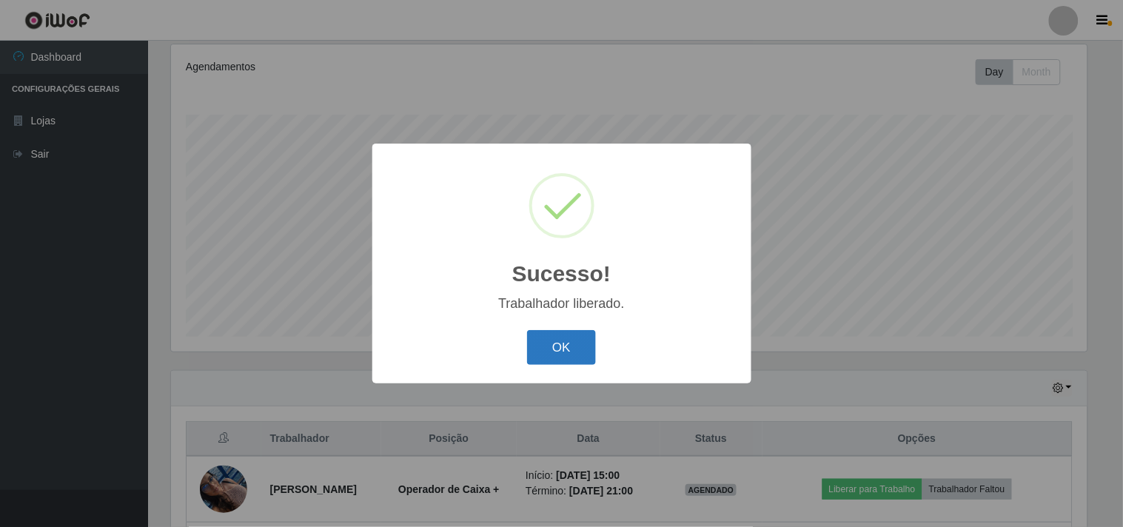
click at [544, 344] on button "OK" at bounding box center [561, 347] width 69 height 35
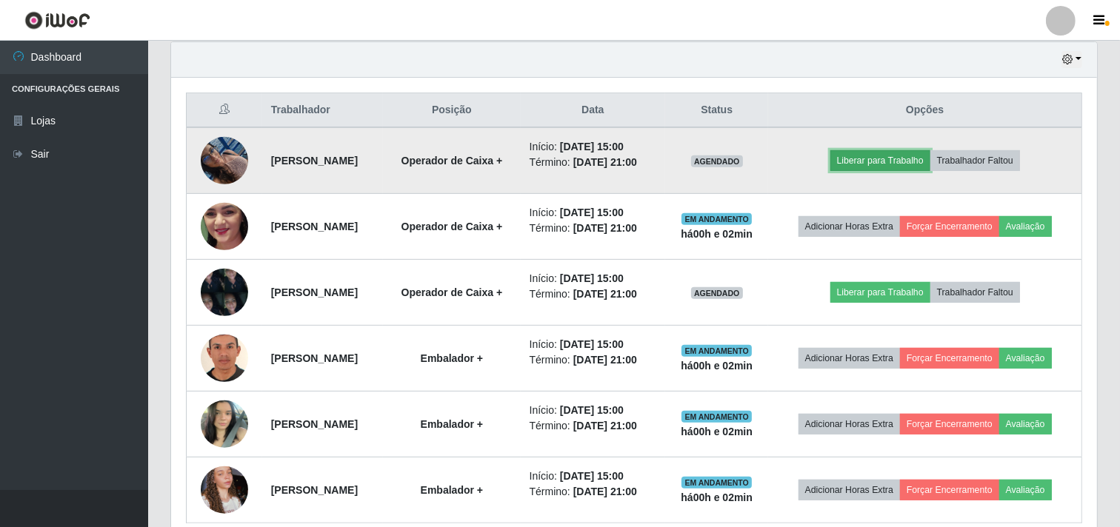
click at [904, 168] on button "Liberar para Trabalho" at bounding box center [880, 160] width 100 height 21
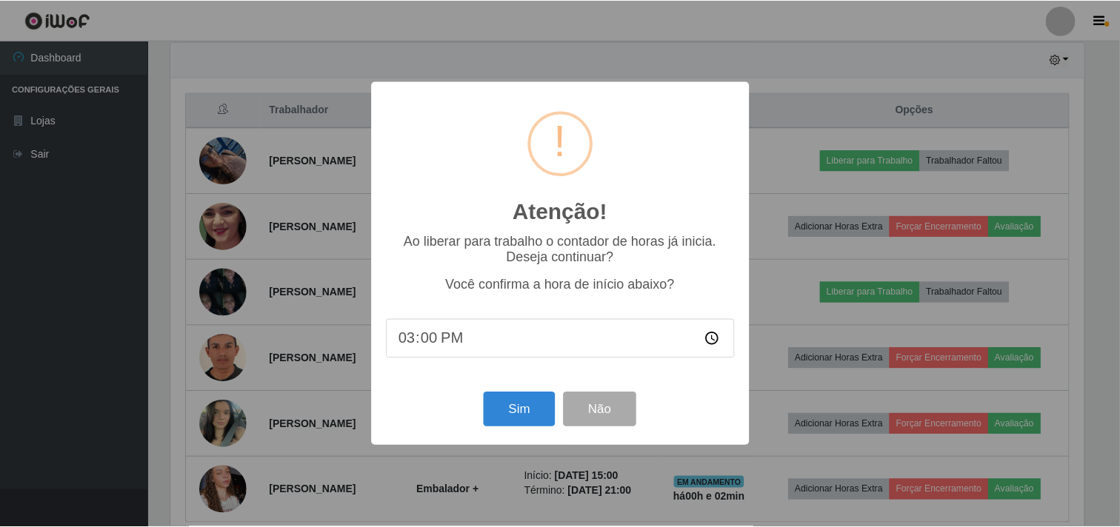
scroll to position [307, 916]
click at [527, 430] on div "Sim Não" at bounding box center [562, 410] width 350 height 42
click at [530, 409] on button "Sim" at bounding box center [521, 410] width 72 height 35
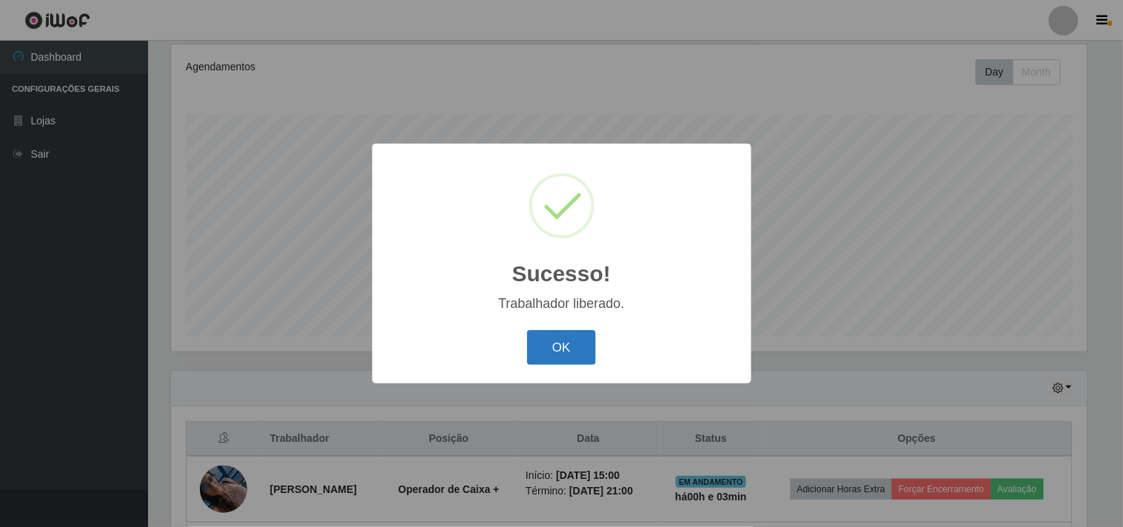
click at [566, 350] on button "OK" at bounding box center [561, 347] width 69 height 35
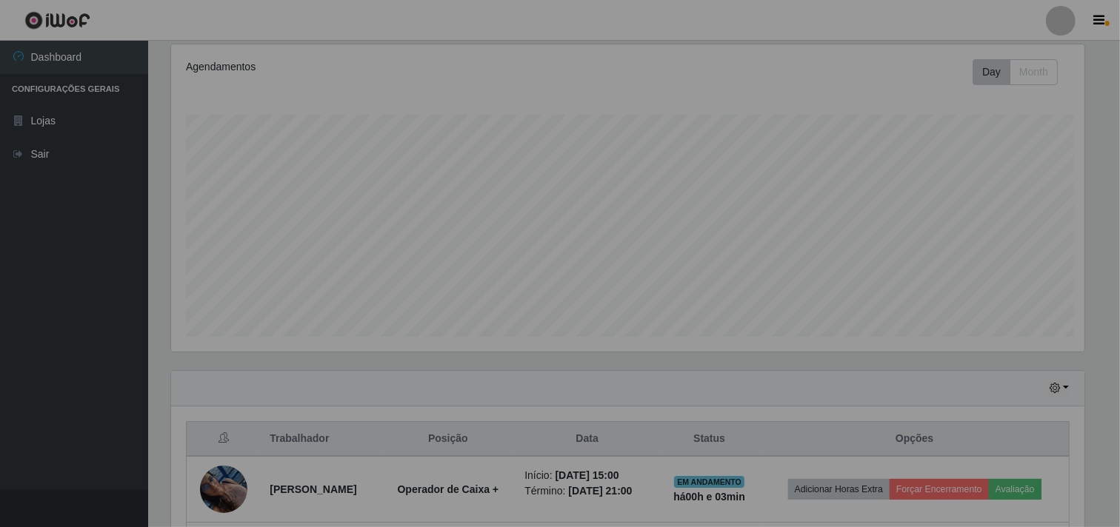
scroll to position [307, 926]
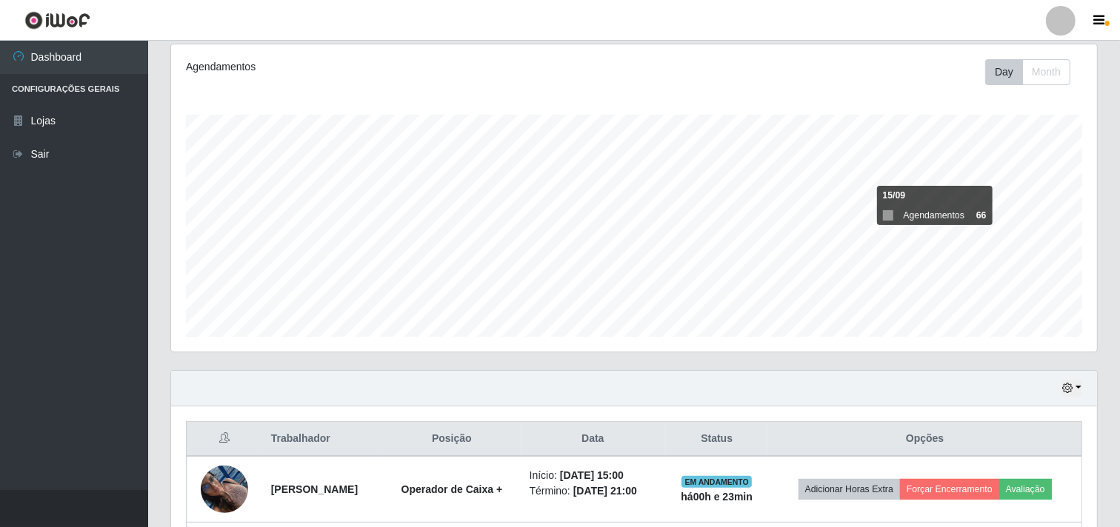
click at [31, 386] on ul "Dashboard Configurações Gerais Lojas Sair" at bounding box center [74, 266] width 148 height 450
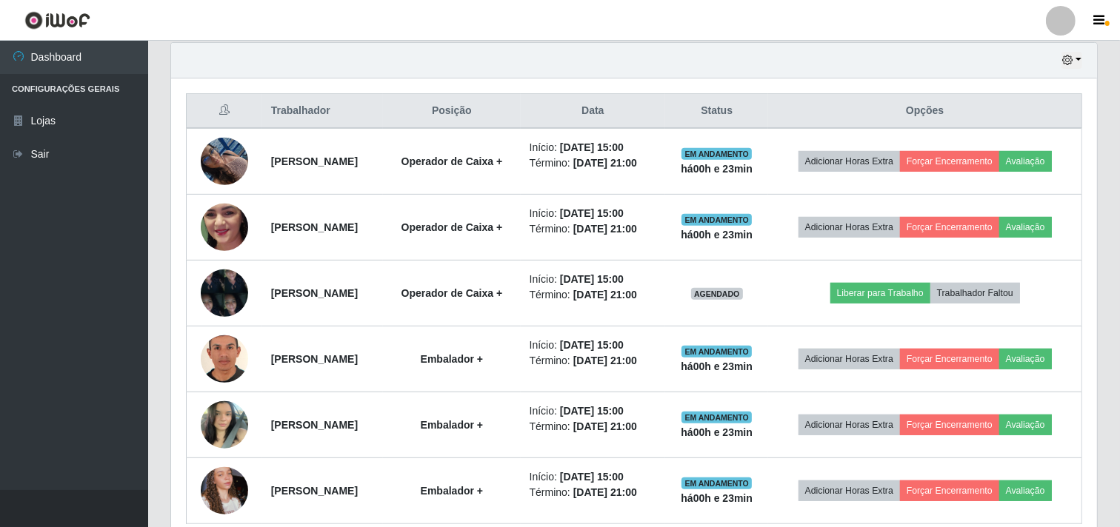
scroll to position [521, 0]
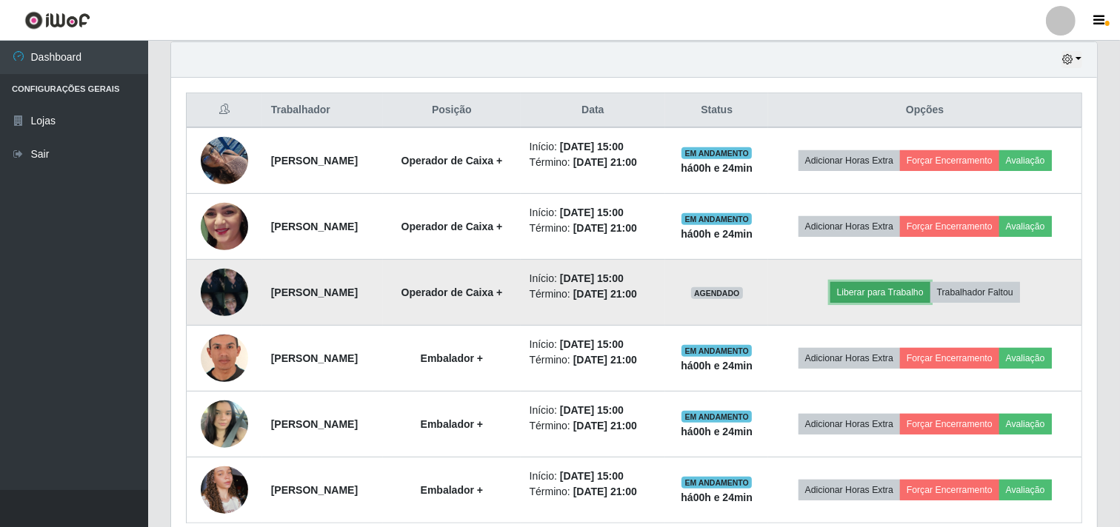
click at [909, 303] on button "Liberar para Trabalho" at bounding box center [880, 292] width 100 height 21
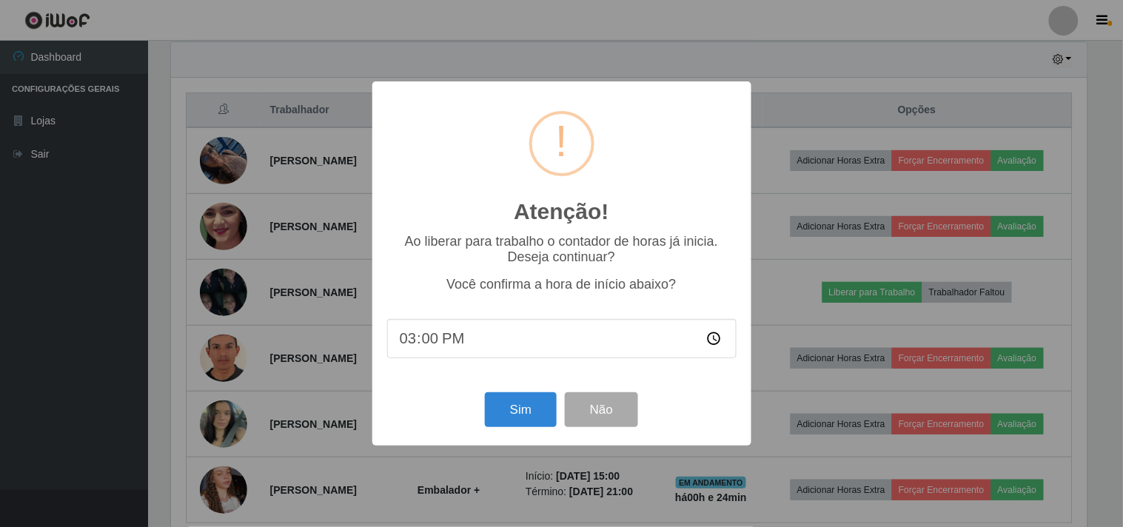
click at [413, 344] on input "15:00" at bounding box center [562, 338] width 350 height 39
type input "15:20"
click at [527, 426] on button "Sim" at bounding box center [521, 410] width 72 height 35
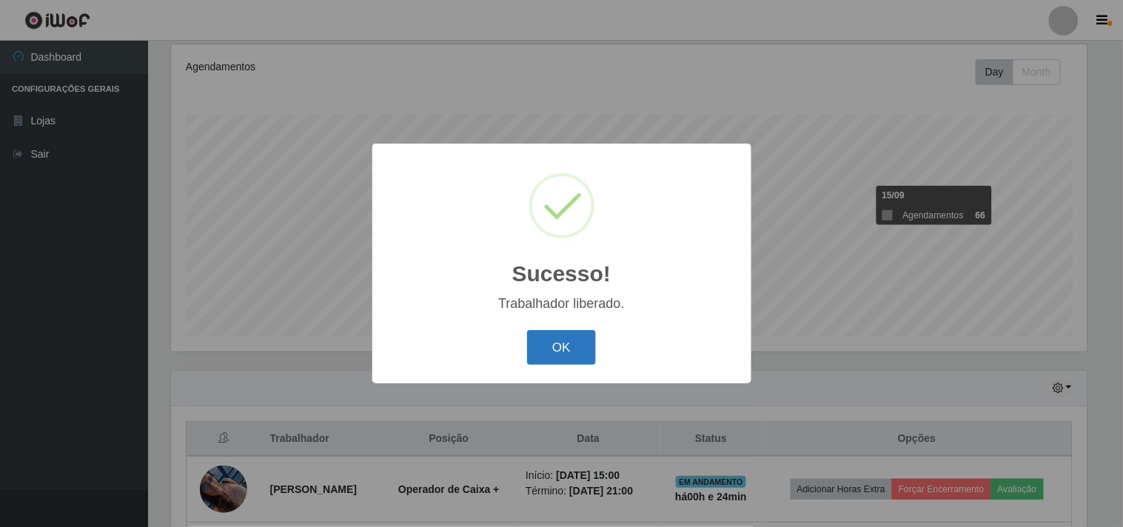
click at [560, 357] on button "OK" at bounding box center [561, 347] width 69 height 35
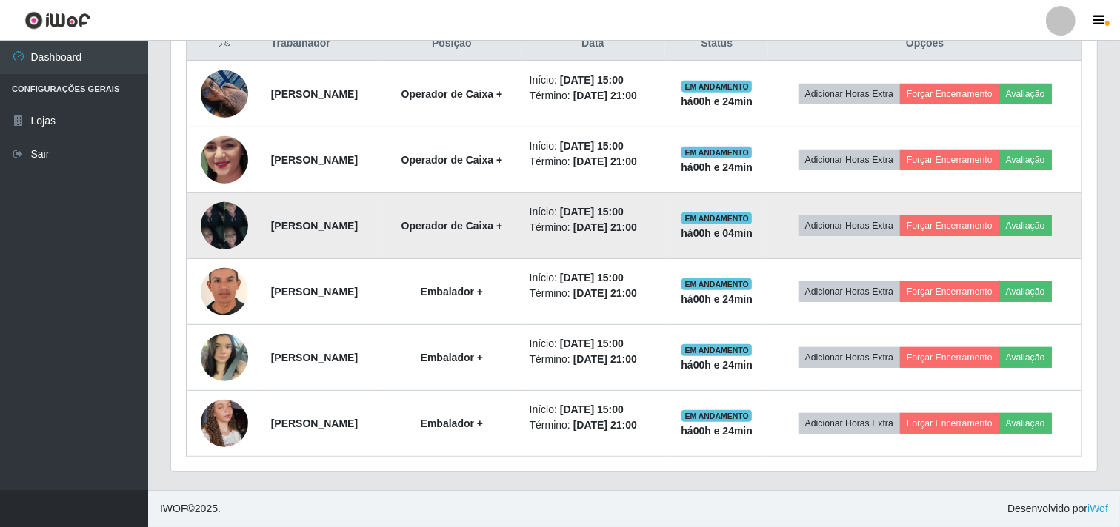
scroll to position [655, 0]
